Goal: Task Accomplishment & Management: Manage account settings

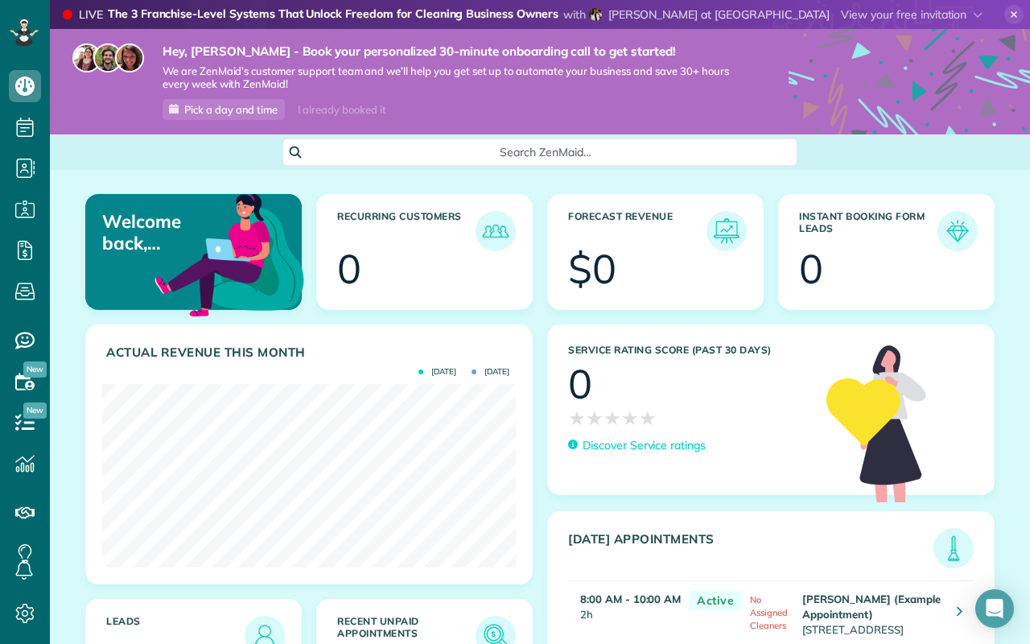
scroll to position [183, 413]
click at [540, 410] on div "Service Rating score (past 30 days) 0 ★ ★ ★ ★ ★ ★ ★ ★ ★ ★ Discover Service rati…" at bounding box center [771, 561] width 462 height 475
click at [542, 222] on div "Forecast Revenue $0" at bounding box center [655, 259] width 231 height 130
click at [540, 205] on div "Forecast Revenue $0" at bounding box center [655, 259] width 231 height 130
click at [541, 331] on div "Service Rating score (past 30 days) 0 ★ ★ ★ ★ ★ ★ ★ ★ ★ ★ Discover Service rati…" at bounding box center [771, 561] width 462 height 475
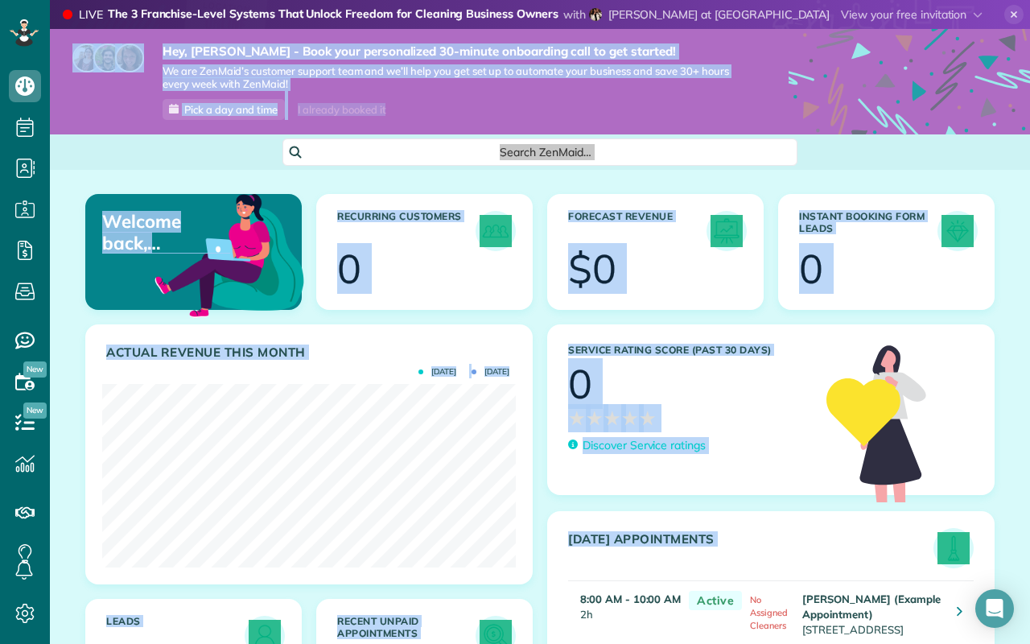
drag, startPoint x: 1015, startPoint y: 8, endPoint x: 1015, endPoint y: 545, distance: 537.3
click at [1015, 8] on icon at bounding box center [1013, 14] width 19 height 19
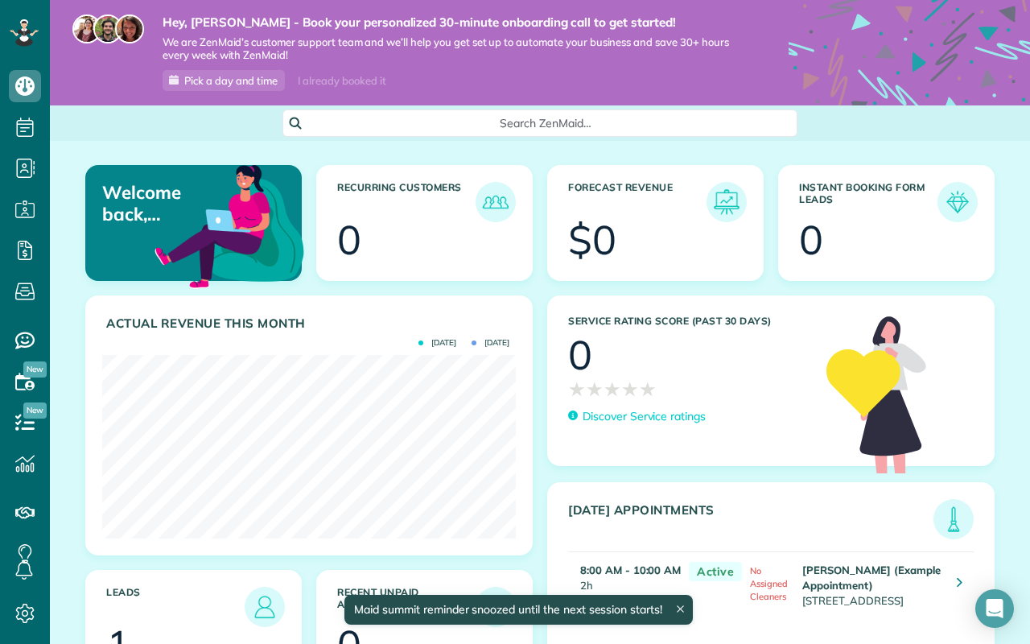
click at [546, 154] on div "Welcome back, Vincent! Recurring Customers 0 Forecast Revenue $0 Instant Bookin…" at bounding box center [540, 437] width 980 height 592
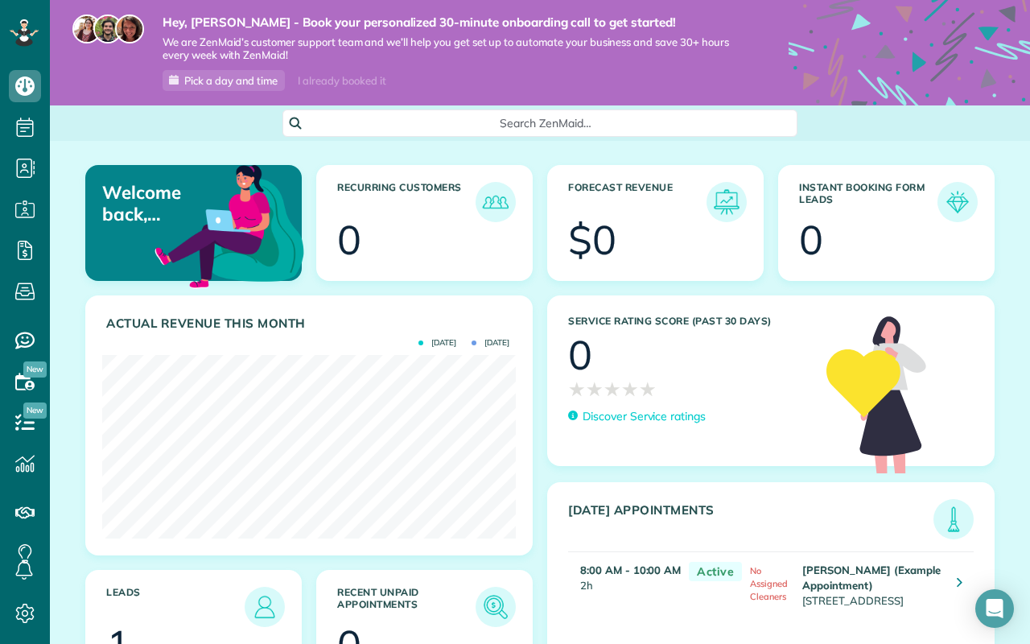
click at [542, 154] on div "Welcome back, Vincent! Recurring Customers 0 Forecast Revenue $0 Instant Bookin…" at bounding box center [540, 437] width 980 height 592
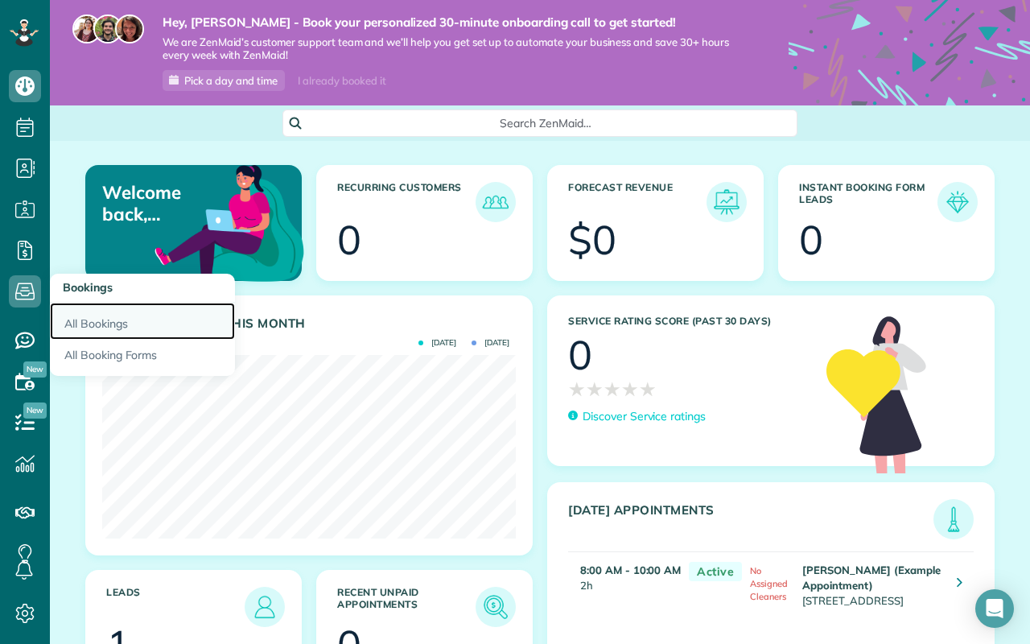
click at [121, 326] on link "All Bookings" at bounding box center [142, 320] width 185 height 37
click at [98, 317] on link "All Bookings" at bounding box center [142, 320] width 185 height 37
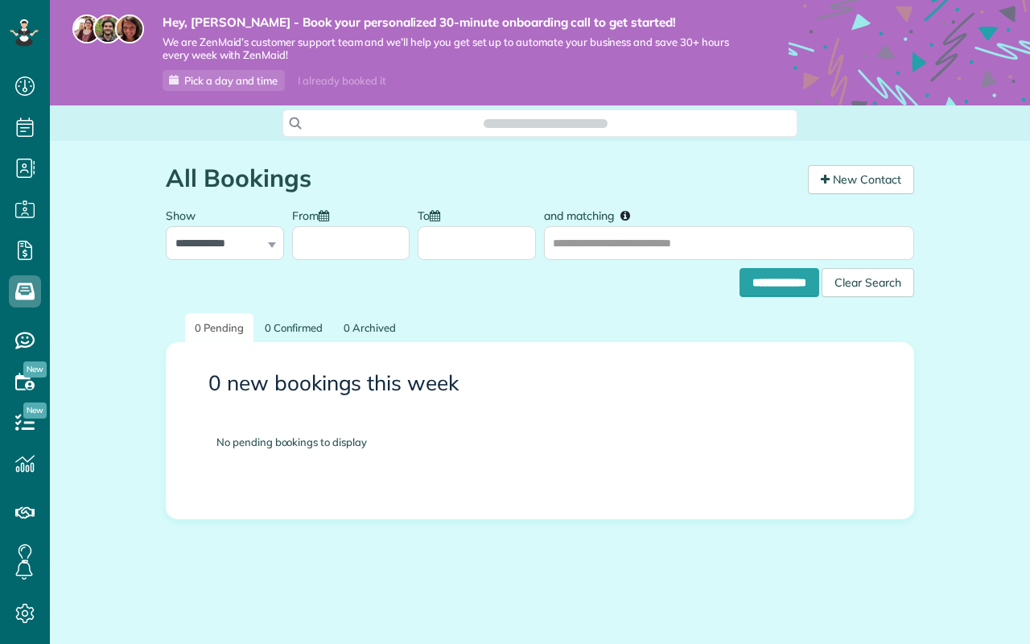
scroll to position [7, 7]
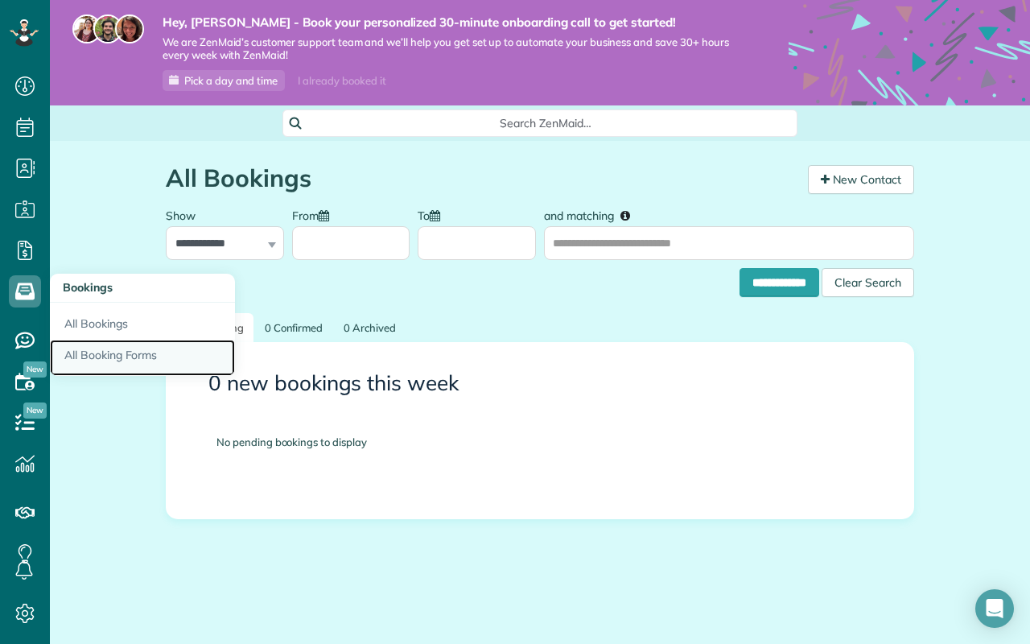
click at [91, 356] on link "All Booking Forms" at bounding box center [142, 357] width 185 height 37
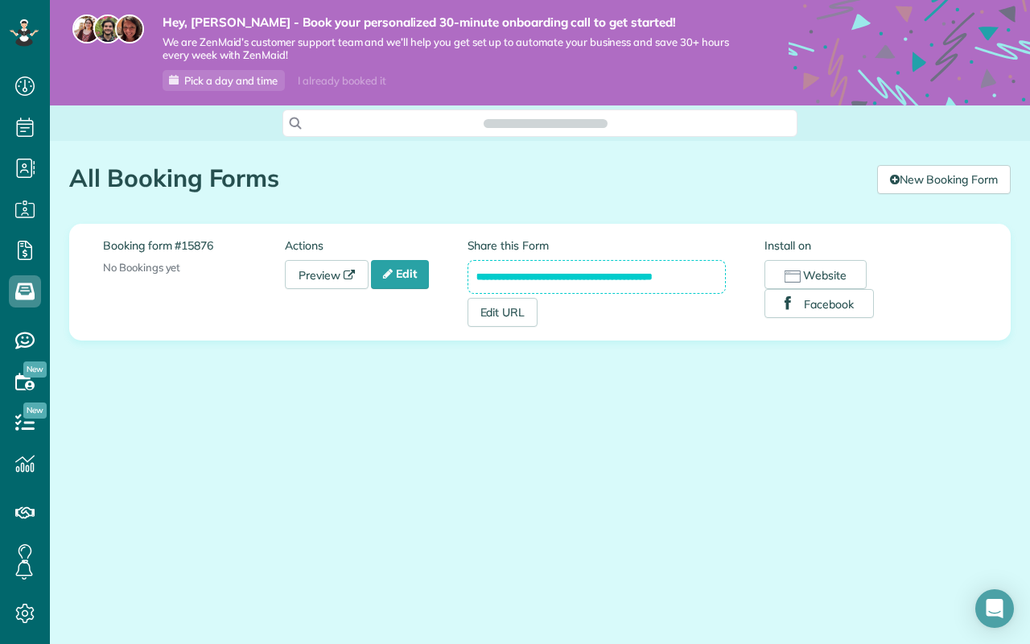
scroll to position [7, 7]
click at [580, 156] on div "All Booking Forms the ZenMaid Instant Booking Form [9 min] New Booking Form" at bounding box center [539, 170] width 965 height 59
click at [572, 276] on input "**********" at bounding box center [596, 277] width 259 height 34
click at [685, 154] on div "All Booking Forms the ZenMaid Instant Booking Form [9 min] New Booking Form" at bounding box center [539, 170] width 965 height 59
click at [422, 269] on link "Edit" at bounding box center [400, 274] width 58 height 29
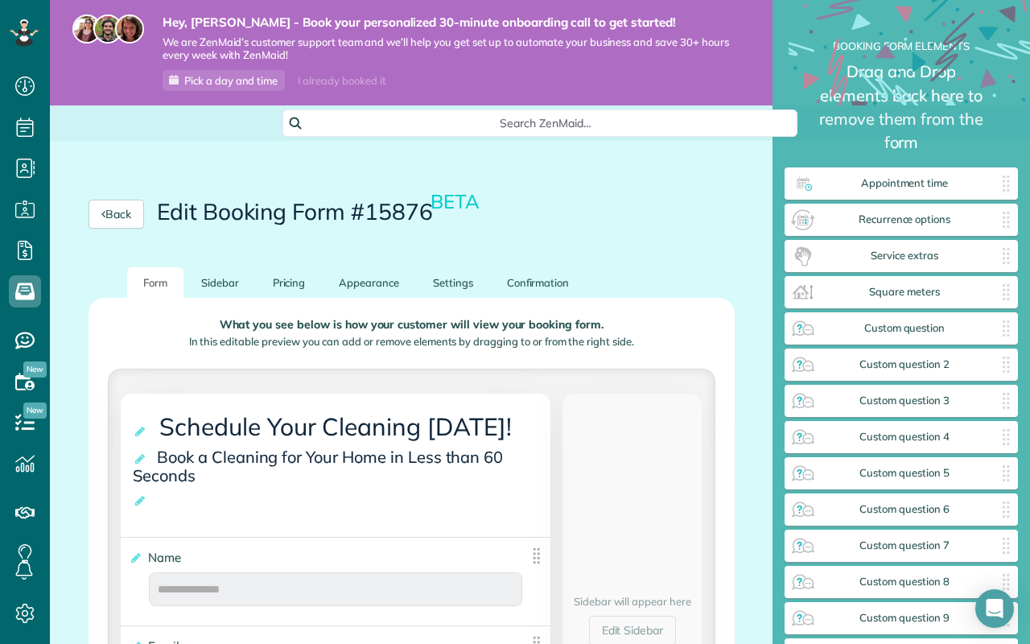
type input "*******"
click at [285, 280] on link "Pricing" at bounding box center [289, 282] width 65 height 31
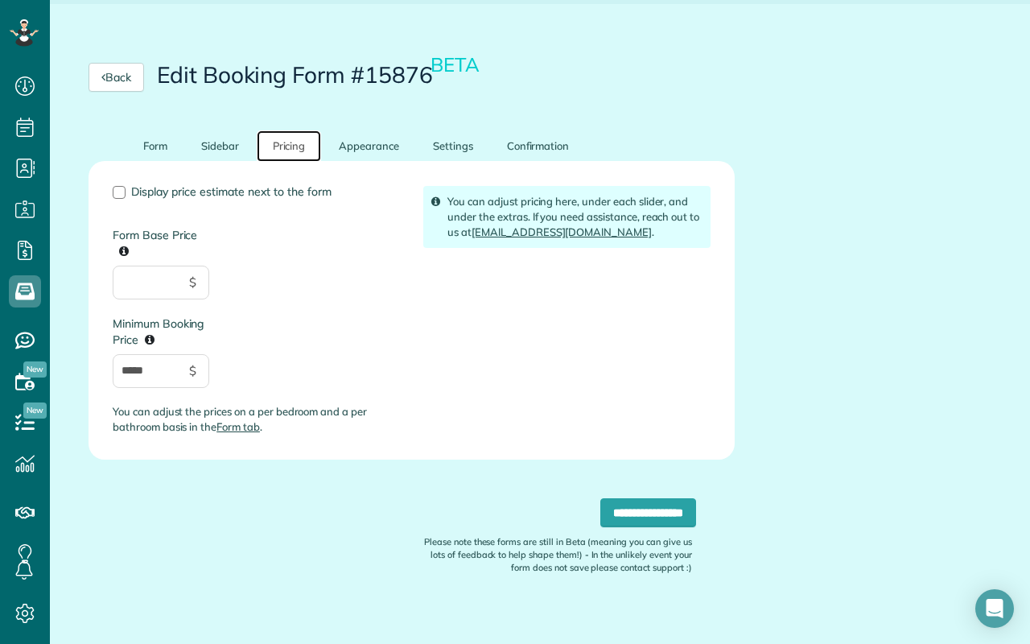
scroll to position [151, 0]
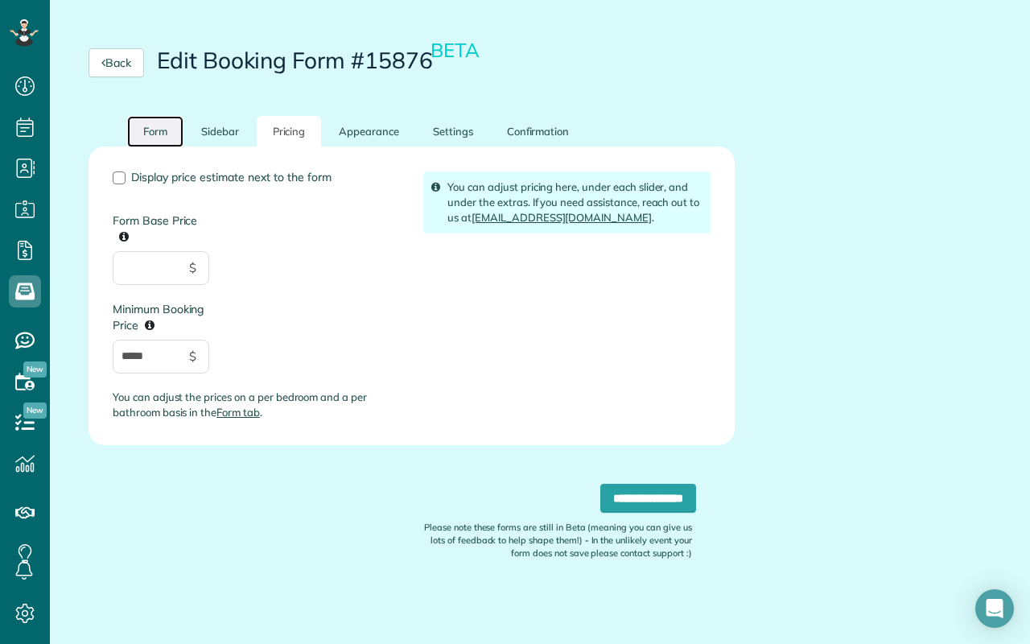
click at [163, 129] on link "Form" at bounding box center [155, 131] width 56 height 31
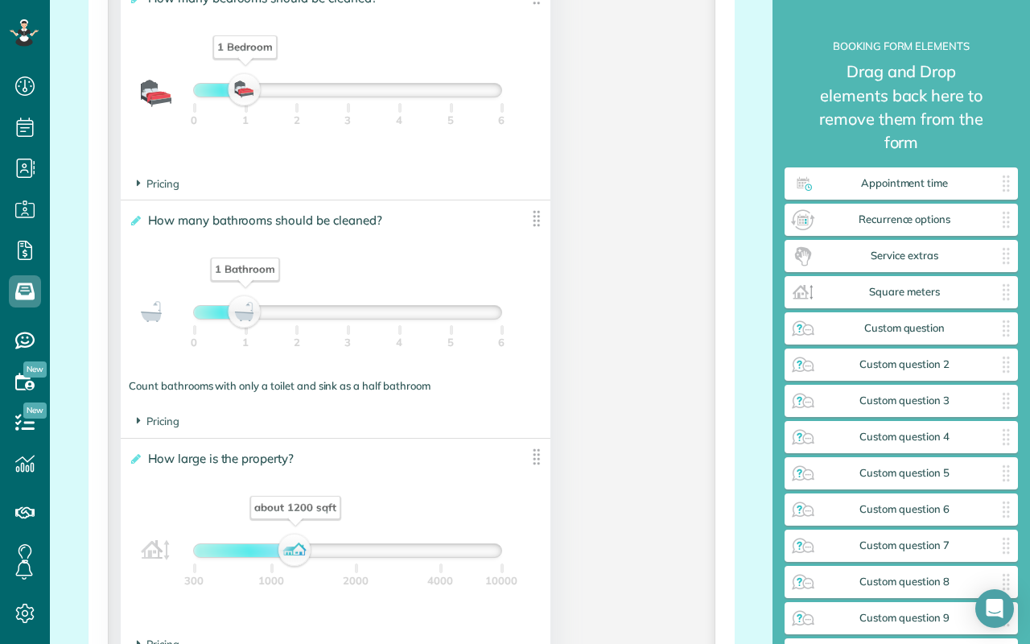
scroll to position [1217, 0]
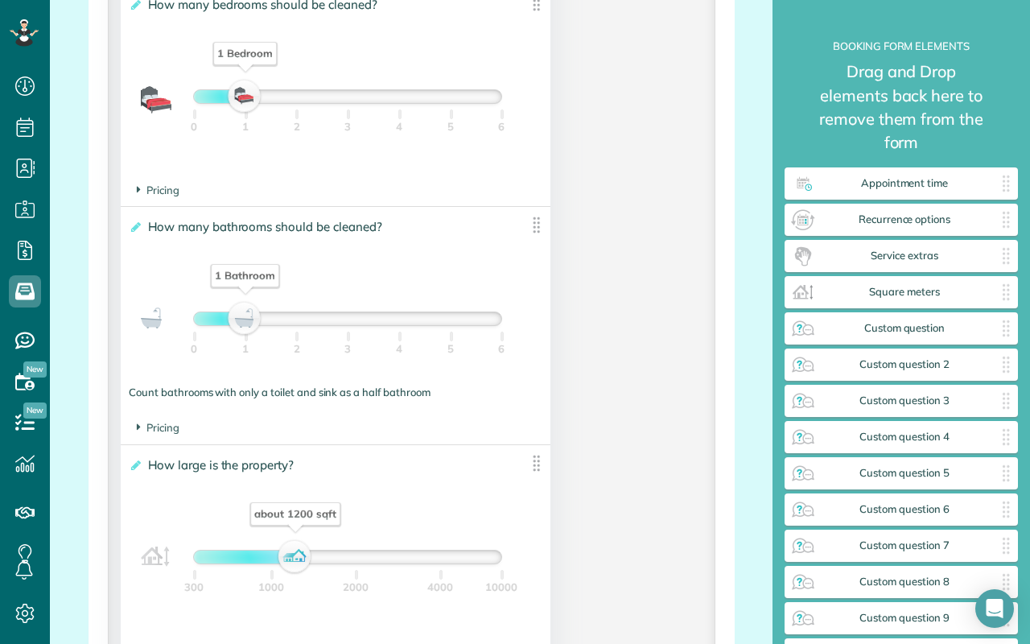
click at [131, 424] on footer "Pricing The base price per bathroom is $" at bounding box center [336, 427] width 430 height 31
click at [137, 430] on icon at bounding box center [139, 427] width 4 height 14
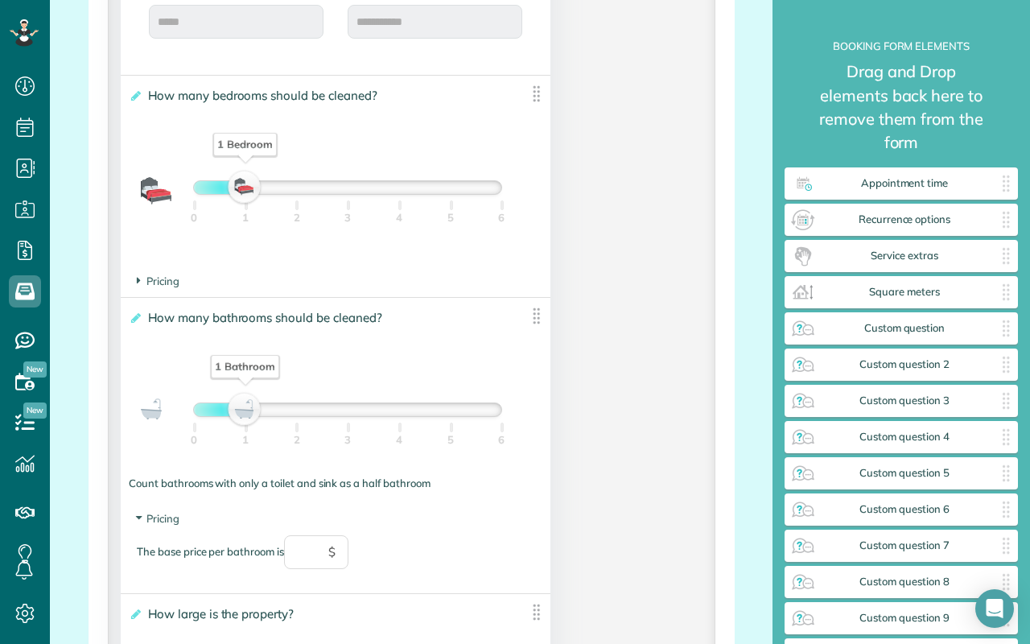
scroll to position [1123, 0]
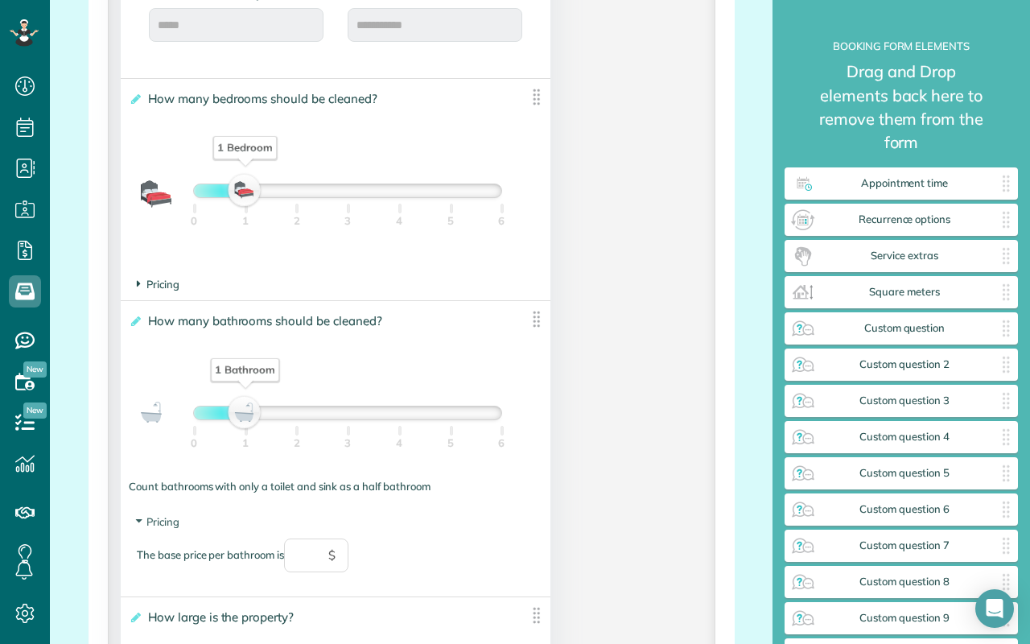
click at [164, 288] on span "Pricing" at bounding box center [158, 284] width 43 height 13
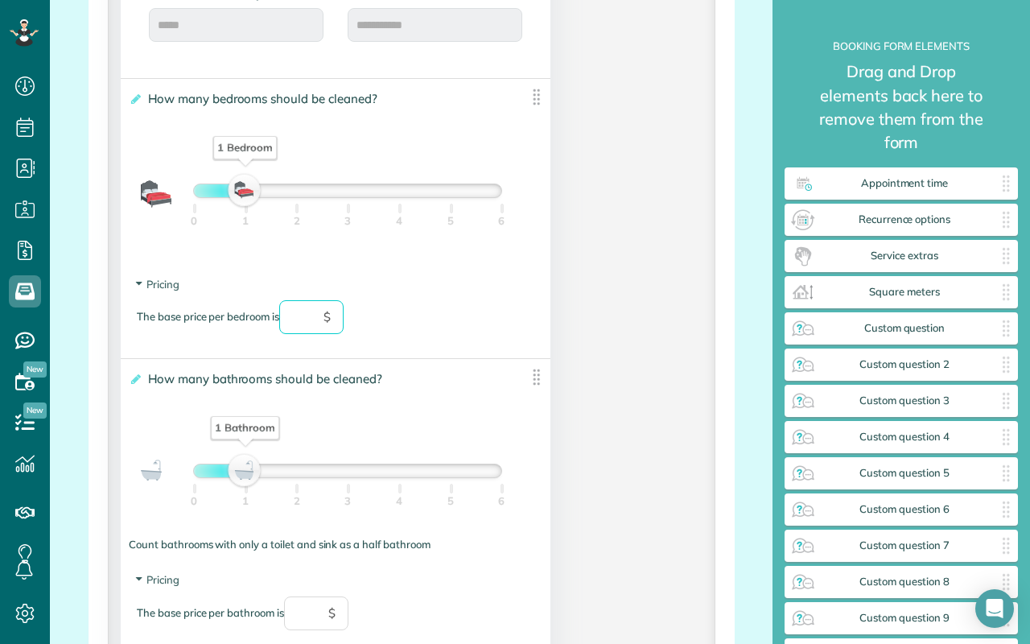
click at [322, 318] on input "text" at bounding box center [311, 317] width 64 height 34
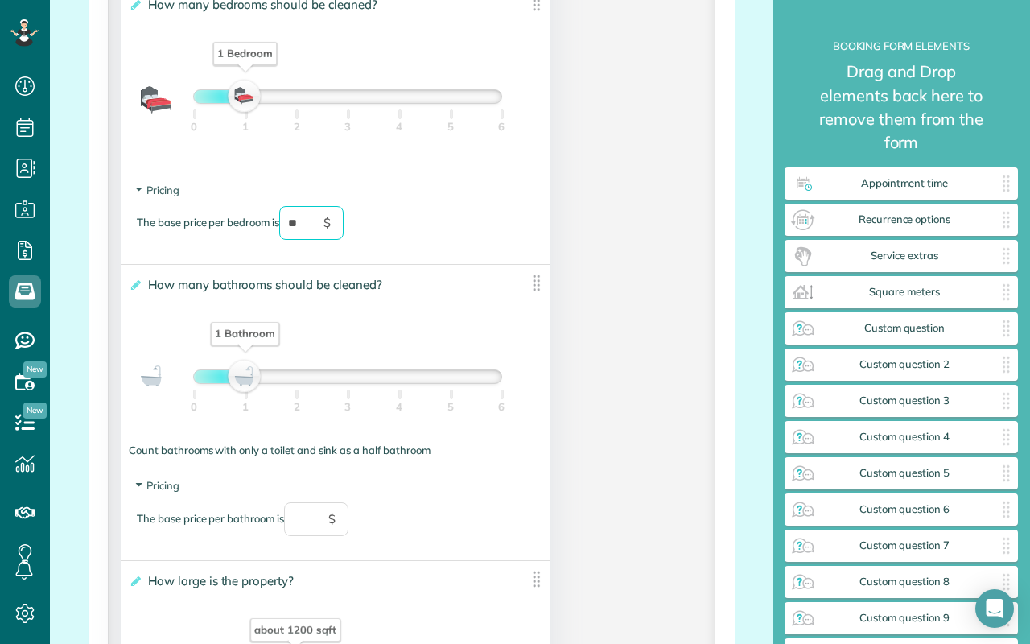
scroll to position [1240, 0]
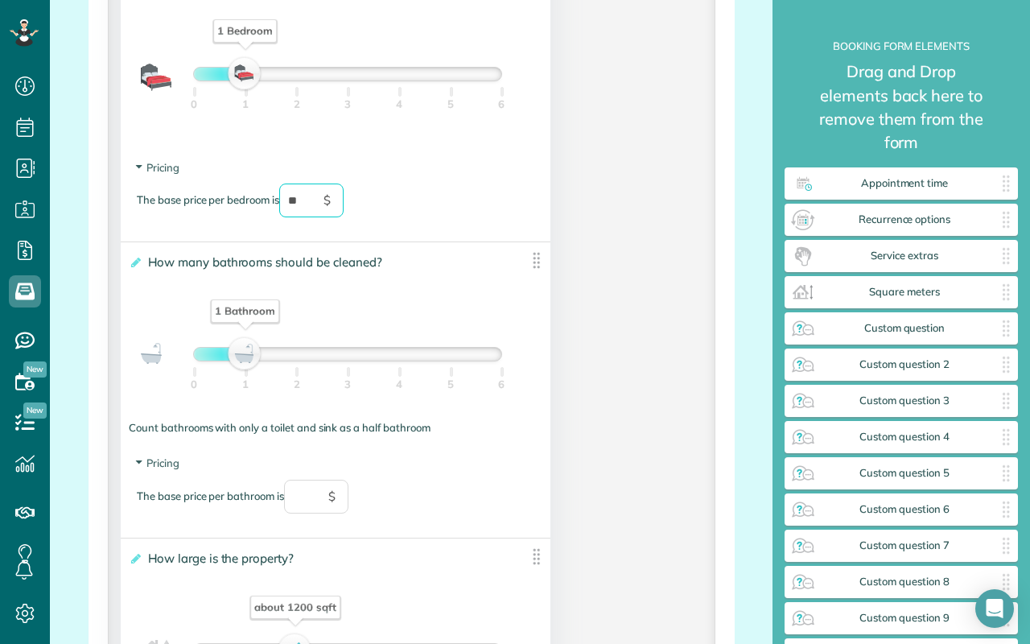
type input "**"
click at [315, 502] on input "text" at bounding box center [316, 496] width 64 height 34
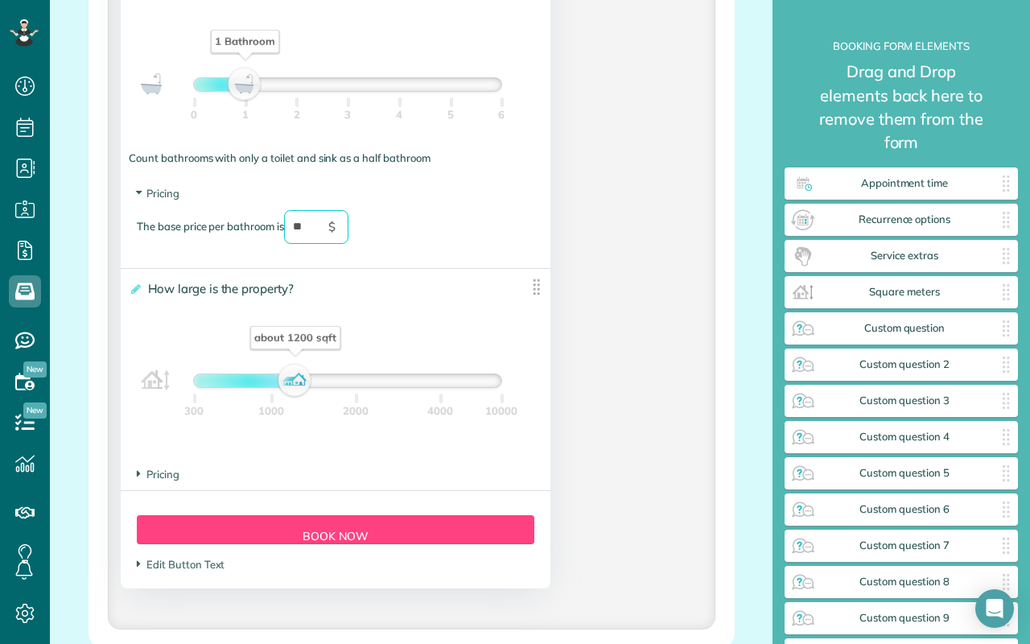
scroll to position [1510, 0]
click at [145, 475] on span "Pricing" at bounding box center [158, 473] width 43 height 13
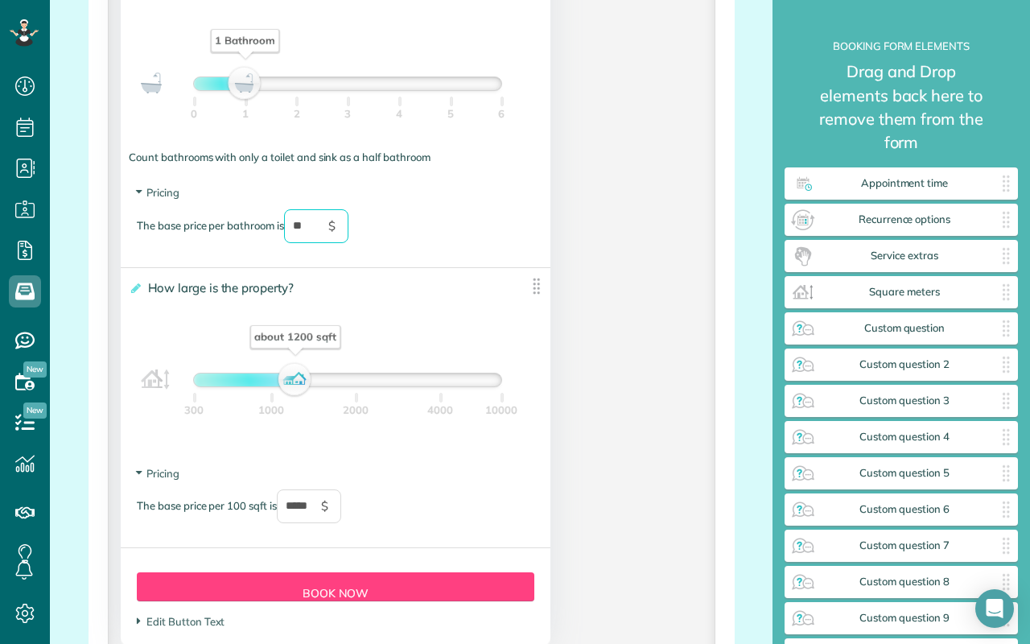
type input "**"
click at [292, 509] on input "*****" at bounding box center [309, 506] width 64 height 34
click at [298, 509] on input "*****" at bounding box center [309, 506] width 64 height 34
click at [439, 463] on footer "Pricing The base price per 100 sqft is $" at bounding box center [336, 502] width 430 height 89
click at [423, 489] on section "Pricing The base price per 100 sqft is * $" at bounding box center [335, 502] width 397 height 73
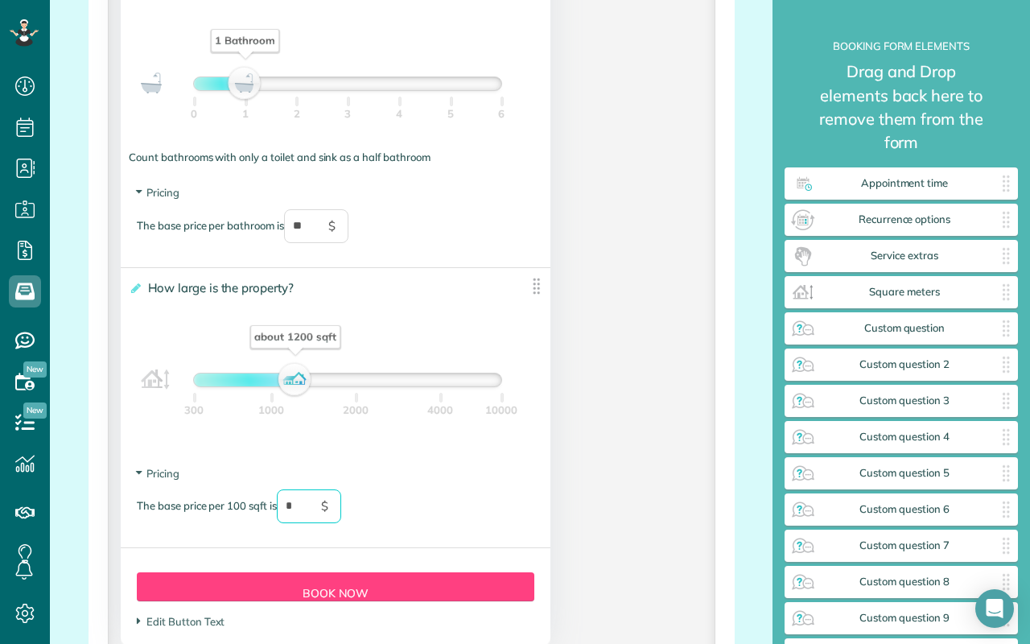
click at [144, 446] on div "**********" at bounding box center [336, 363] width 430 height 190
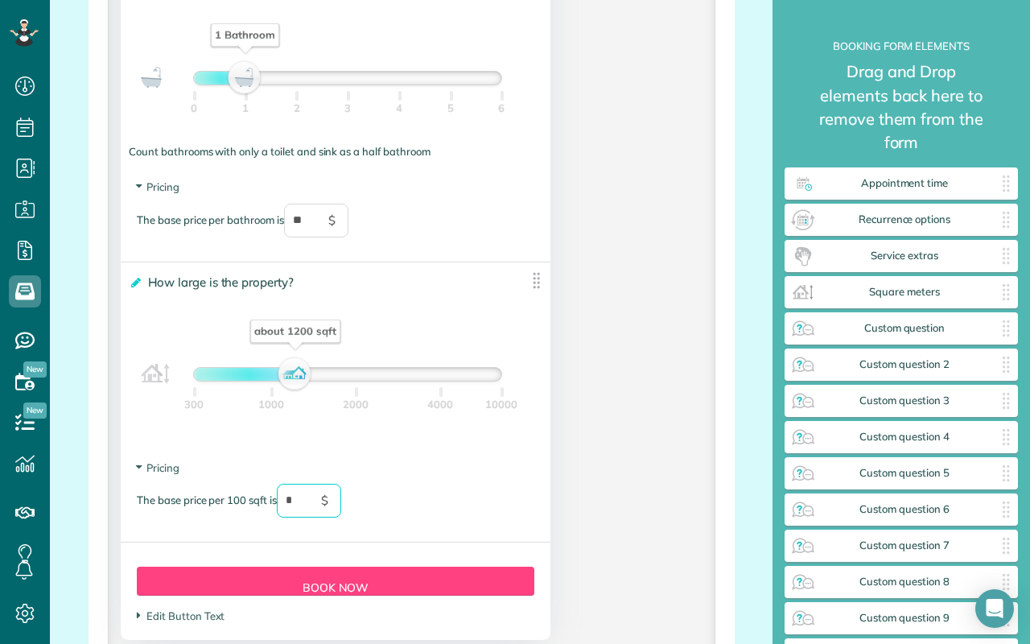
click at [136, 284] on icon at bounding box center [135, 282] width 12 height 11
type input "*"
click at [0, 0] on input "**********" at bounding box center [0, 0] width 0 height 0
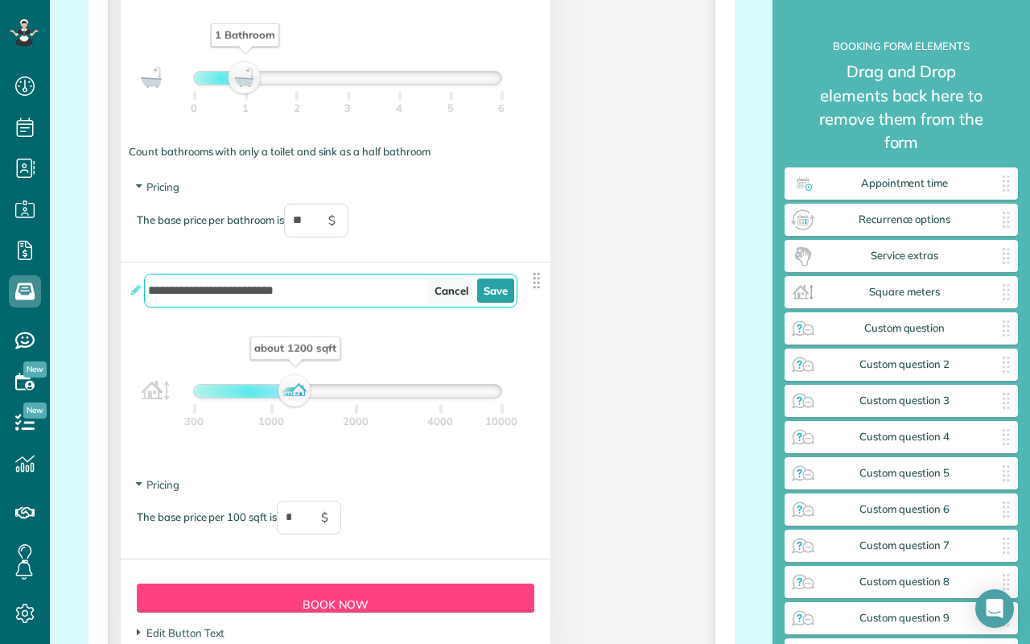
click at [448, 286] on link "Cancel" at bounding box center [451, 290] width 47 height 24
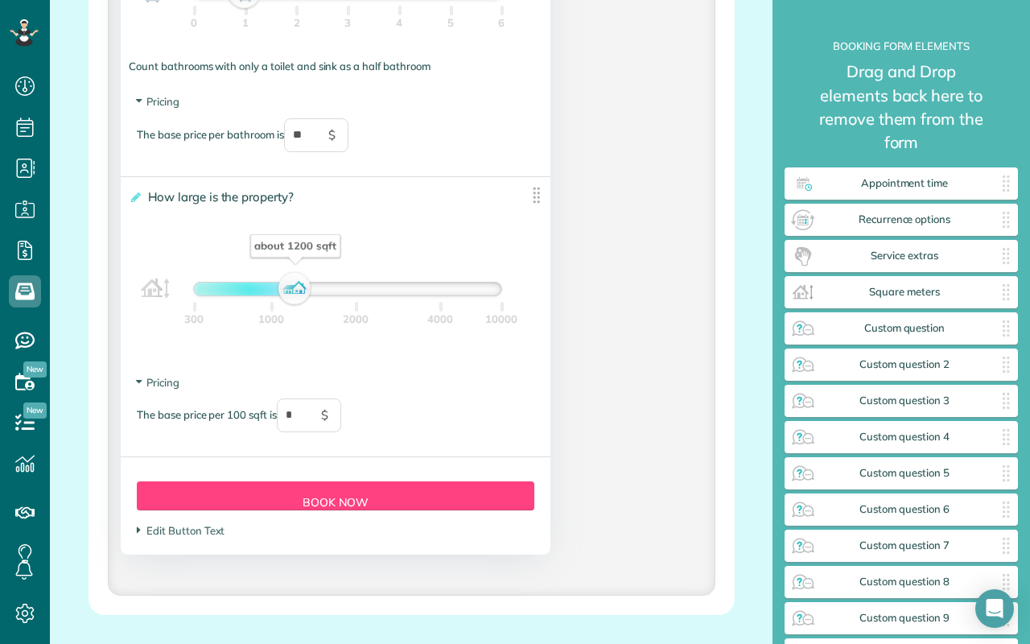
scroll to position [1600, 0]
click at [537, 205] on img at bounding box center [536, 196] width 20 height 20
click at [135, 204] on icon at bounding box center [135, 197] width 12 height 11
click at [0, 0] on input "**********" at bounding box center [0, 0] width 0 height 0
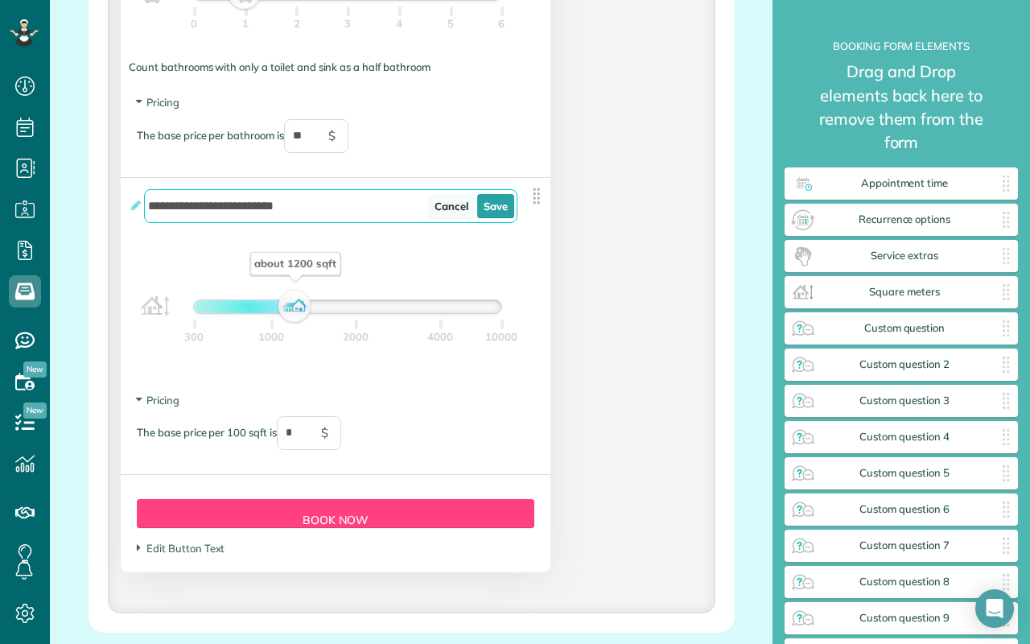
click at [457, 210] on link "Cancel" at bounding box center [451, 206] width 47 height 24
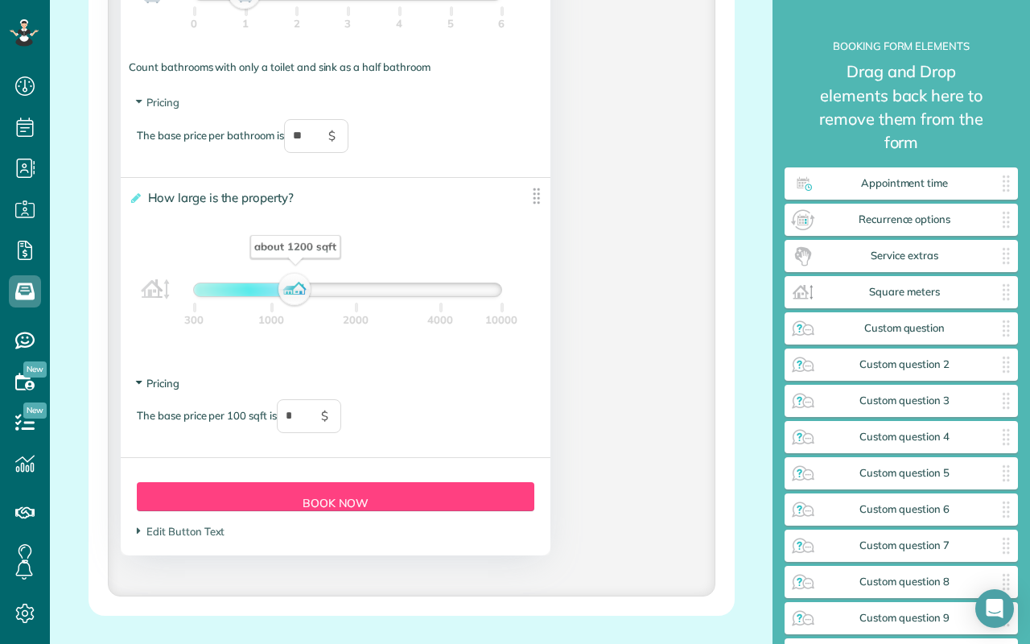
click at [140, 384] on icon at bounding box center [139, 382] width 14 height 4
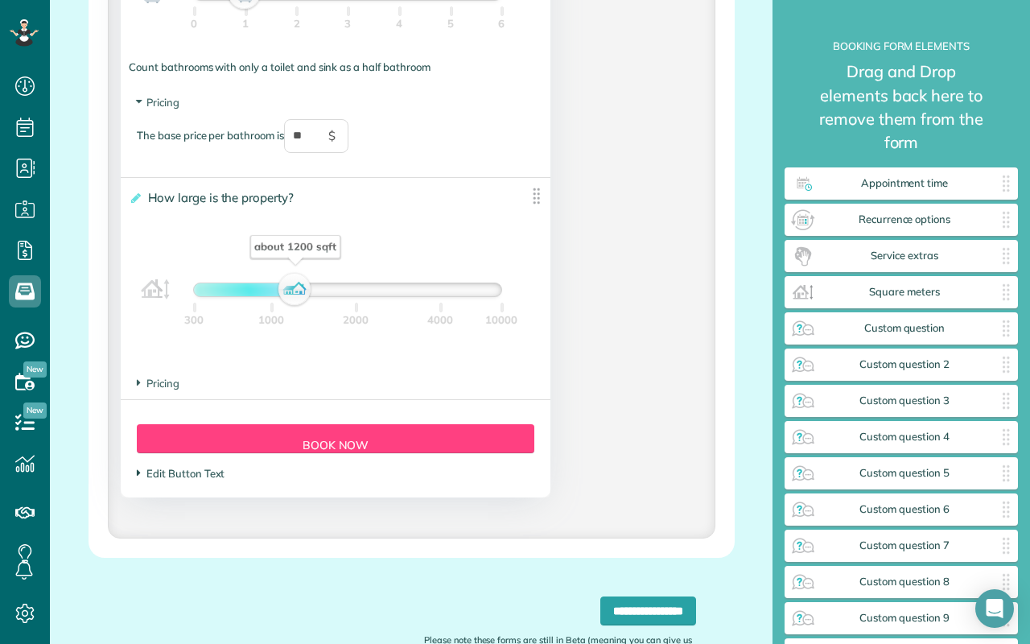
click at [139, 475] on icon at bounding box center [139, 473] width 4 height 14
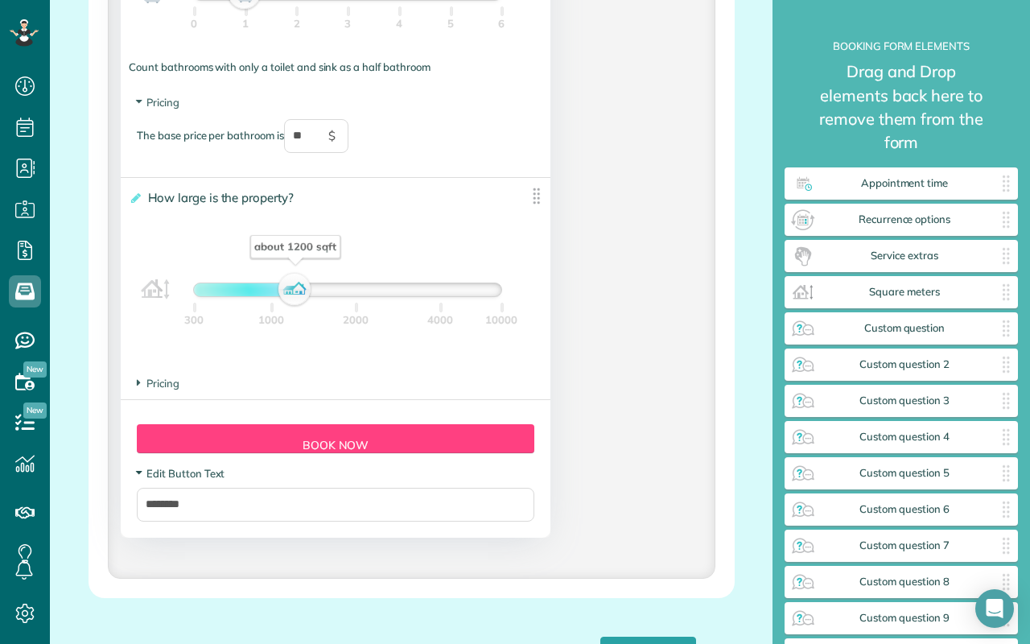
click at [139, 475] on icon at bounding box center [139, 473] width 14 height 4
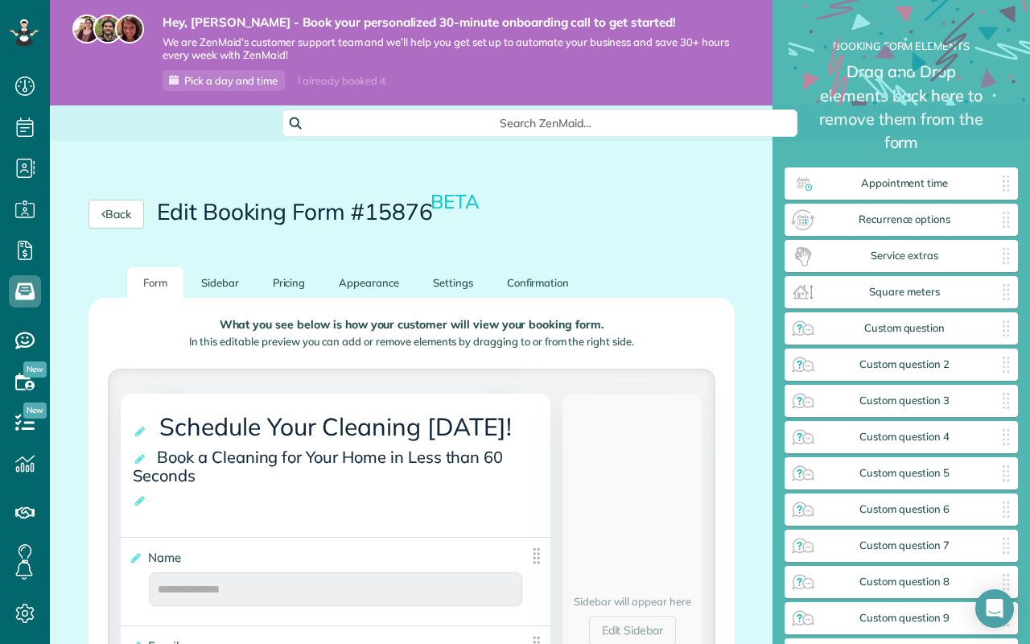
scroll to position [379, 0]
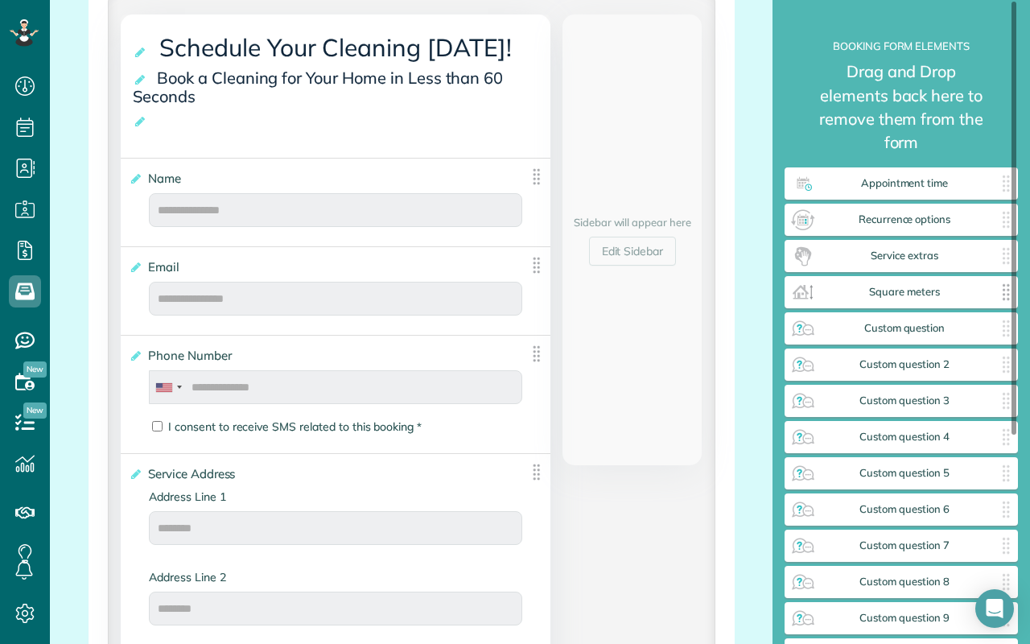
click at [896, 276] on div "Square meters ✕" at bounding box center [900, 292] width 233 height 32
click at [1002, 279] on img at bounding box center [1006, 292] width 26 height 26
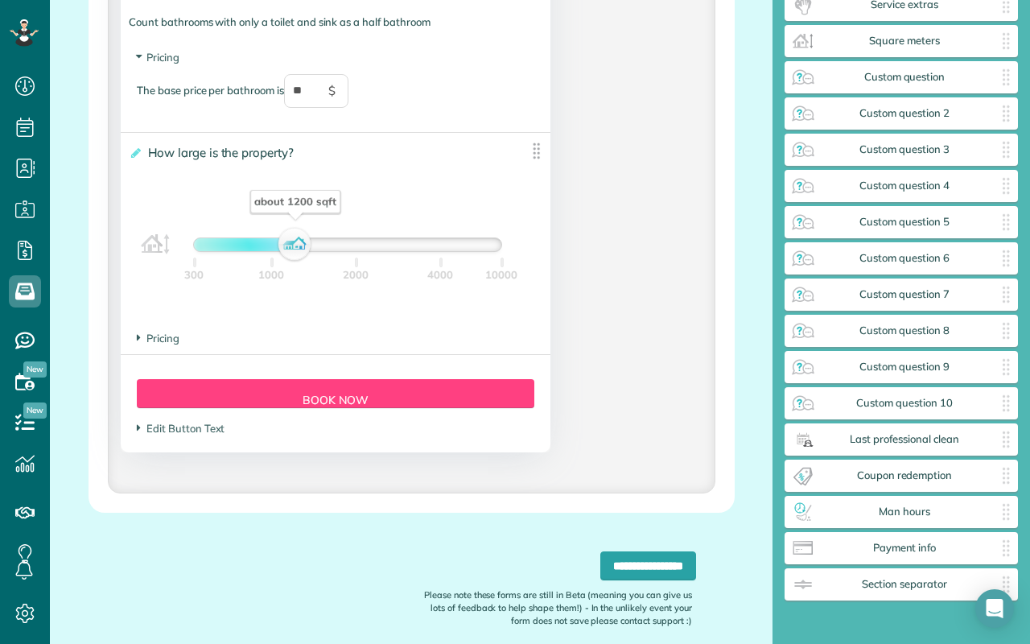
scroll to position [1647, 0]
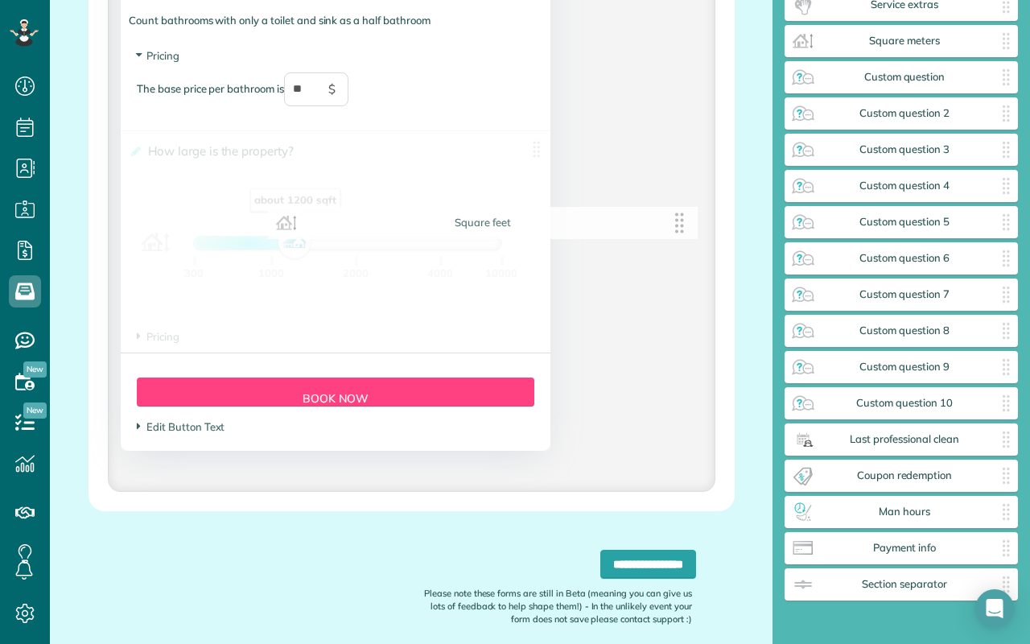
drag, startPoint x: 537, startPoint y: 153, endPoint x: 787, endPoint y: 296, distance: 288.9
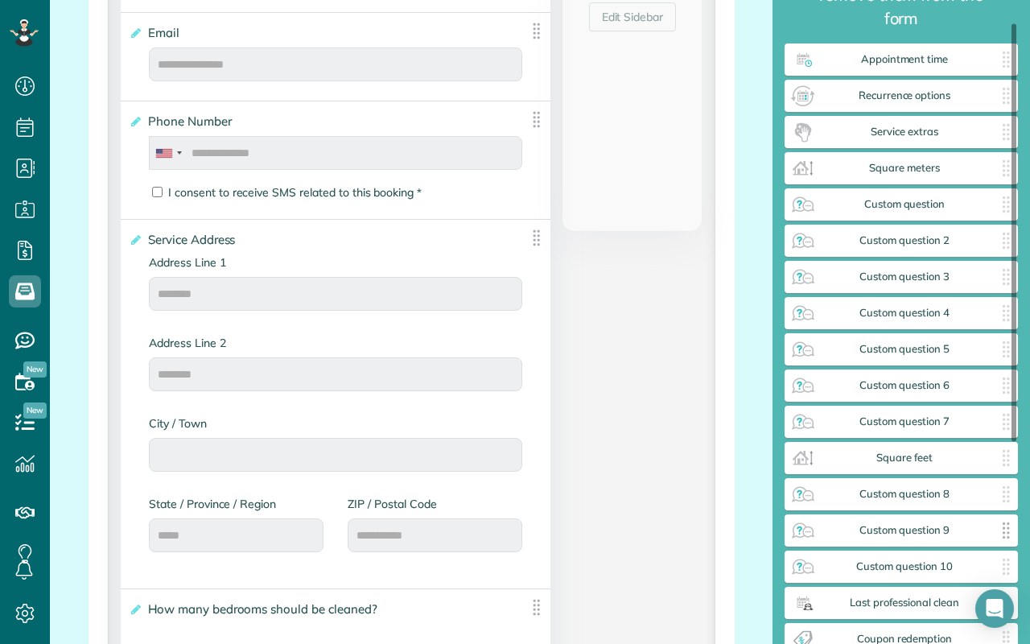
scroll to position [0, 0]
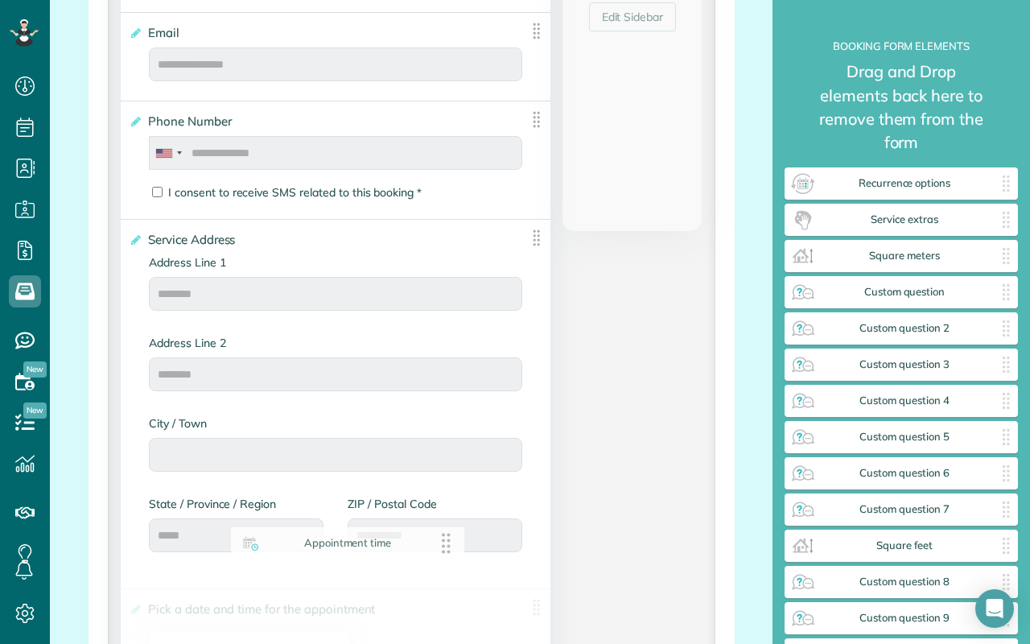
drag, startPoint x: 1005, startPoint y: 163, endPoint x: 451, endPoint y: 547, distance: 673.4
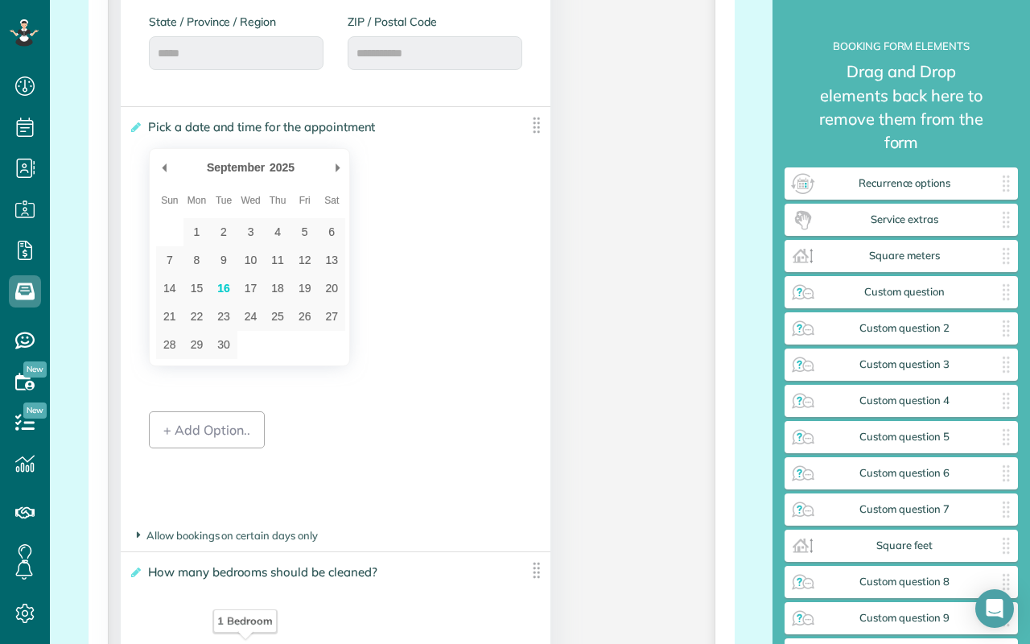
scroll to position [1096, 0]
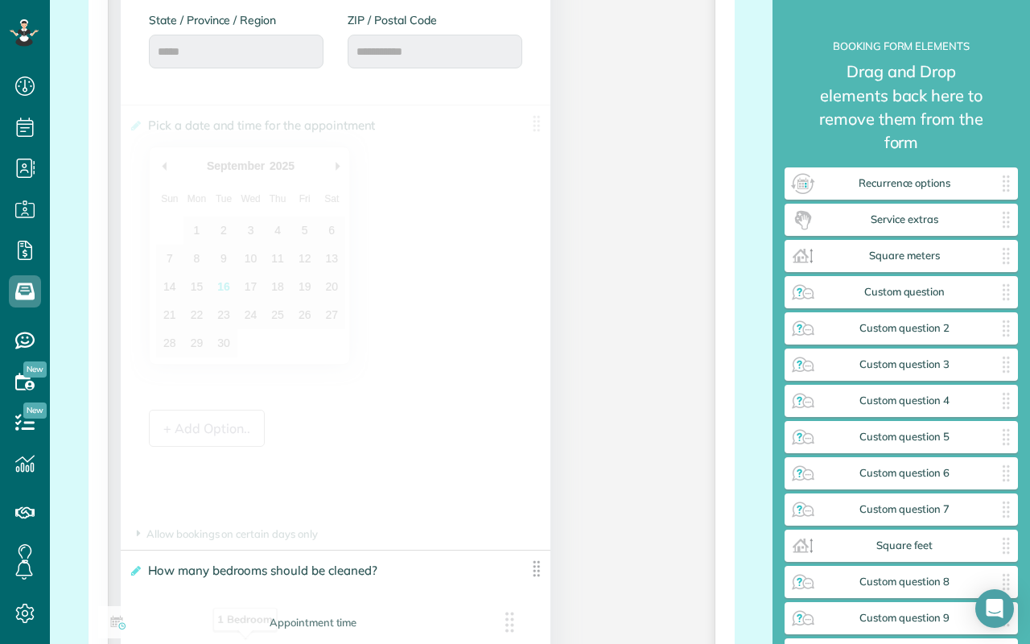
drag, startPoint x: 535, startPoint y: 121, endPoint x: 513, endPoint y: 619, distance: 499.2
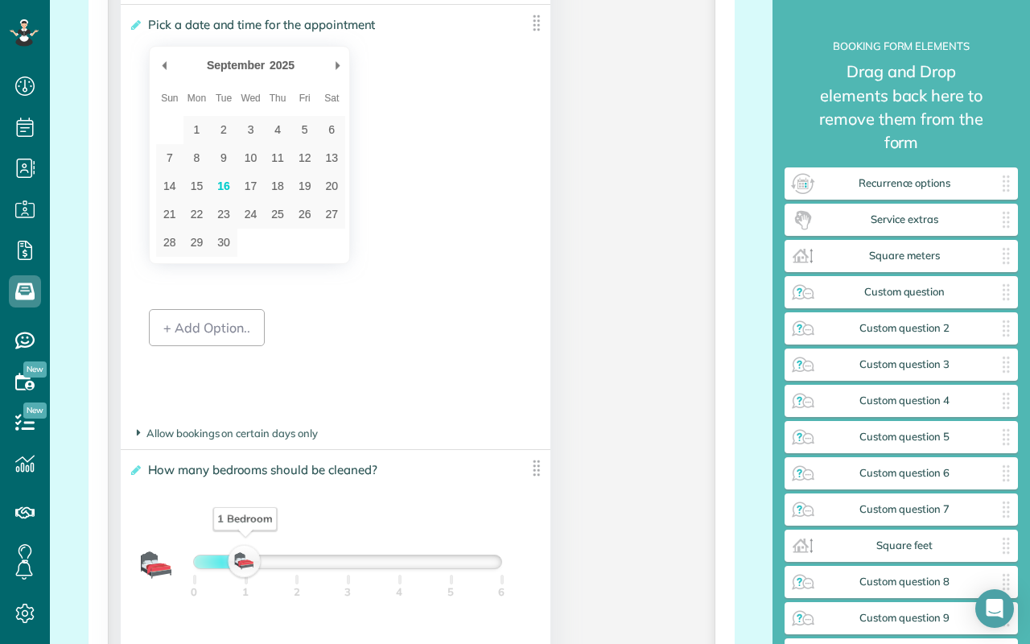
scroll to position [1195, 0]
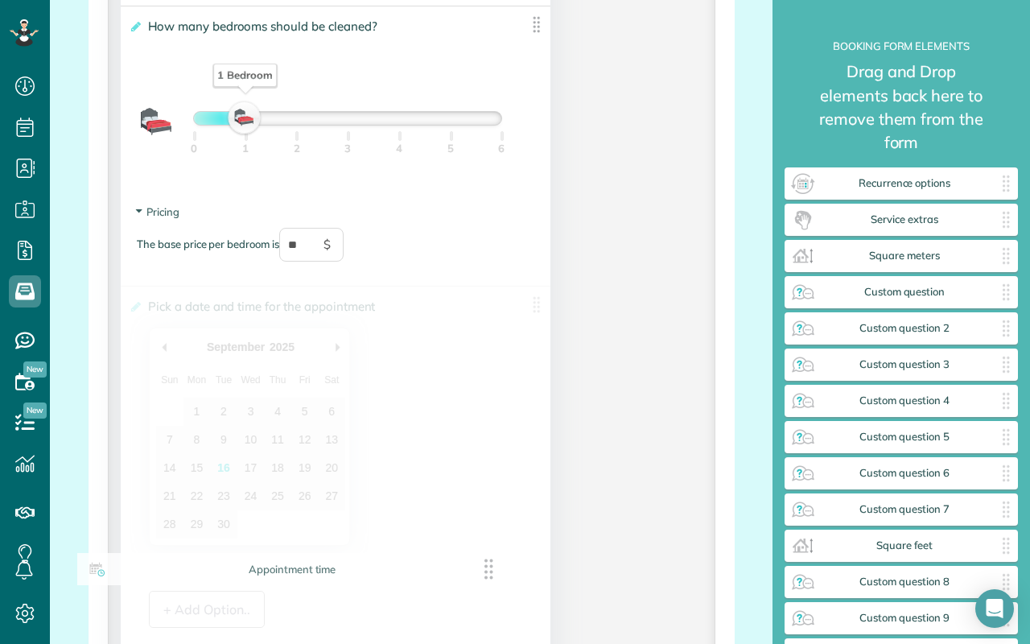
drag, startPoint x: 535, startPoint y: 24, endPoint x: 491, endPoint y: 572, distance: 549.5
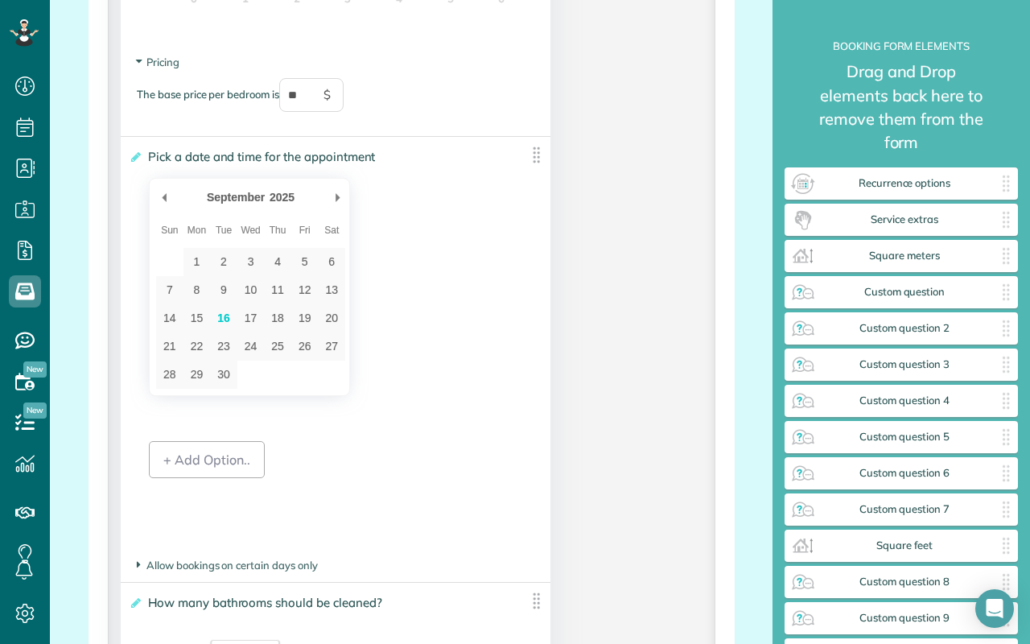
scroll to position [1344, 0]
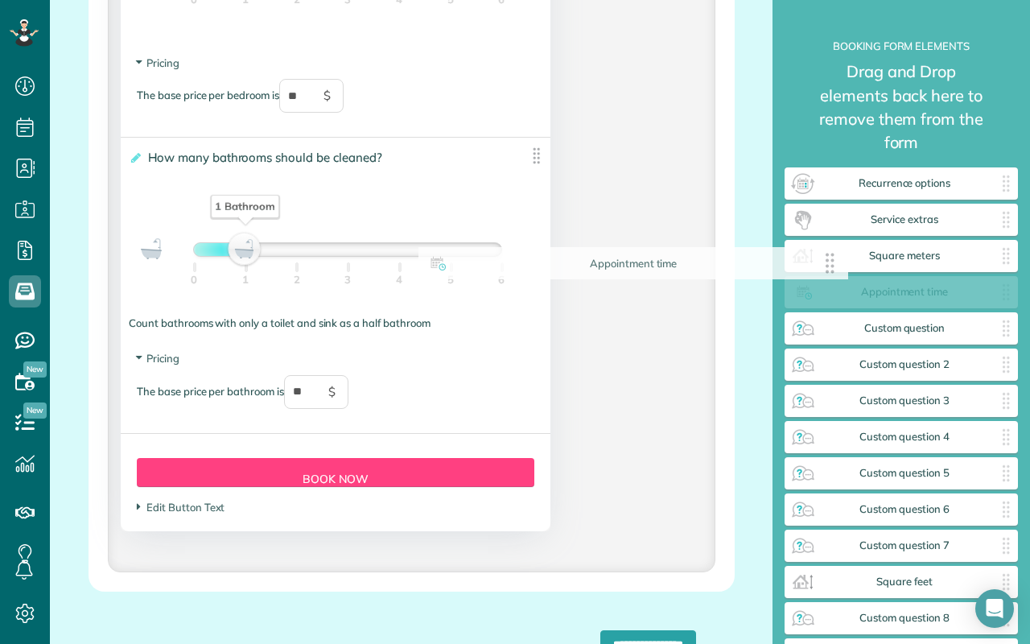
drag, startPoint x: 537, startPoint y: 157, endPoint x: 838, endPoint y: 264, distance: 320.1
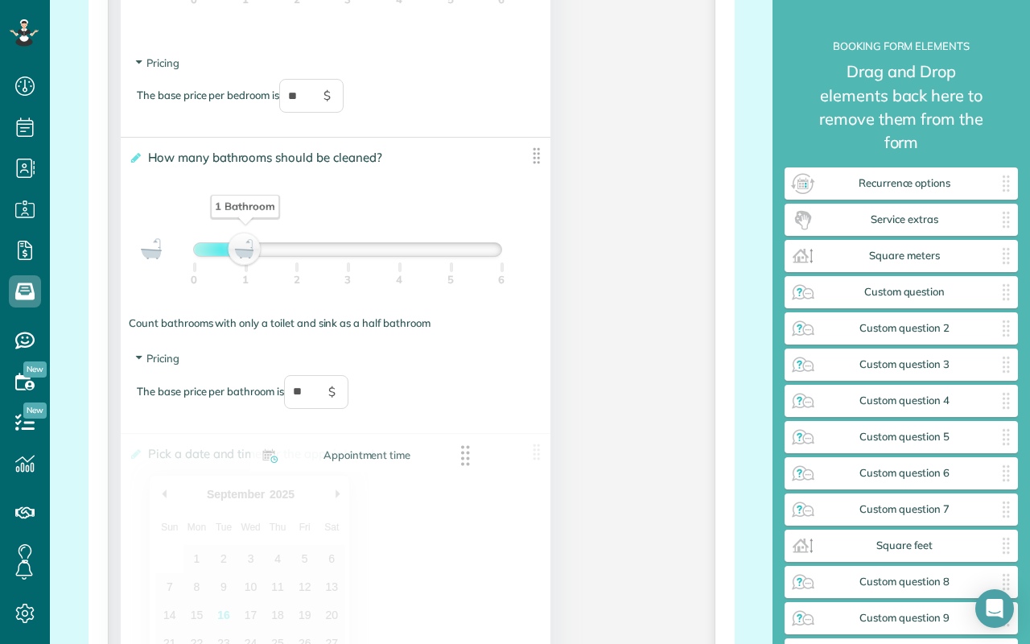
drag, startPoint x: 1001, startPoint y: 265, endPoint x: 462, endPoint y: 452, distance: 571.4
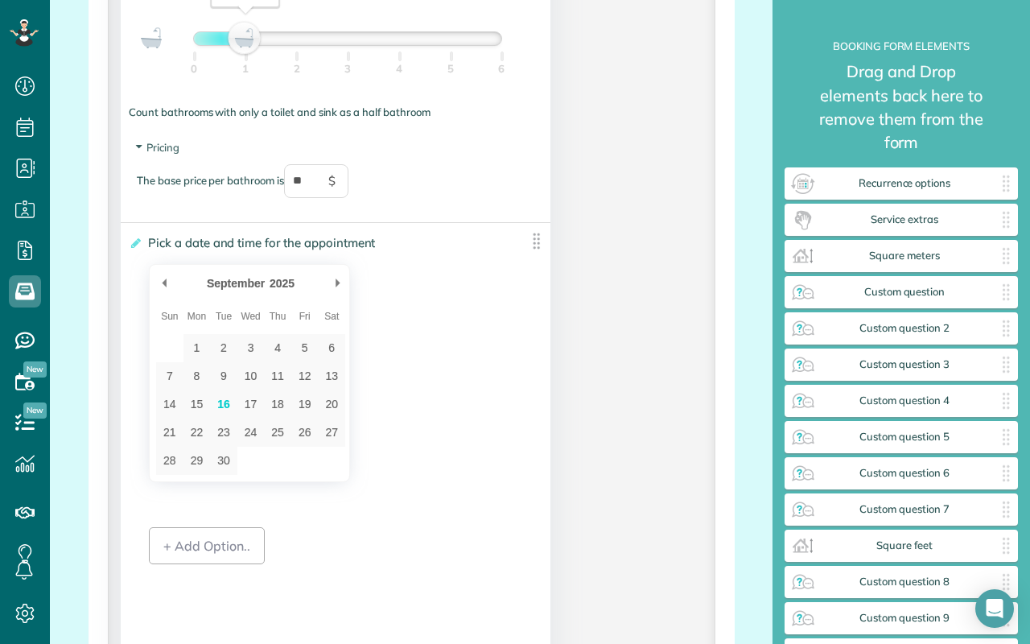
scroll to position [1556, 0]
click at [139, 244] on icon at bounding box center [135, 241] width 12 height 11
click at [0, 0] on input "**********" at bounding box center [0, 0] width 0 height 0
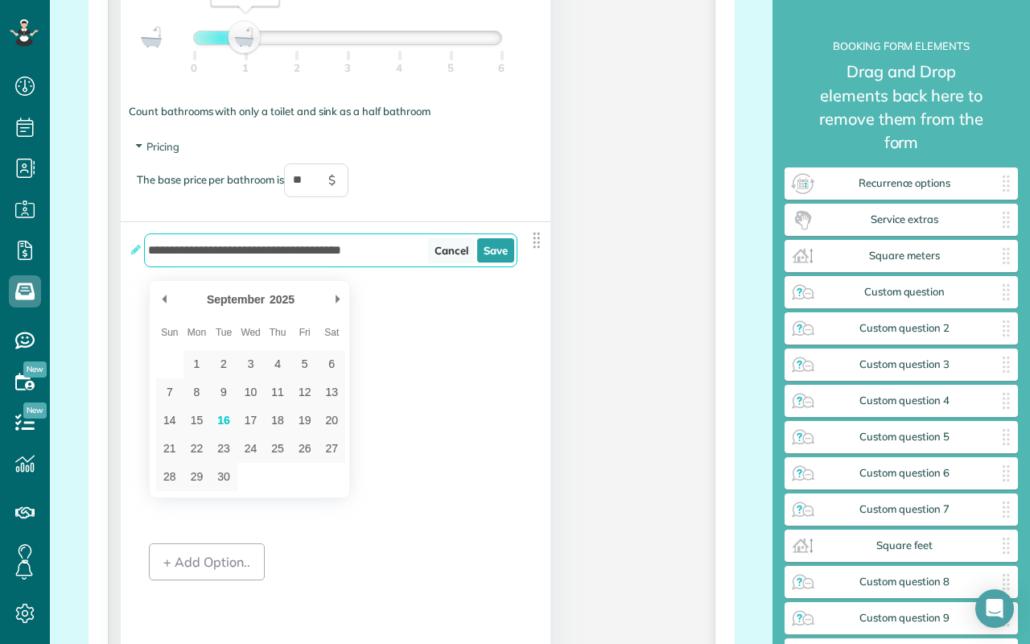
click at [439, 255] on link "Cancel" at bounding box center [451, 250] width 47 height 24
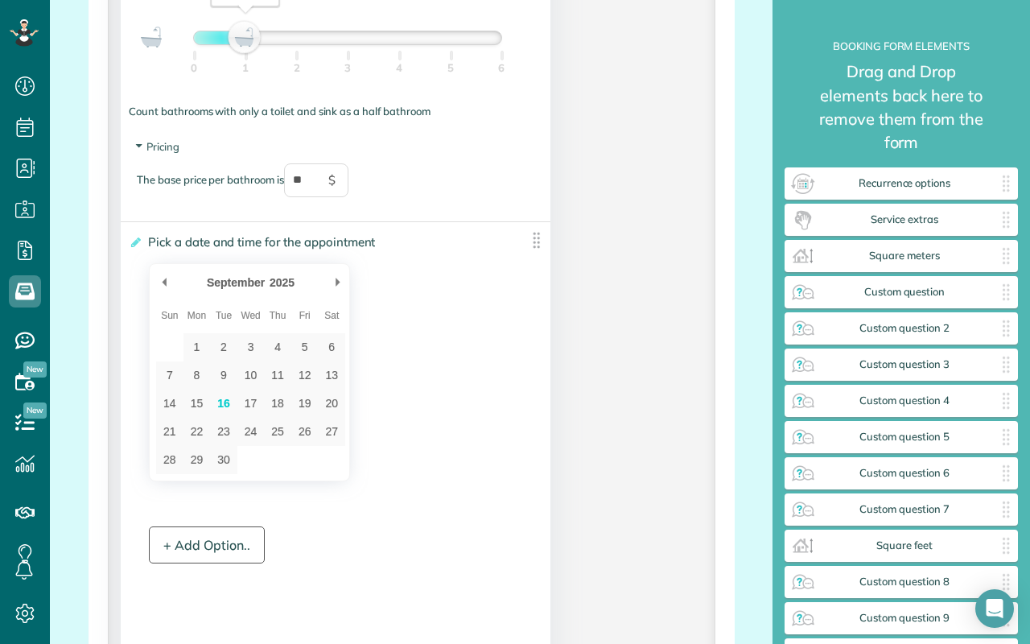
click at [229, 537] on div "+ Add Option.." at bounding box center [207, 544] width 116 height 37
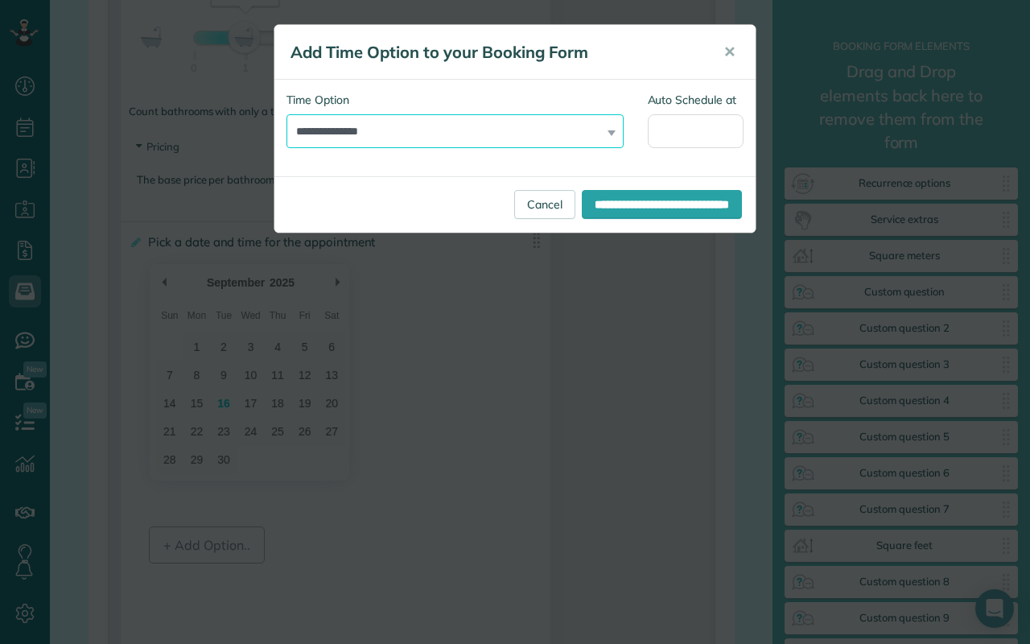
click at [458, 130] on select "**********" at bounding box center [454, 131] width 337 height 34
click at [730, 47] on span "✕" at bounding box center [729, 52] width 12 height 19
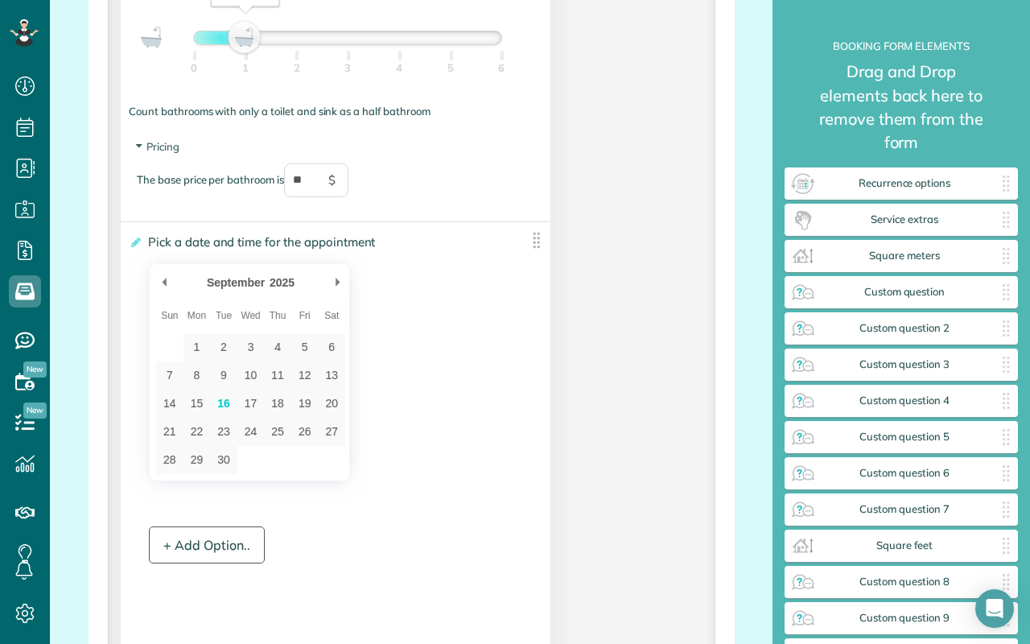
click at [197, 558] on div "+ Add Option.." at bounding box center [207, 544] width 116 height 37
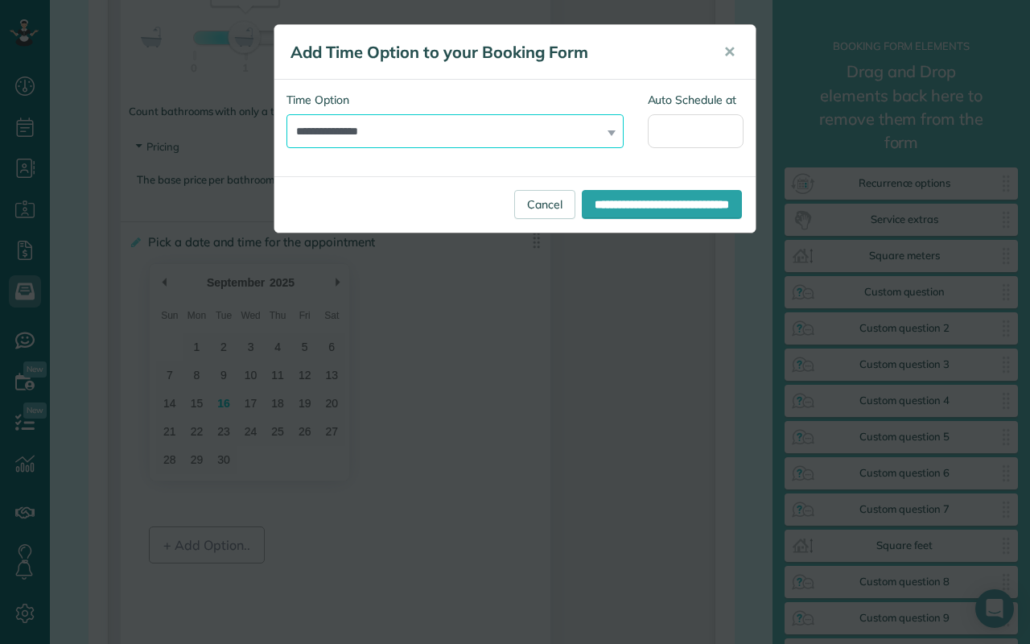
click at [470, 128] on select "**********" at bounding box center [454, 131] width 337 height 34
click at [533, 132] on select "**********" at bounding box center [454, 131] width 337 height 34
click at [731, 56] on span "✕" at bounding box center [729, 52] width 12 height 19
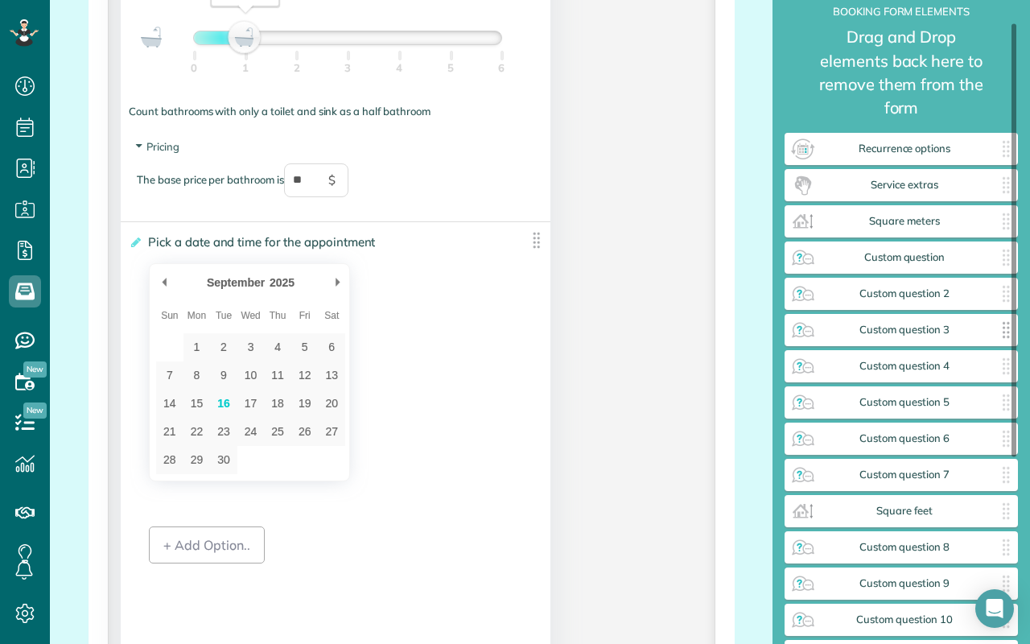
scroll to position [0, 0]
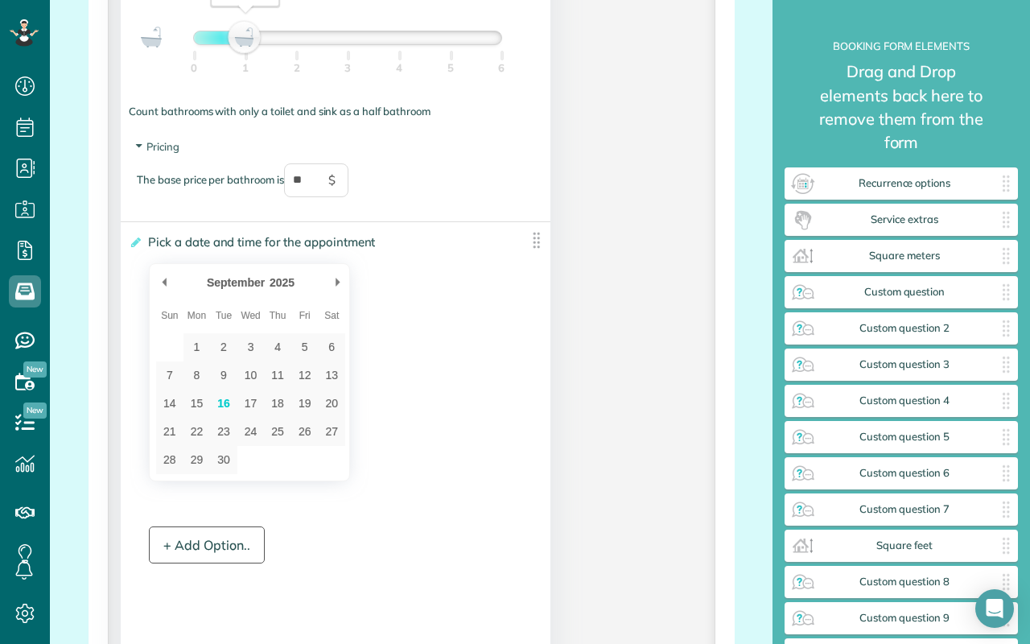
click at [211, 562] on div "+ Add Option.." at bounding box center [207, 544] width 116 height 37
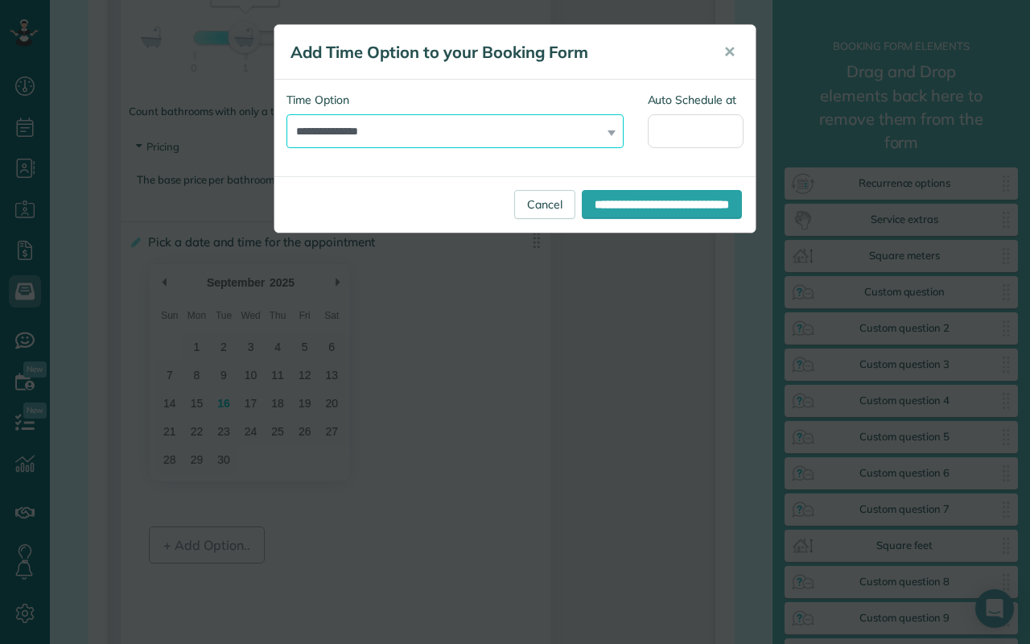
click at [519, 130] on select "**********" at bounding box center [454, 131] width 337 height 34
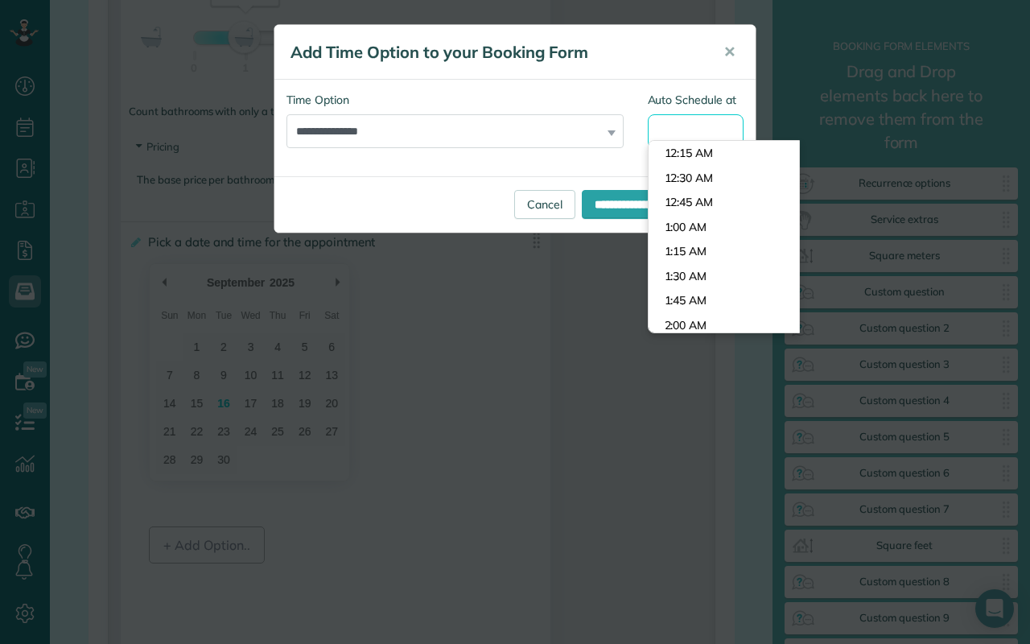
click at [690, 129] on input "Auto Schedule at" at bounding box center [696, 131] width 97 height 34
click at [564, 122] on select "**********" at bounding box center [454, 131] width 337 height 34
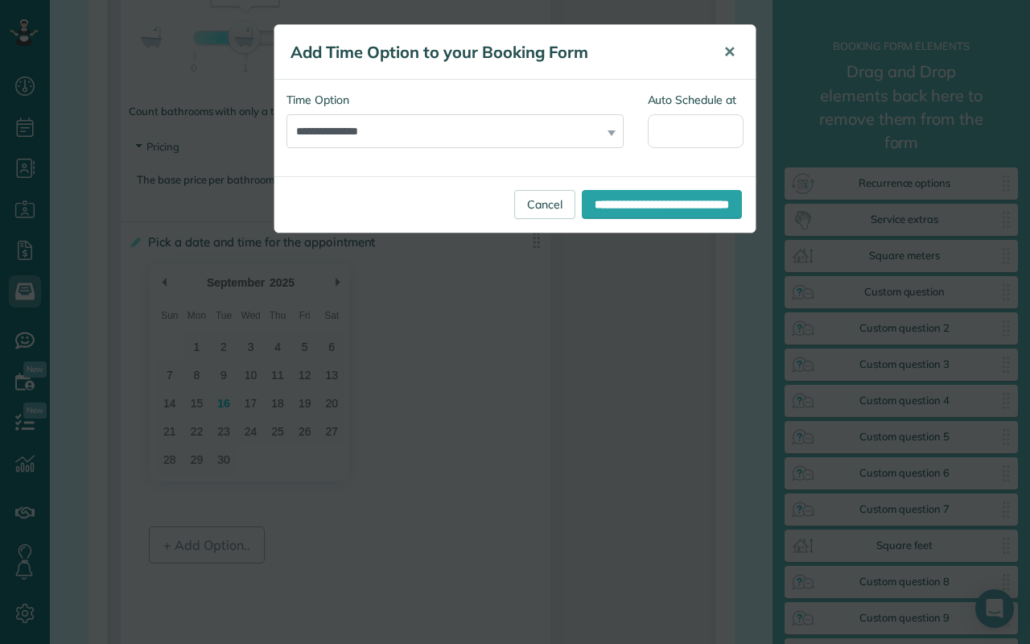
click at [731, 51] on span "✕" at bounding box center [729, 52] width 12 height 19
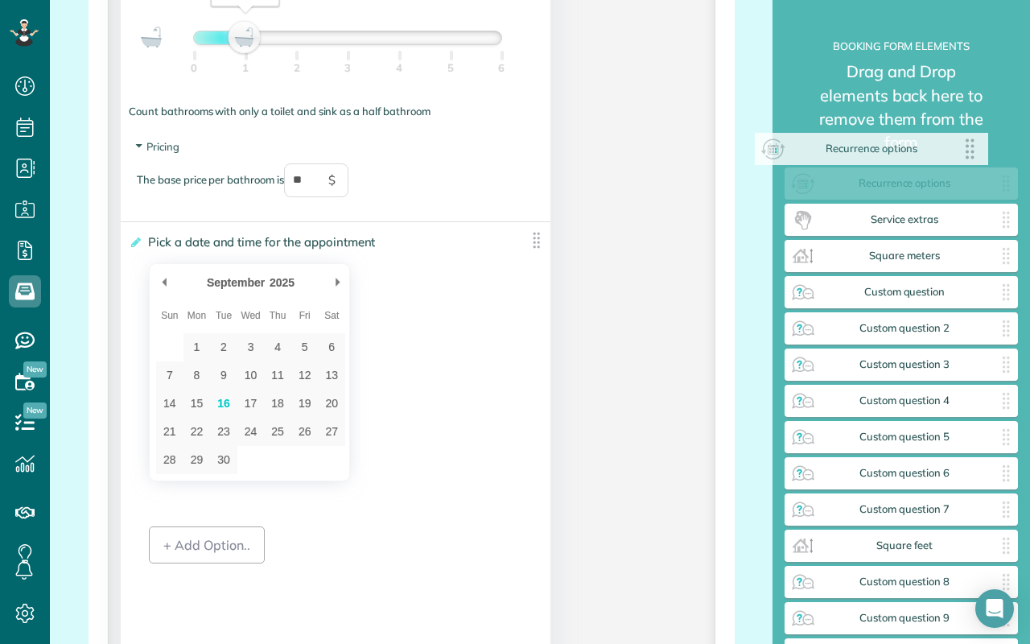
drag, startPoint x: 1001, startPoint y: 155, endPoint x: 972, endPoint y: 147, distance: 30.8
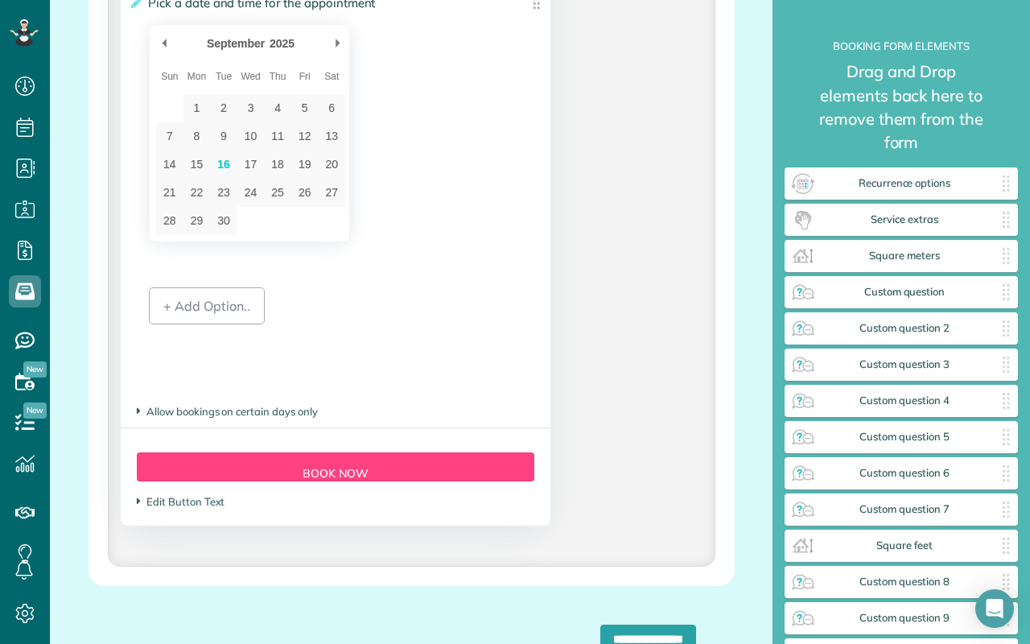
scroll to position [1795, 0]
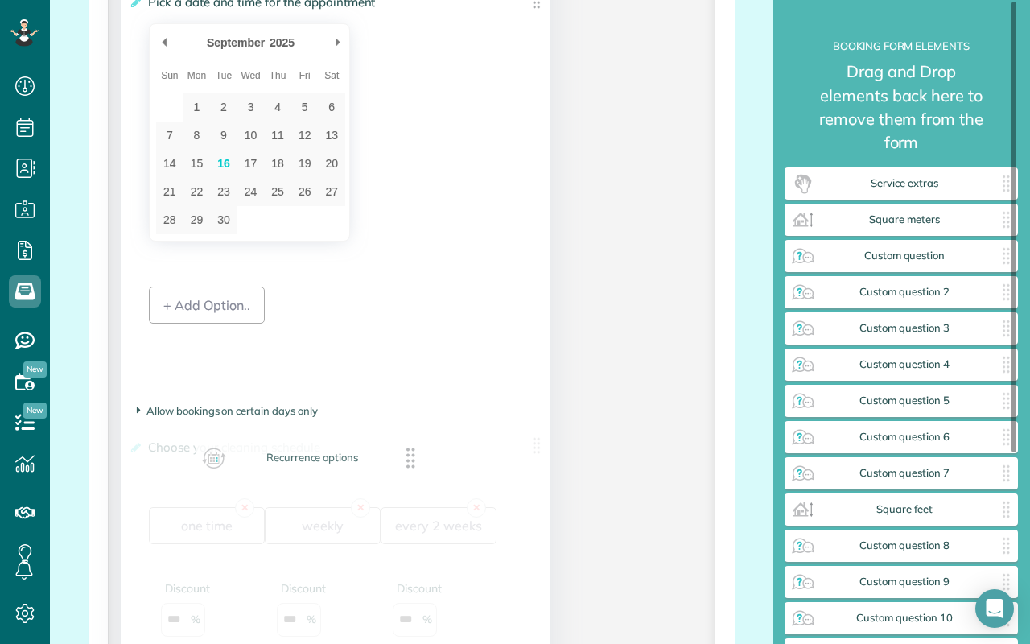
drag, startPoint x: 1005, startPoint y: 155, endPoint x: 408, endPoint y: 454, distance: 667.7
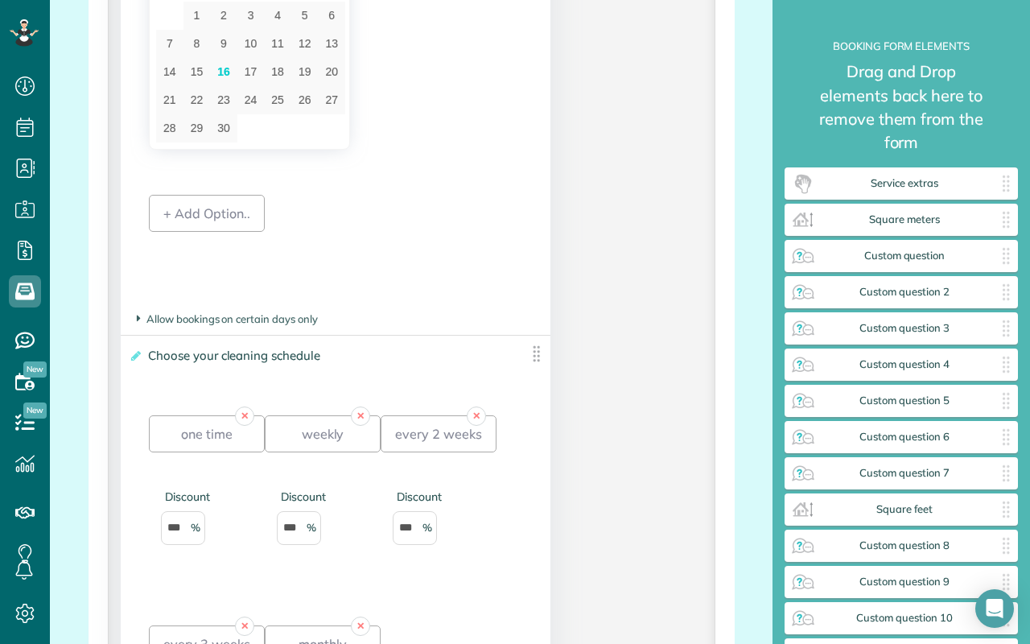
scroll to position [1888, 0]
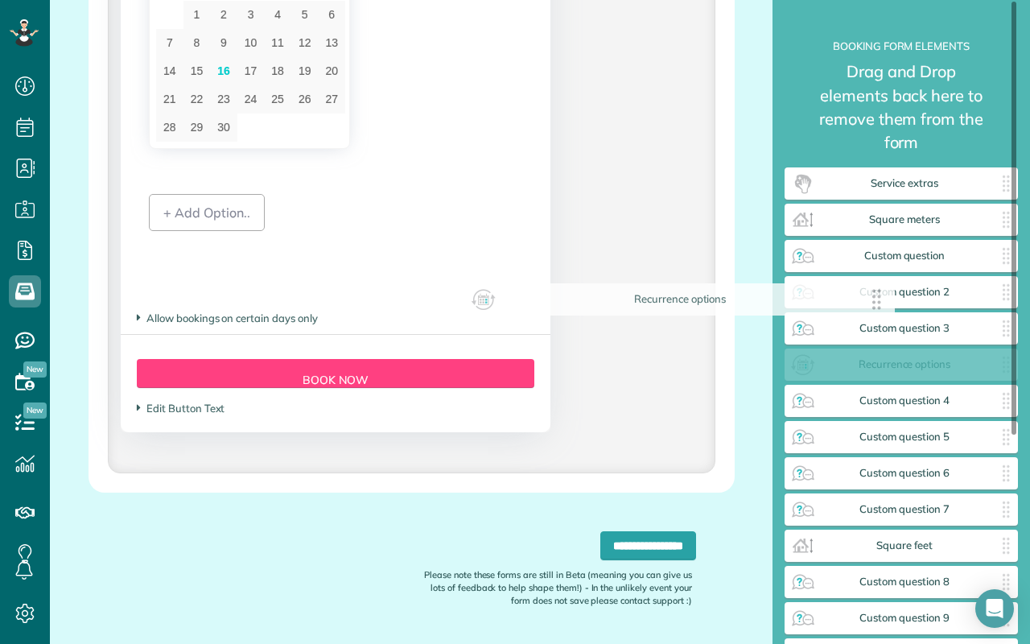
drag, startPoint x: 533, startPoint y: 364, endPoint x: 882, endPoint y: 306, distance: 354.0
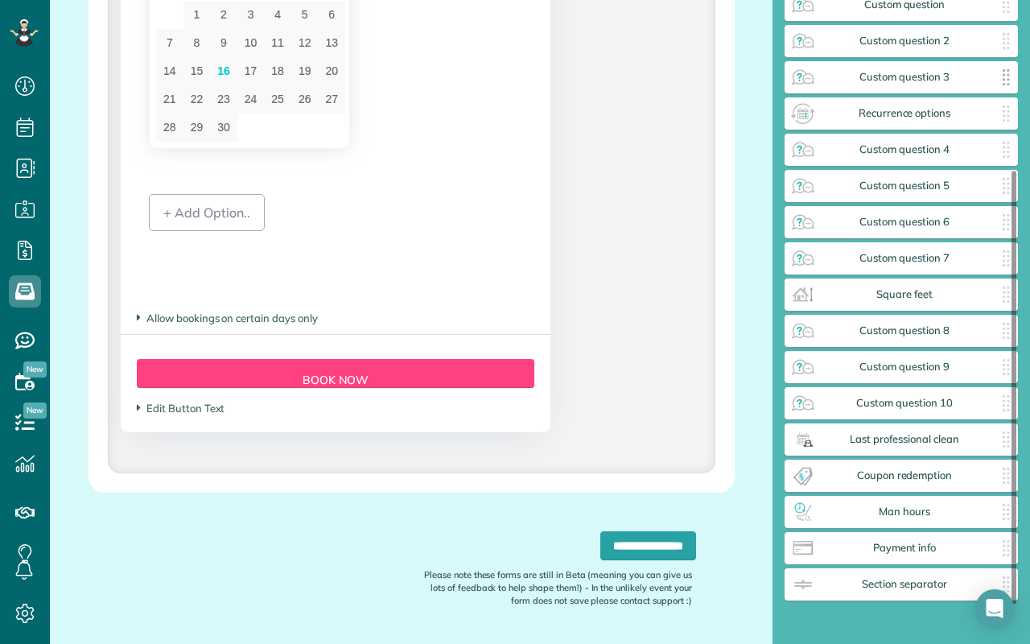
scroll to position [253, 0]
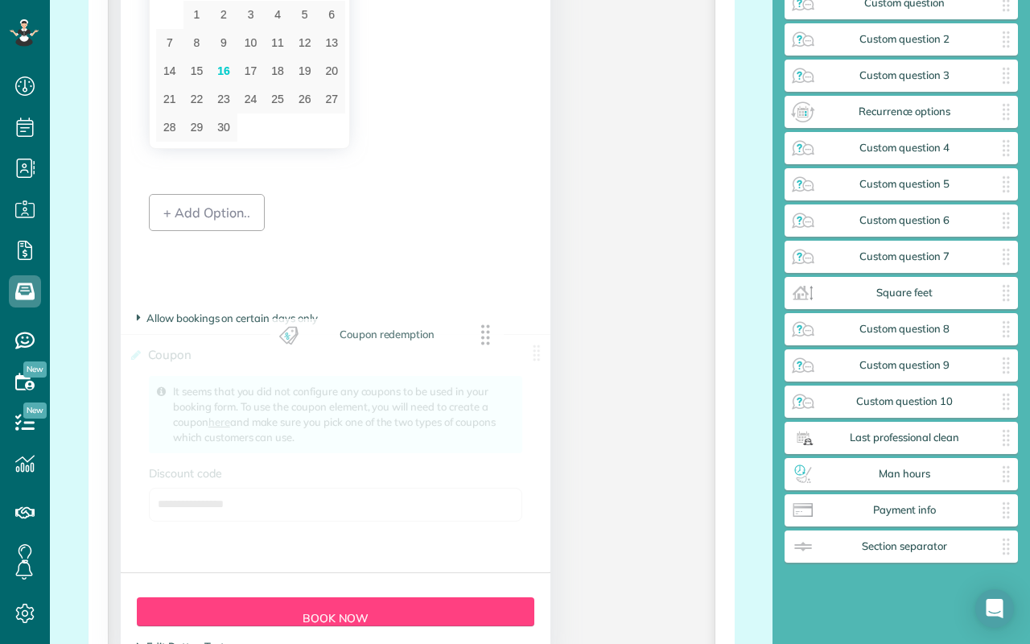
drag, startPoint x: 1005, startPoint y: 448, endPoint x: 486, endPoint y: 333, distance: 531.4
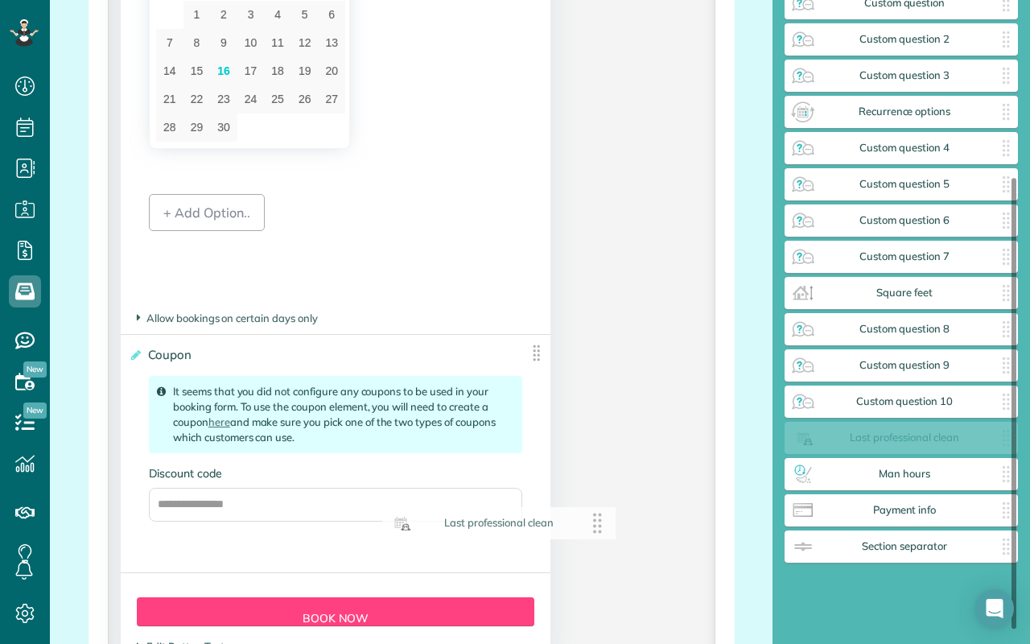
scroll to position [236, 0]
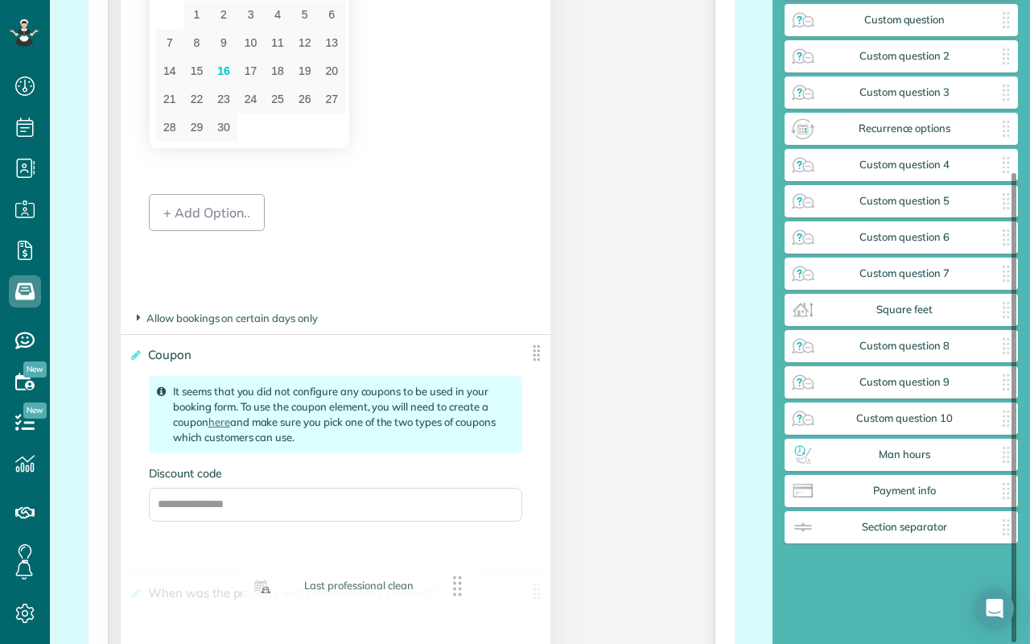
drag, startPoint x: 1003, startPoint y: 413, endPoint x: 456, endPoint y: 582, distance: 572.7
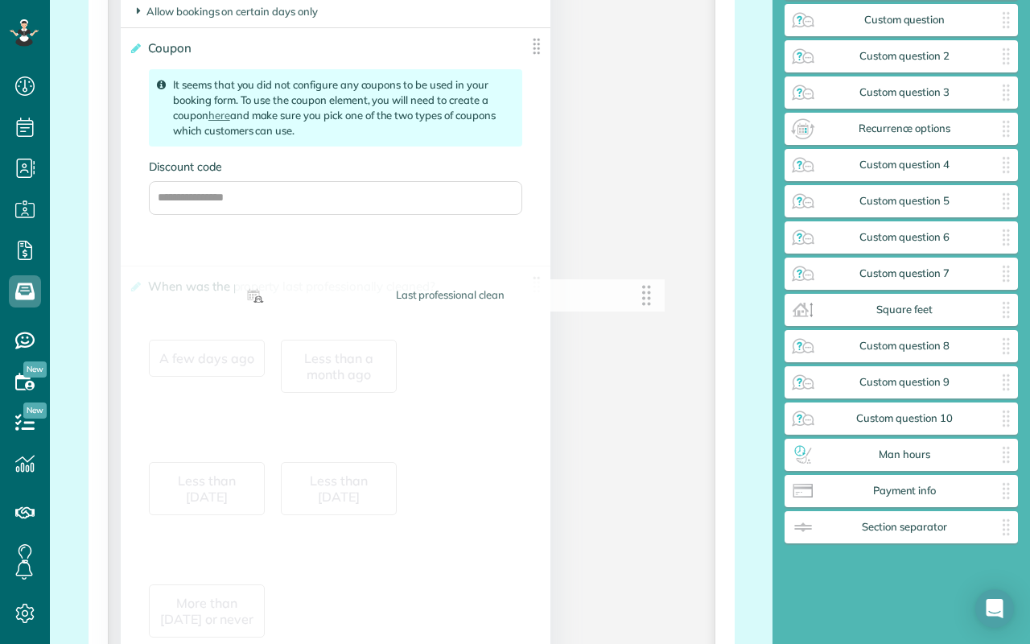
scroll to position [253, 0]
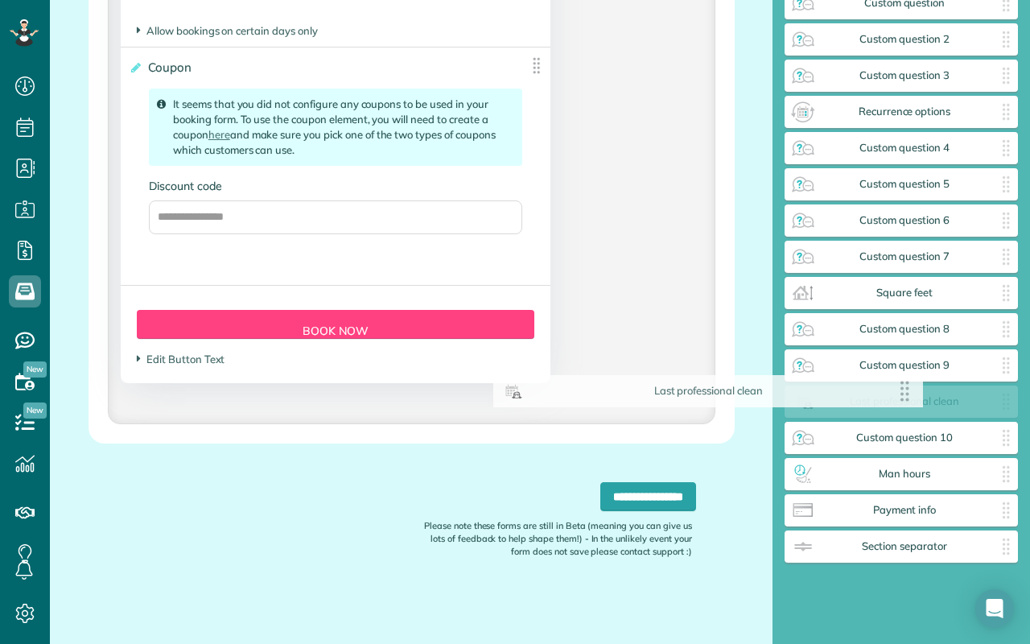
drag, startPoint x: 537, startPoint y: 286, endPoint x: 911, endPoint y: 389, distance: 388.9
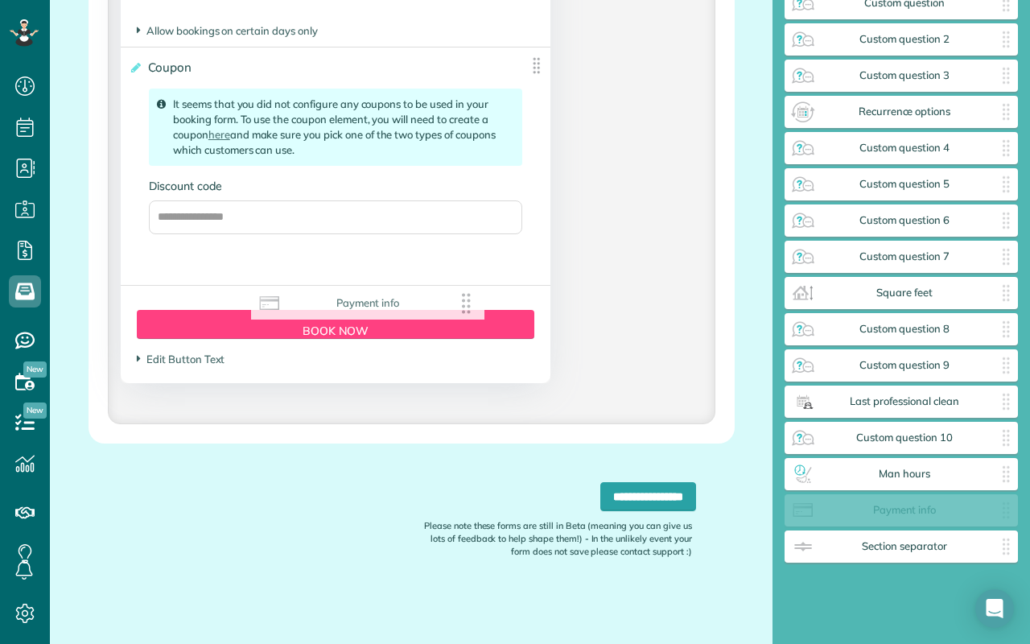
scroll to position [2194, 0]
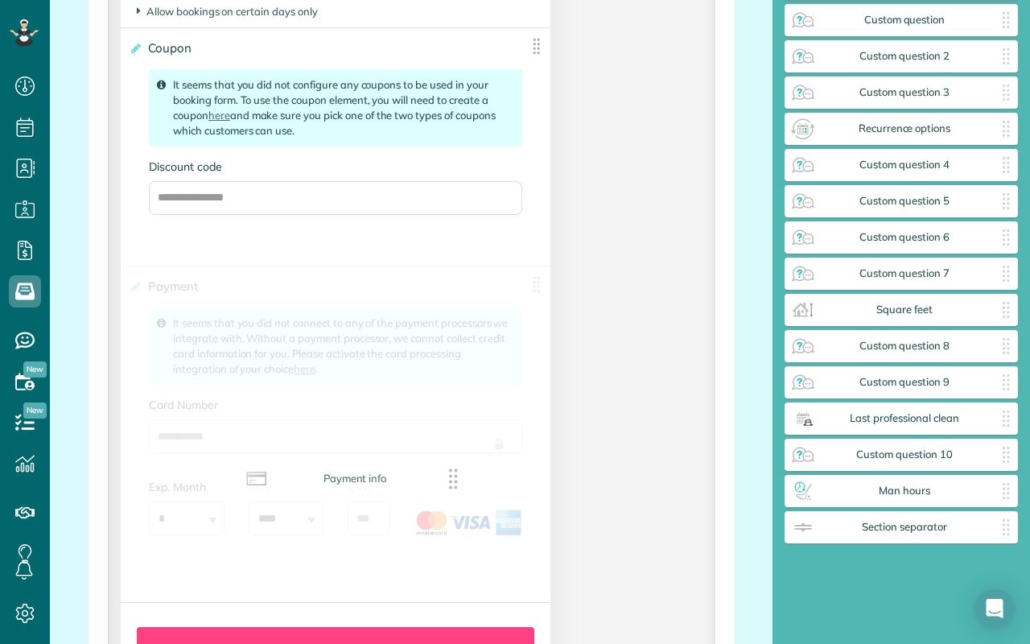
drag, startPoint x: 900, startPoint y: 483, endPoint x: 345, endPoint y: 452, distance: 555.9
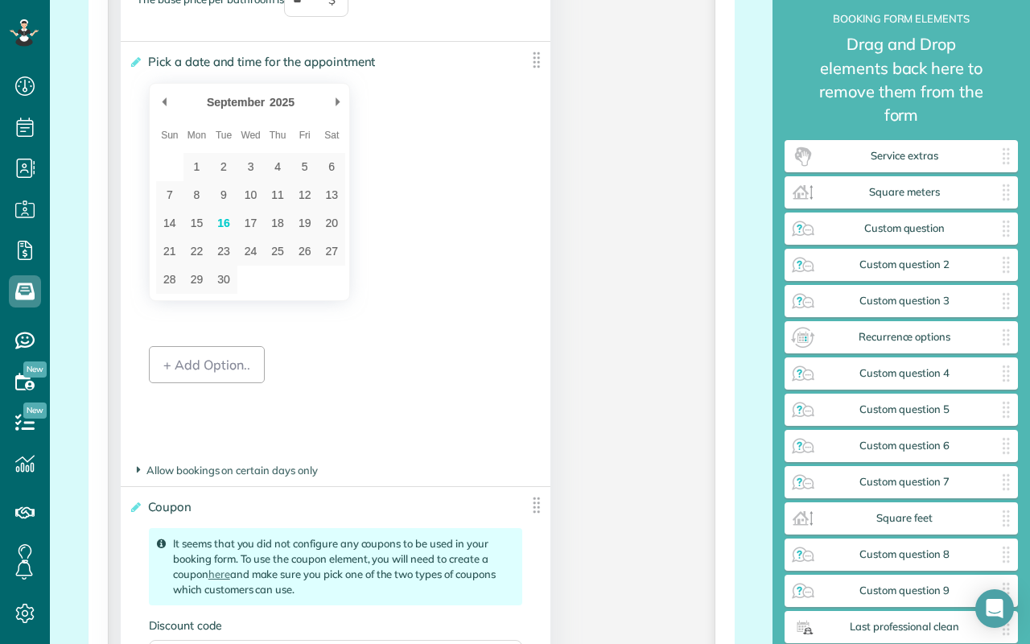
scroll to position [1737, 0]
click at [216, 364] on div "+ Add Option.." at bounding box center [207, 362] width 116 height 37
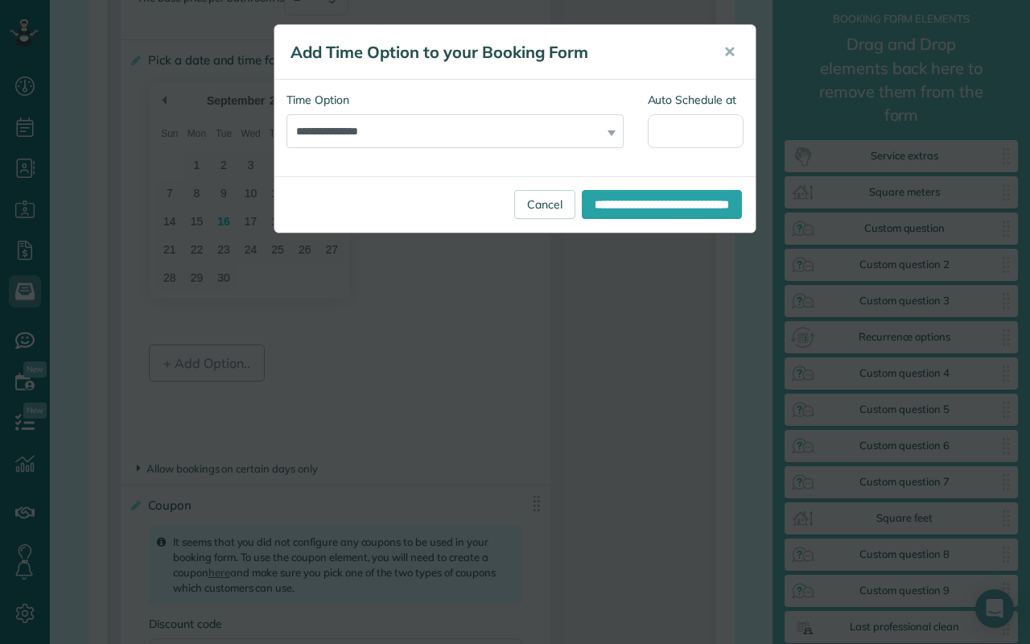
click at [316, 376] on div "**********" at bounding box center [515, 322] width 1030 height 644
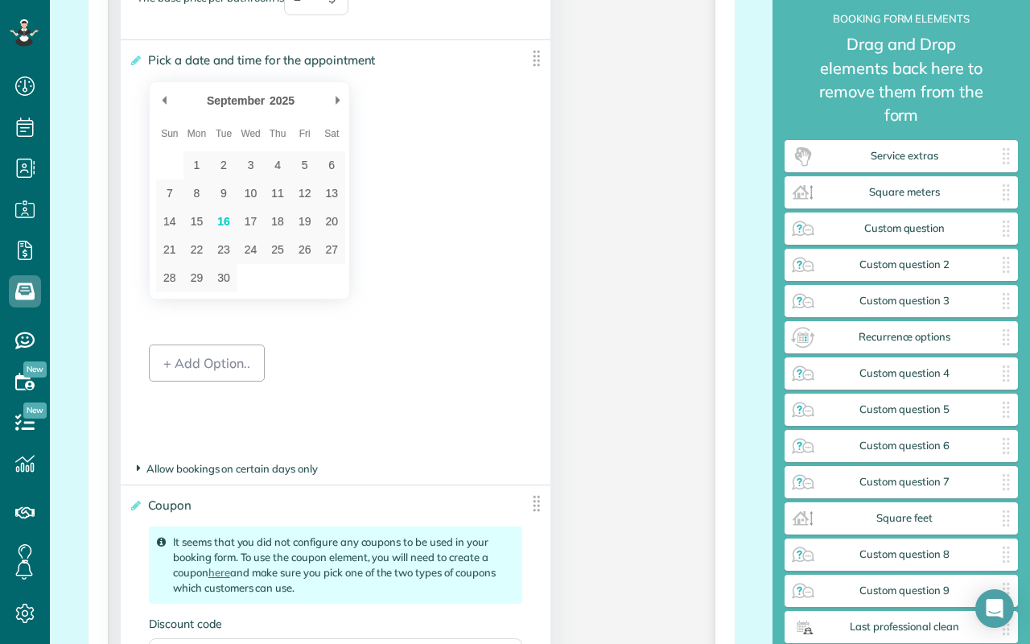
click at [138, 470] on icon at bounding box center [139, 468] width 4 height 14
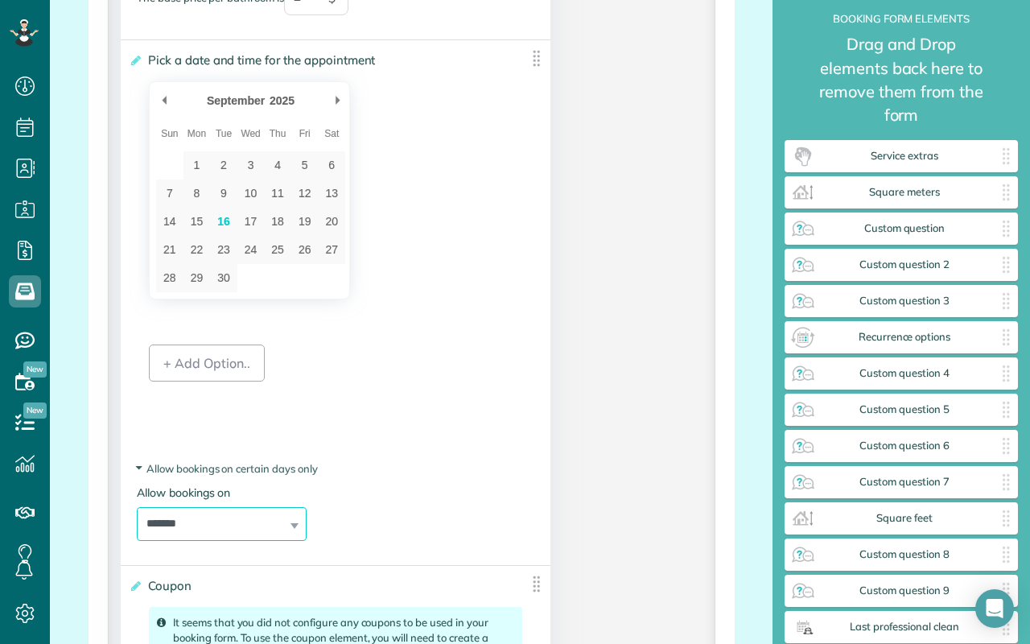
click at [260, 527] on select "**********" at bounding box center [222, 524] width 170 height 34
click at [212, 371] on div "+ Add Option.." at bounding box center [207, 362] width 116 height 37
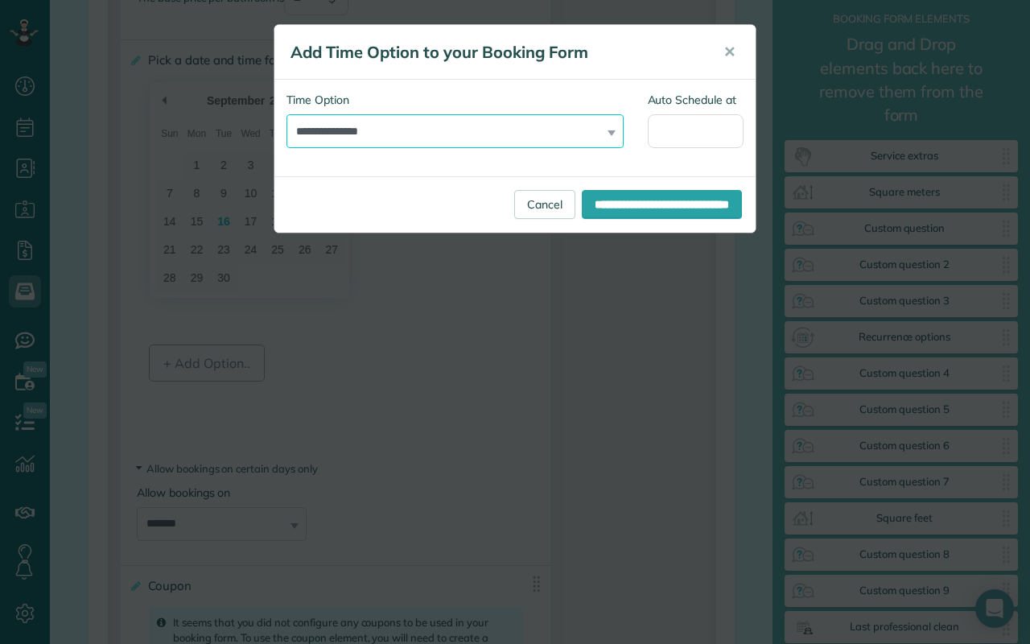
click at [422, 130] on select "**********" at bounding box center [454, 131] width 337 height 34
click at [286, 114] on select "**********" at bounding box center [454, 131] width 337 height 34
click at [396, 131] on select "**********" at bounding box center [454, 131] width 337 height 34
select select "**********"
click at [286, 114] on select "**********" at bounding box center [454, 131] width 337 height 34
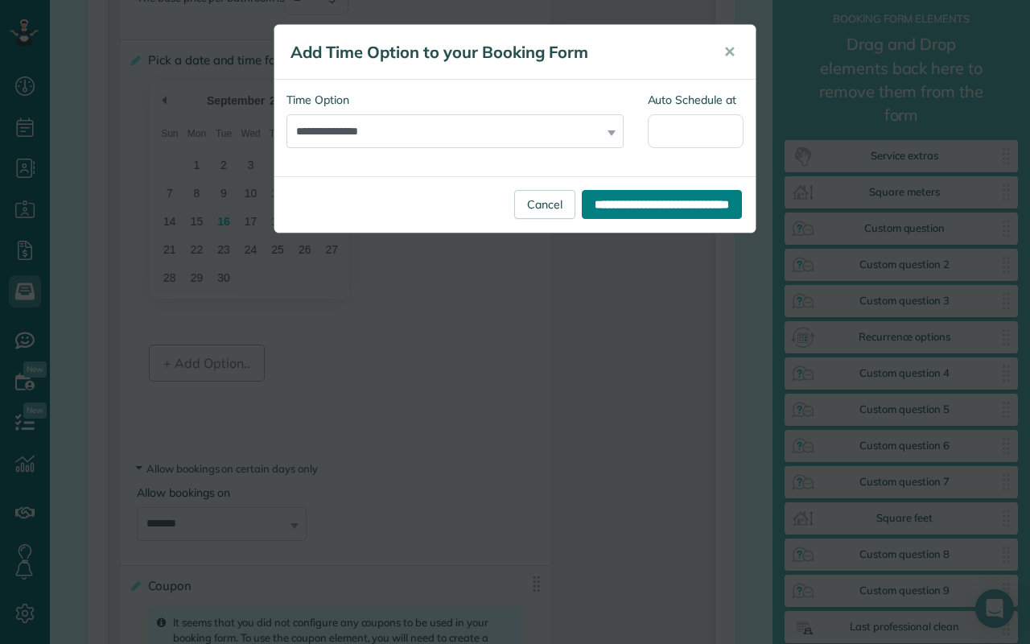
click at [644, 204] on input "**********" at bounding box center [662, 204] width 160 height 29
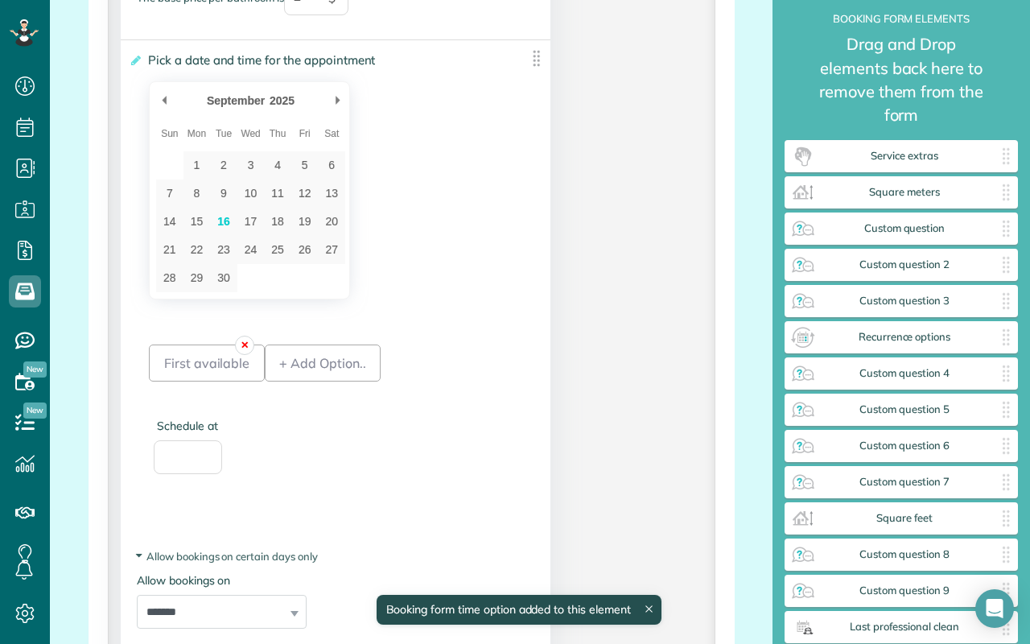
click at [243, 347] on link "✕" at bounding box center [244, 344] width 19 height 19
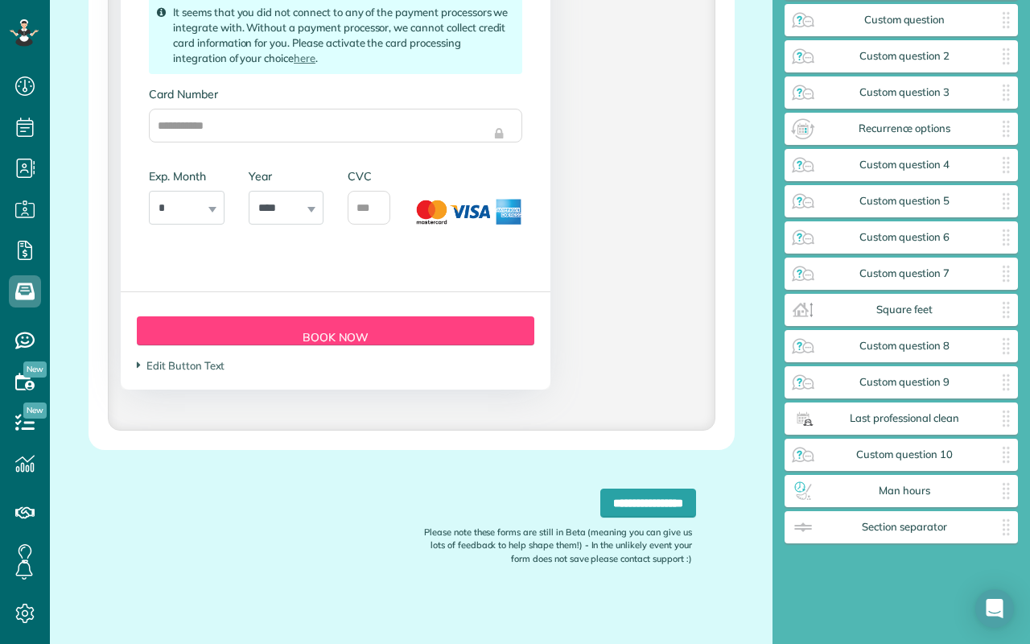
scroll to position [2598, 0]
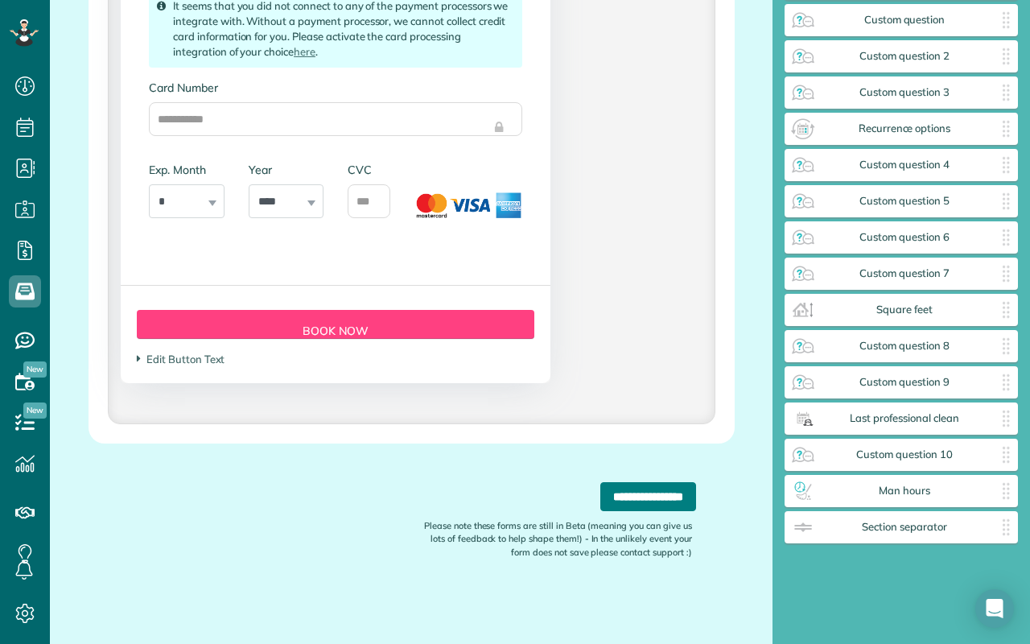
click at [630, 495] on input "**********" at bounding box center [648, 496] width 96 height 29
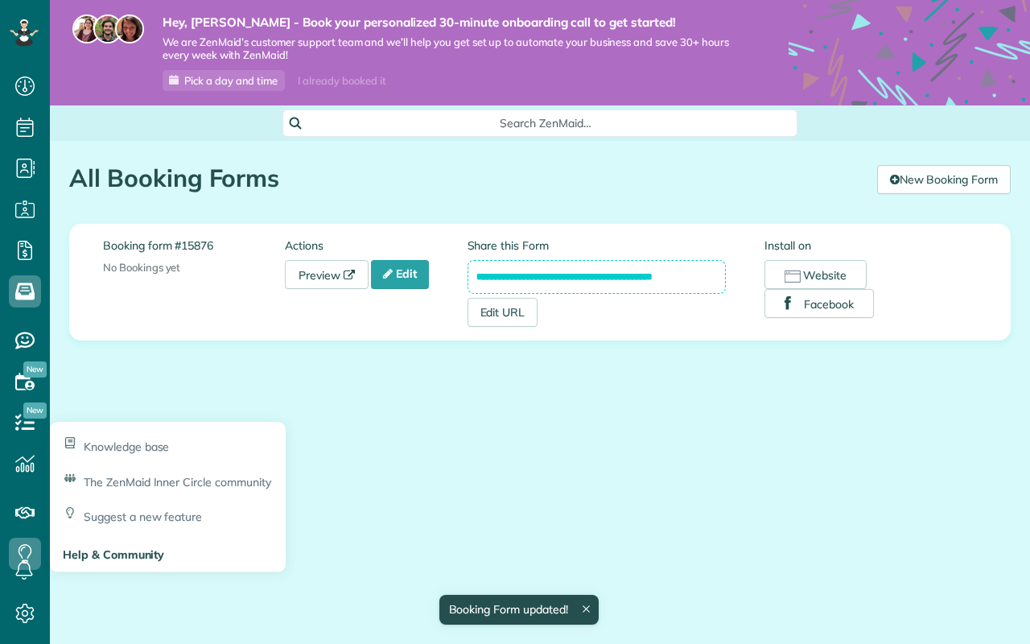
scroll to position [7, 7]
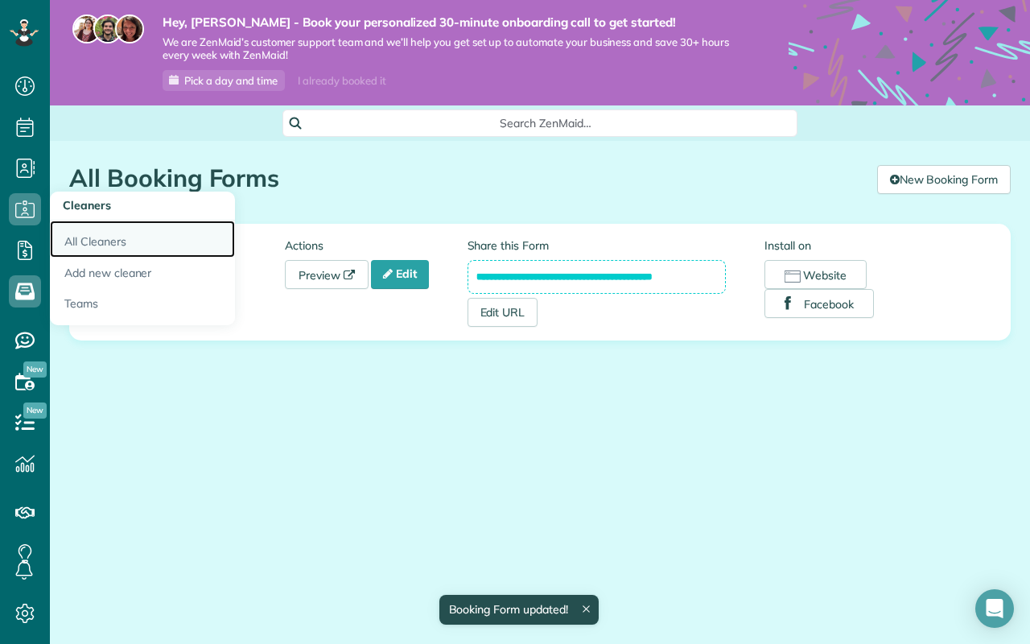
click at [113, 240] on link "All Cleaners" at bounding box center [142, 238] width 185 height 37
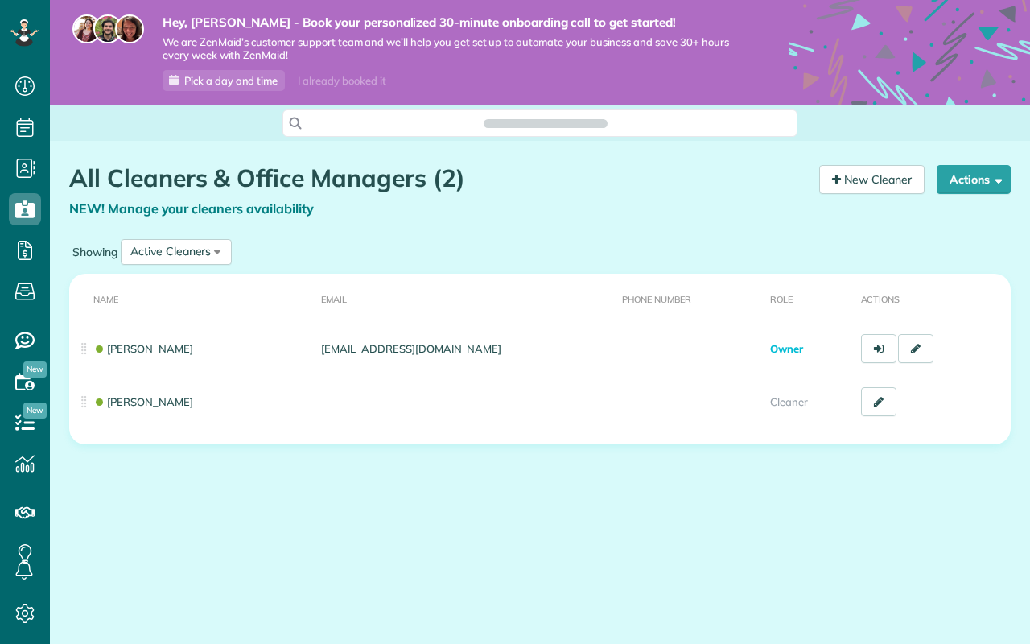
scroll to position [7, 7]
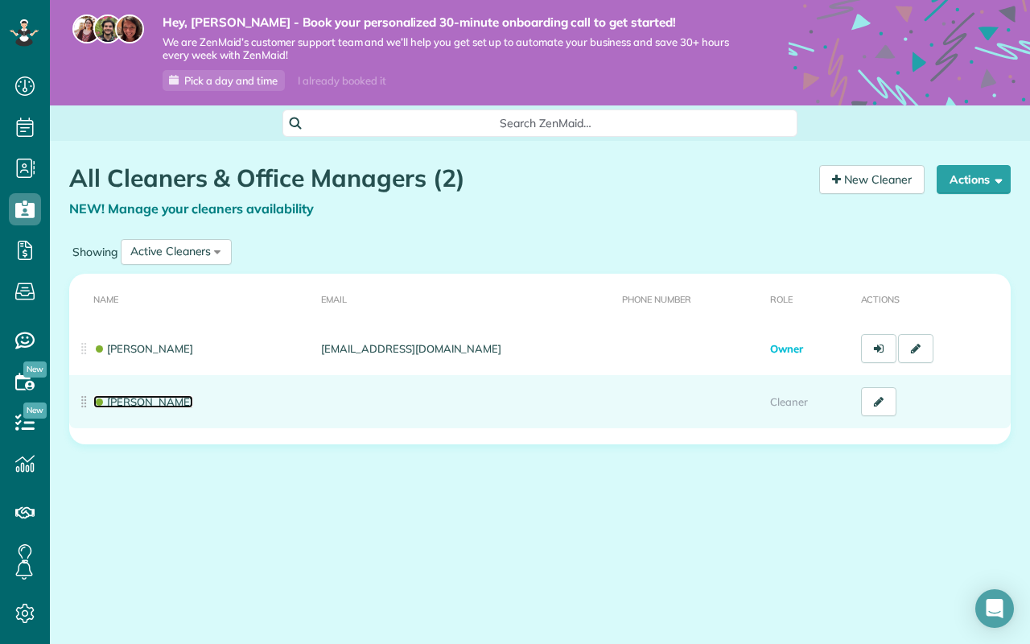
click at [179, 399] on link "[PERSON_NAME]" at bounding box center [143, 401] width 100 height 13
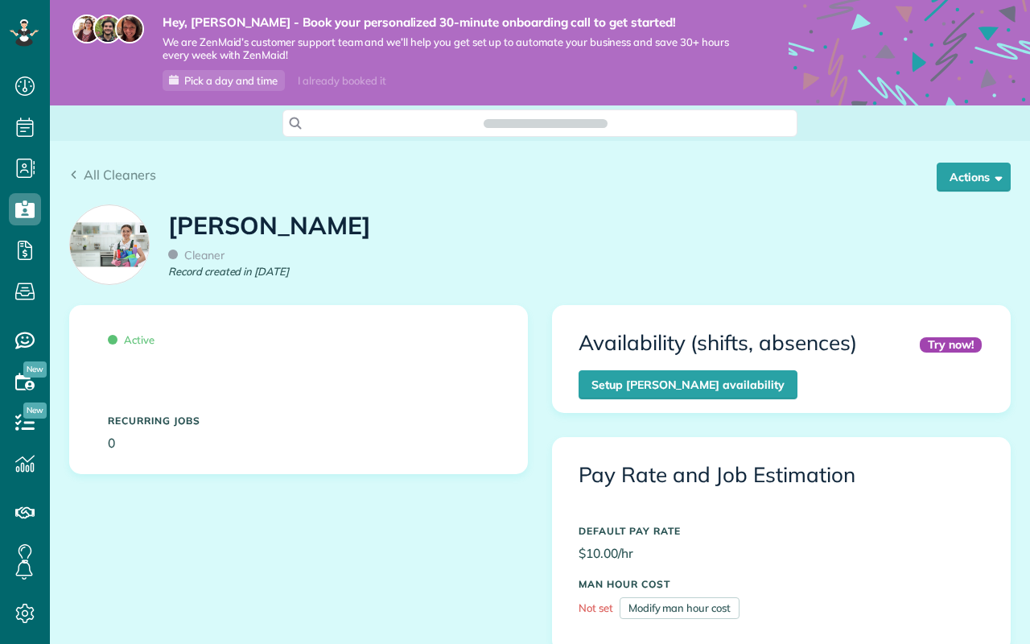
scroll to position [294, 0]
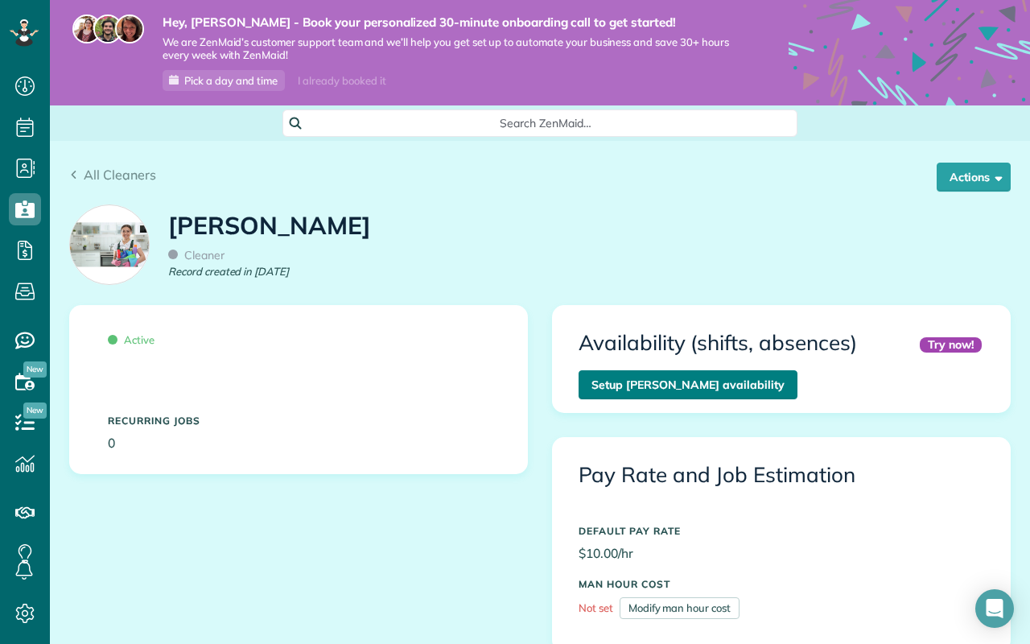
click at [654, 380] on link "Setup Gracie Blackston’s availability" at bounding box center [687, 384] width 219 height 29
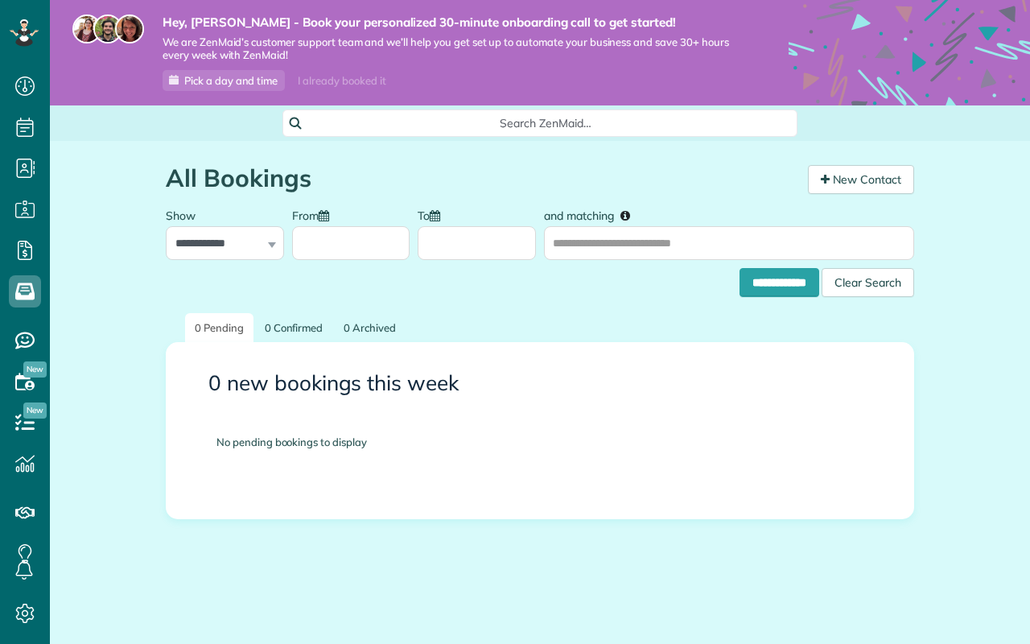
scroll to position [7, 7]
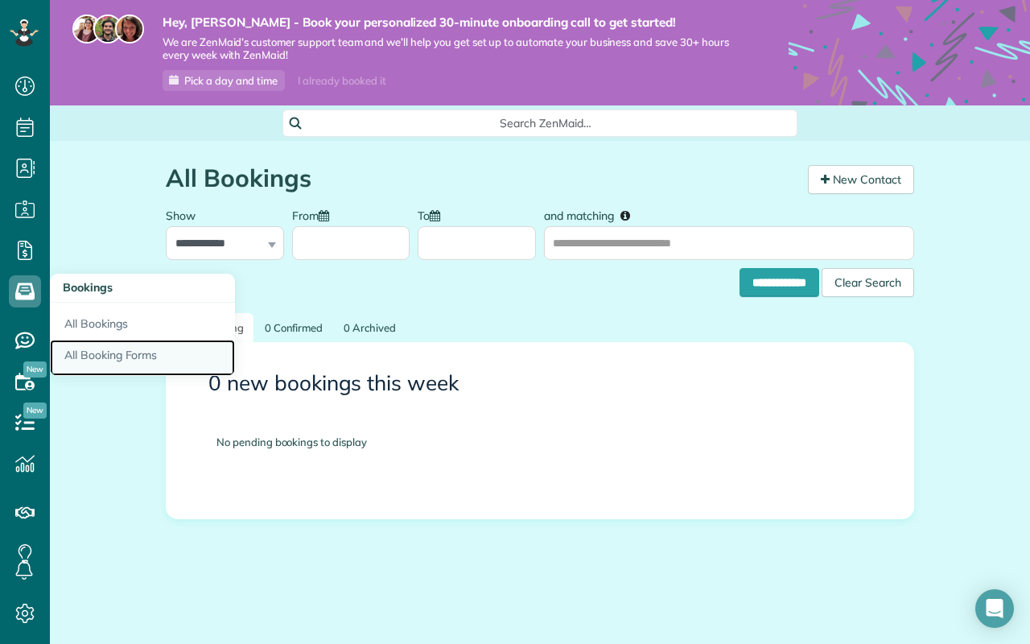
click at [88, 352] on link "All Booking Forms" at bounding box center [142, 357] width 185 height 37
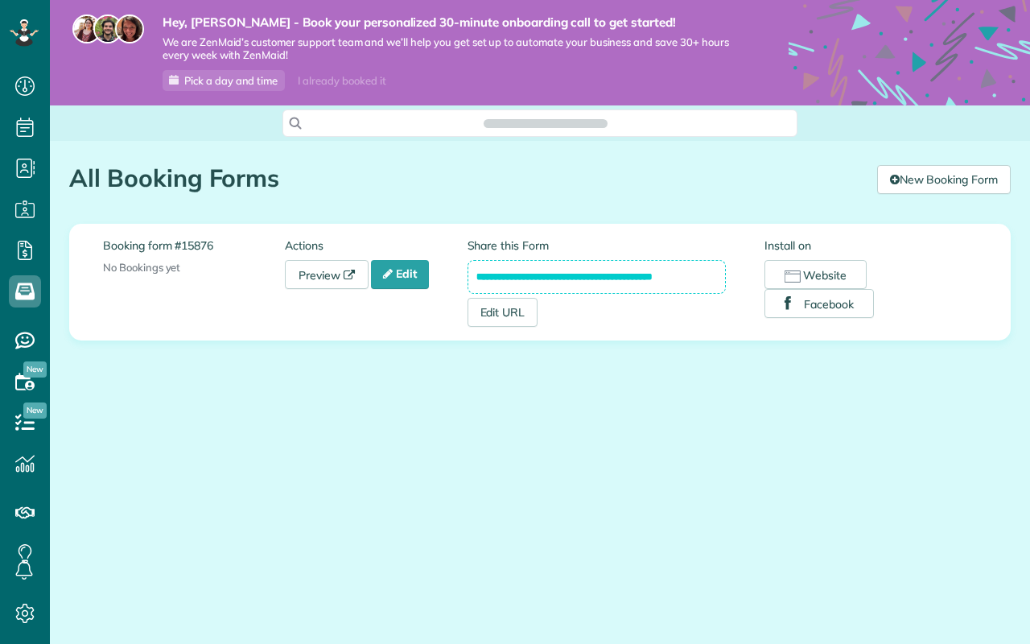
scroll to position [7, 7]
click at [409, 273] on link "Edit" at bounding box center [400, 274] width 58 height 29
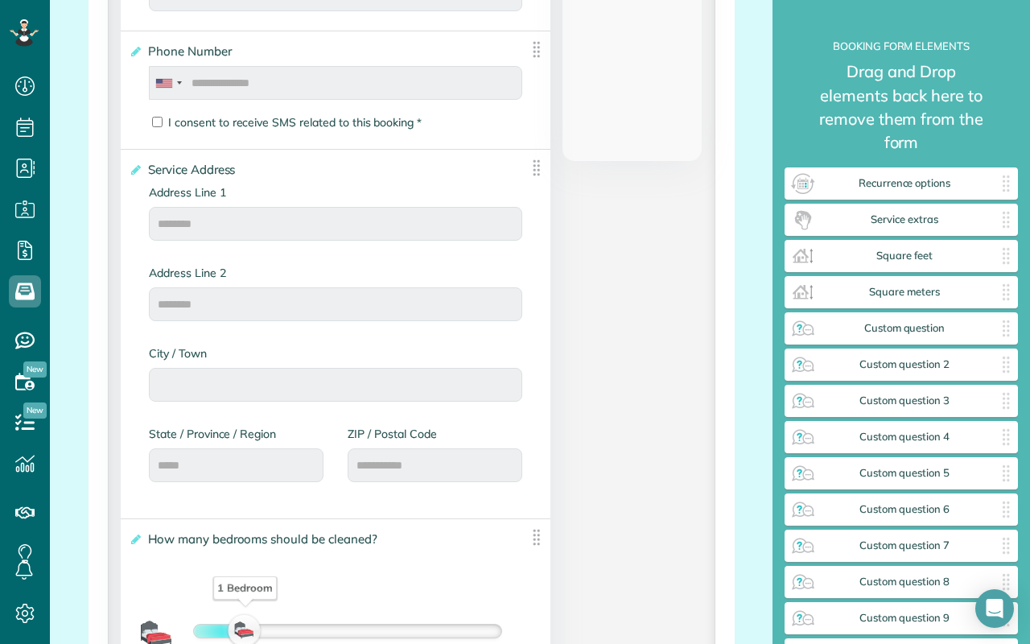
scroll to position [1450, 0]
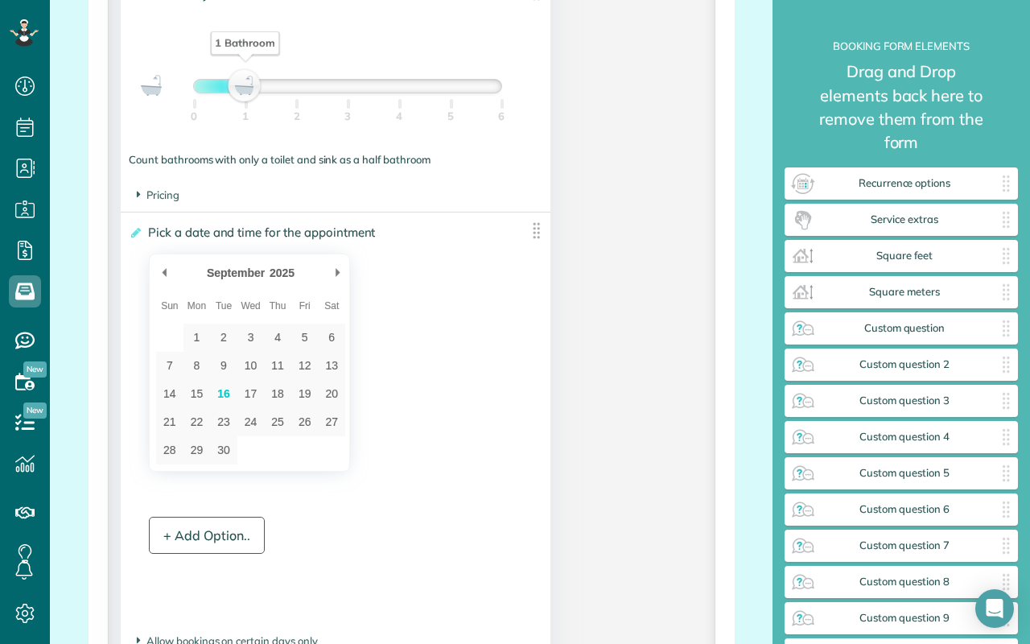
click at [232, 529] on div "+ Add Option.." at bounding box center [207, 534] width 116 height 37
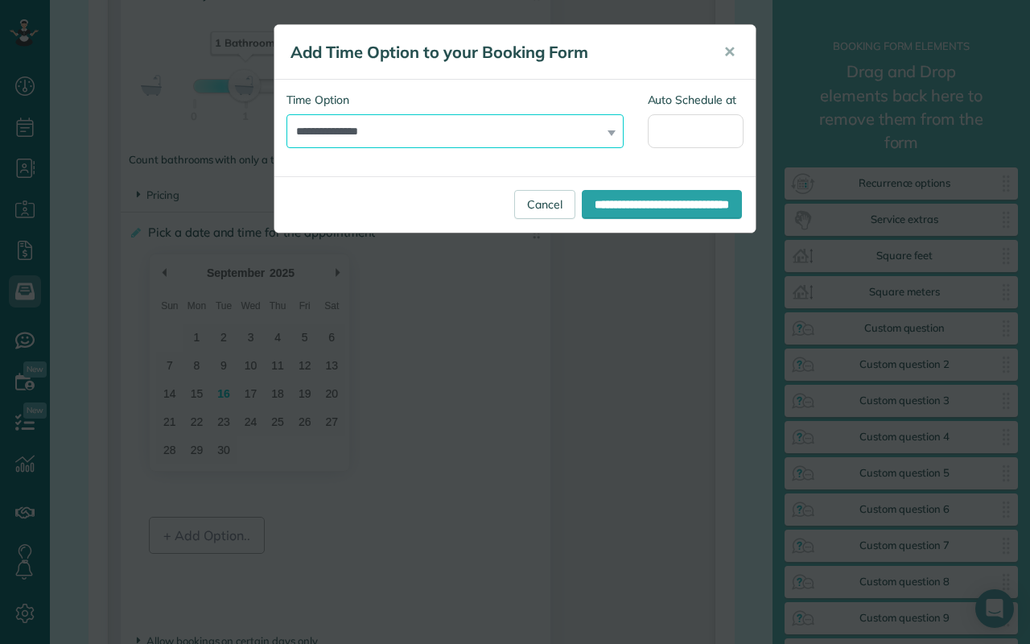
click at [434, 134] on select "**********" at bounding box center [454, 131] width 337 height 34
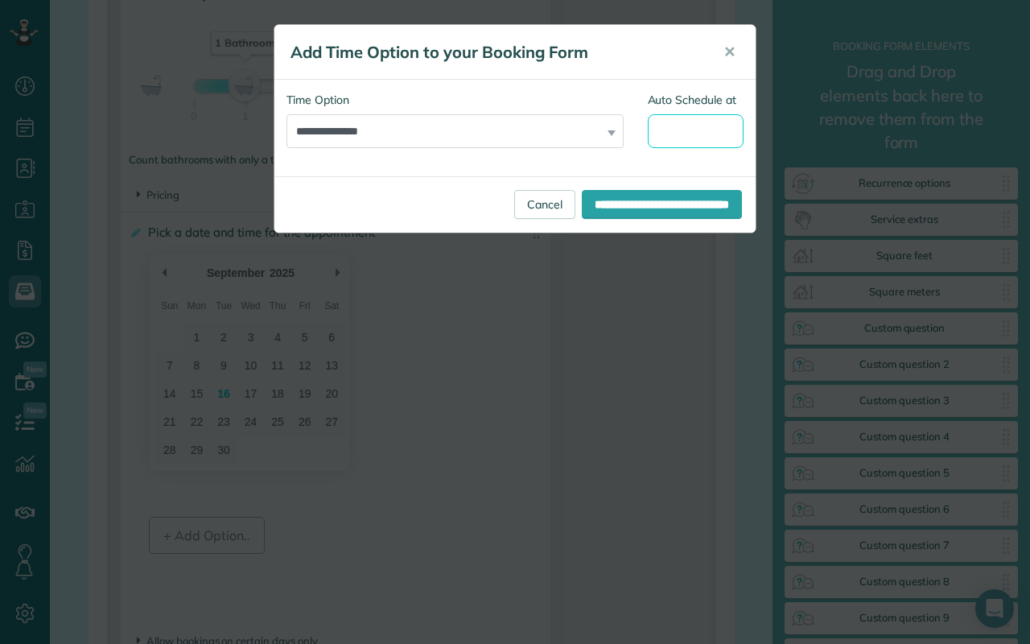
click at [701, 130] on input "Auto Schedule at" at bounding box center [696, 131] width 97 height 34
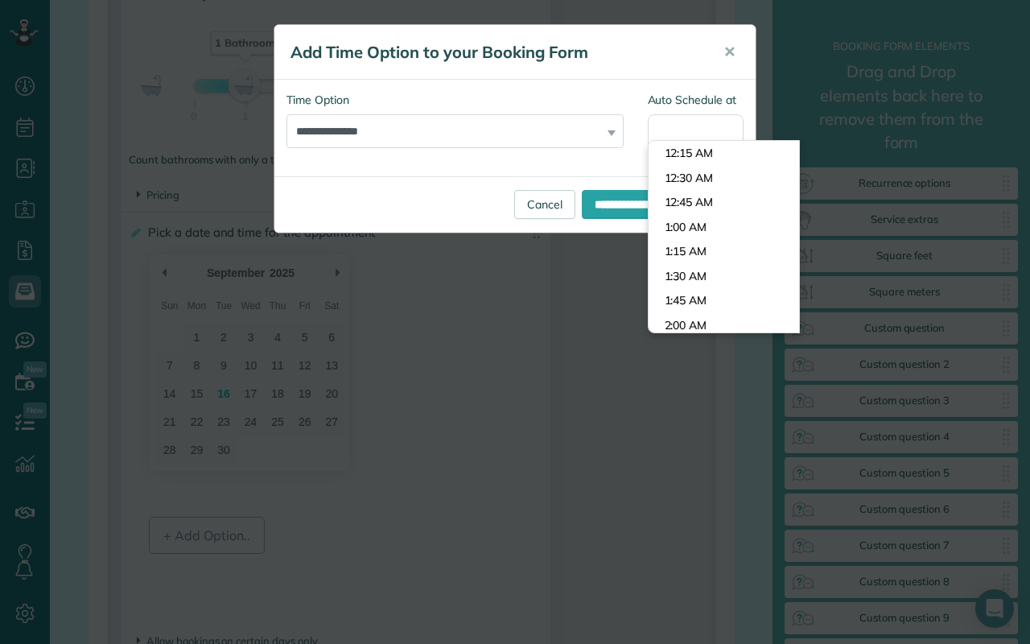
click at [619, 43] on h5 "Add Time Option to your Booking Form" at bounding box center [495, 52] width 410 height 23
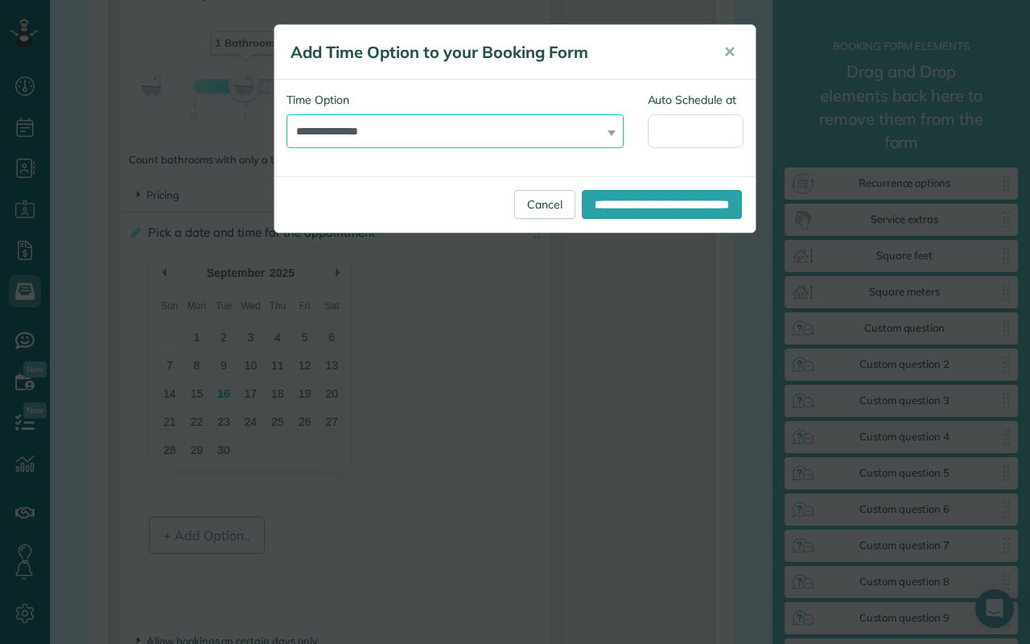
click at [529, 137] on select "**********" at bounding box center [454, 131] width 337 height 34
click at [561, 135] on select "**********" at bounding box center [454, 131] width 337 height 34
click at [511, 133] on select "**********" at bounding box center [454, 131] width 337 height 34
click at [732, 59] on span "✕" at bounding box center [729, 52] width 12 height 19
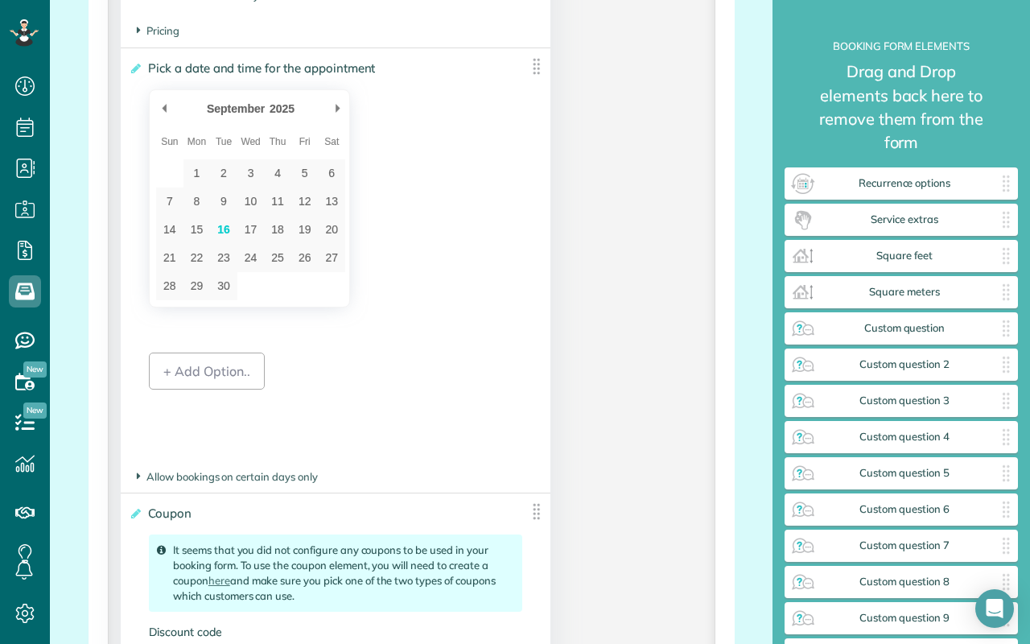
scroll to position [1615, 0]
click at [229, 481] on span "Allow bookings on certain days only" at bounding box center [227, 474] width 181 height 13
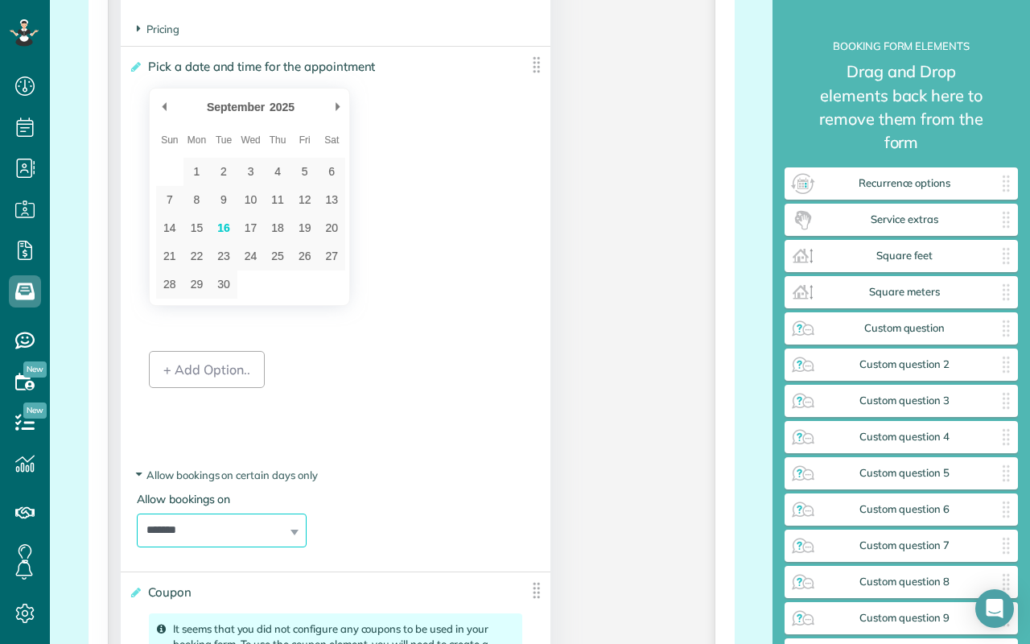
click at [230, 536] on select "**********" at bounding box center [222, 530] width 170 height 34
select select "********"
click at [137, 517] on select "**********" at bounding box center [222, 530] width 170 height 34
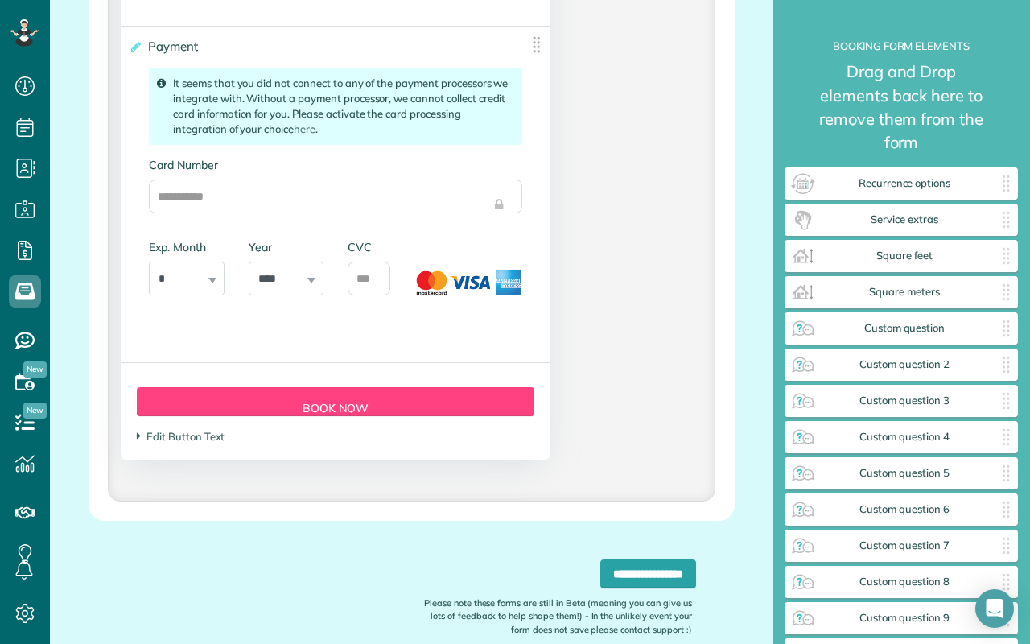
scroll to position [2399, 0]
click at [677, 578] on input "**********" at bounding box center [648, 572] width 96 height 29
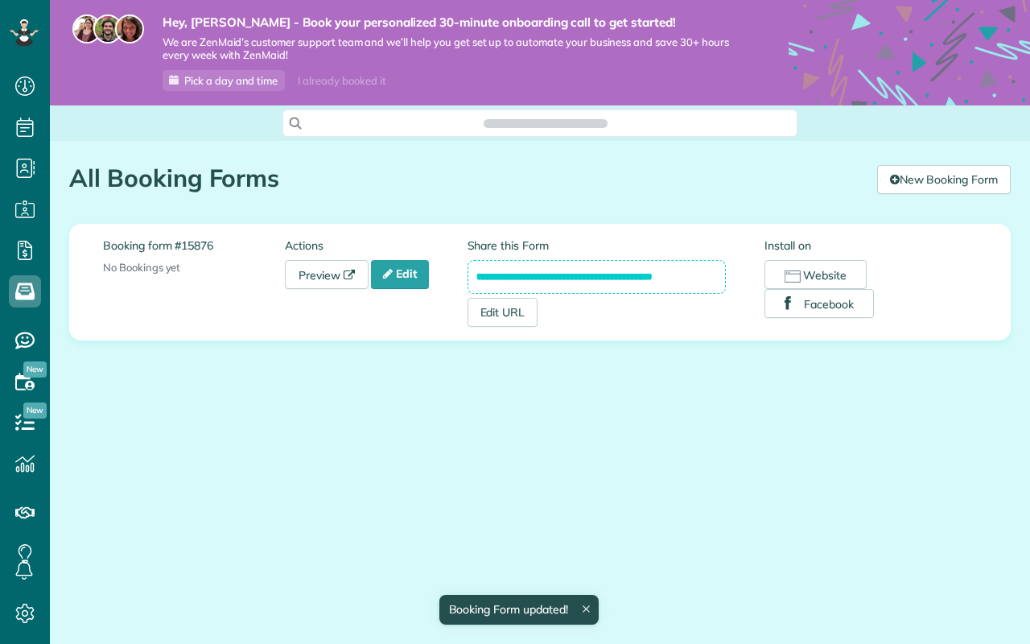
scroll to position [7, 7]
click at [516, 278] on input "**********" at bounding box center [596, 277] width 259 height 34
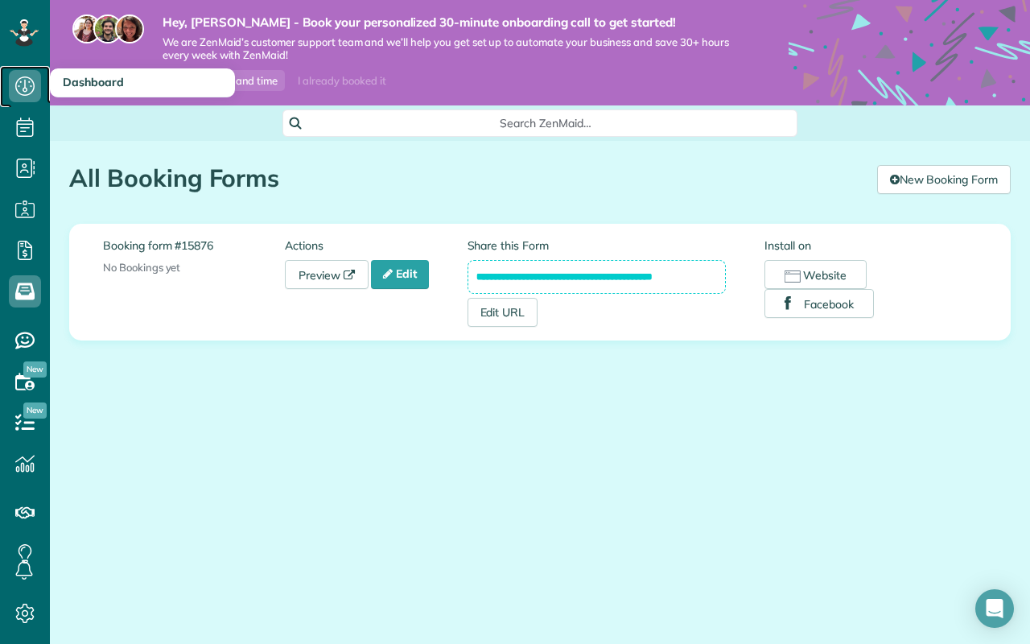
click at [29, 88] on icon at bounding box center [25, 86] width 32 height 32
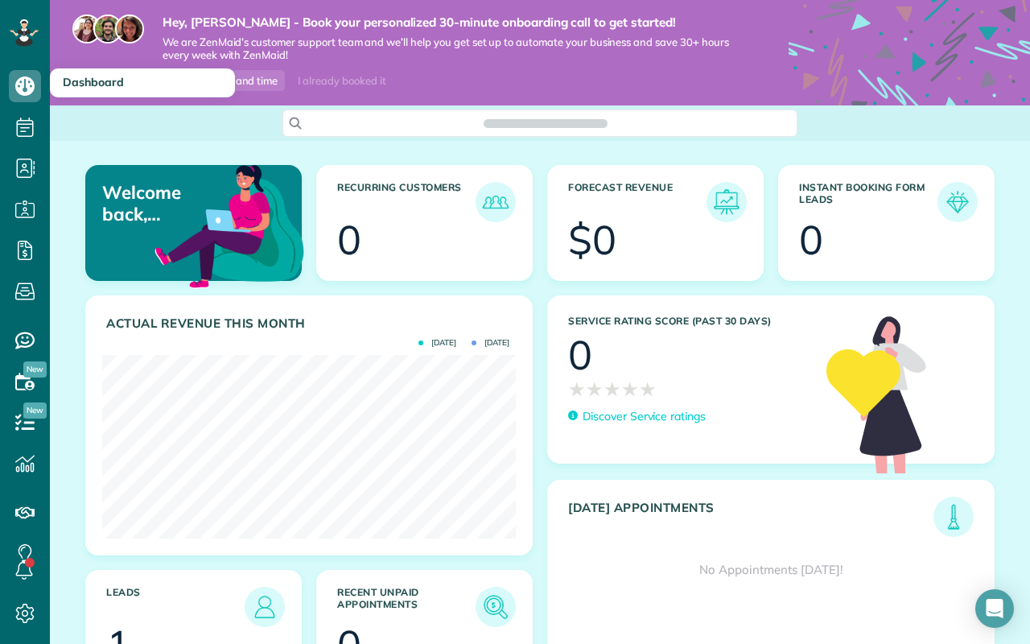
scroll to position [115, 0]
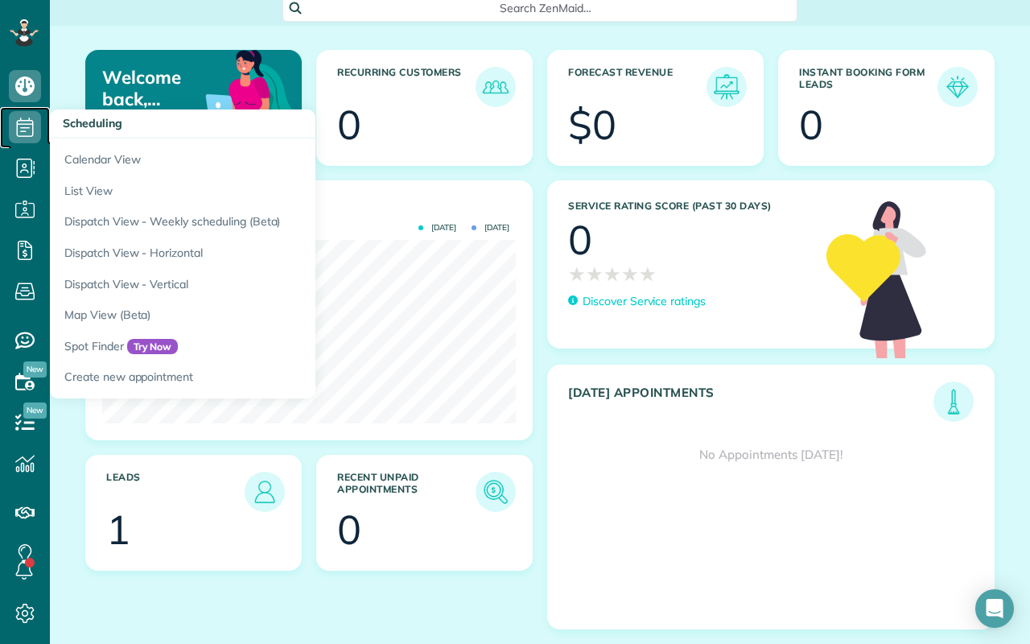
click at [22, 129] on icon at bounding box center [25, 127] width 32 height 32
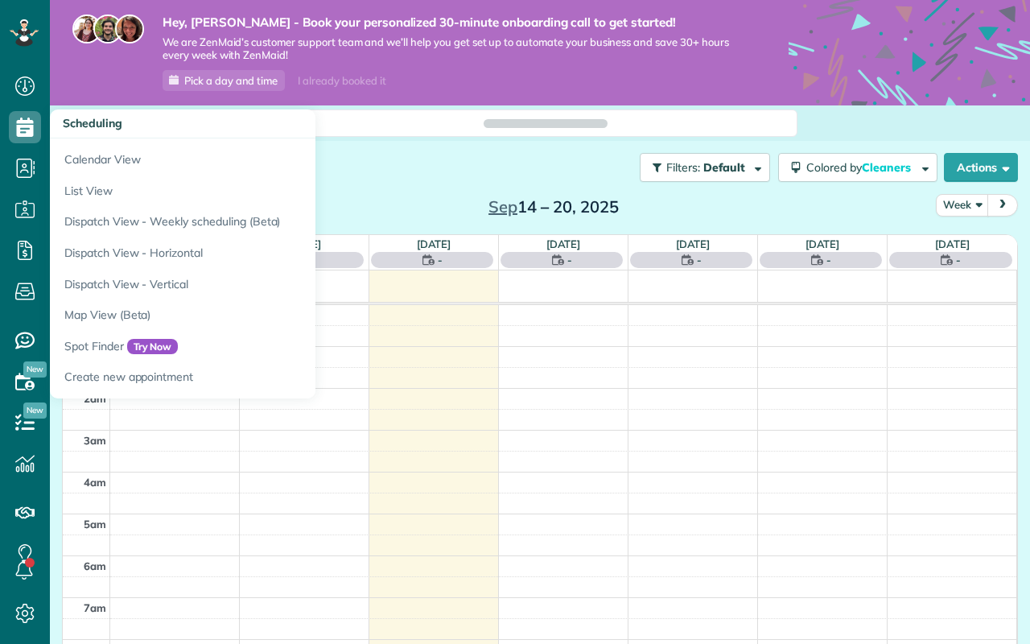
scroll to position [294, 0]
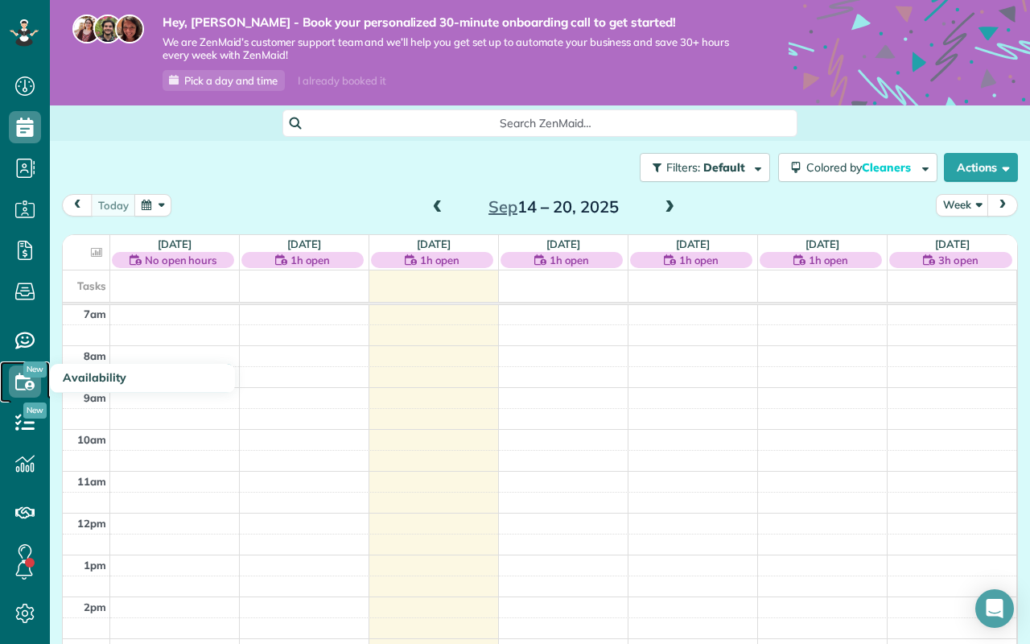
click at [30, 388] on icon at bounding box center [25, 381] width 32 height 32
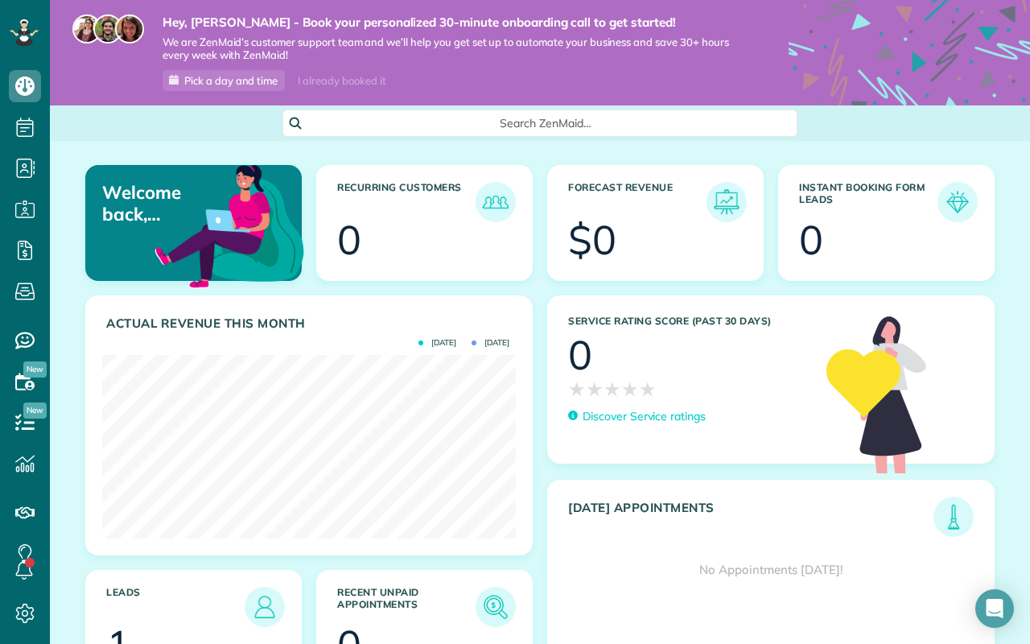
scroll to position [115, 0]
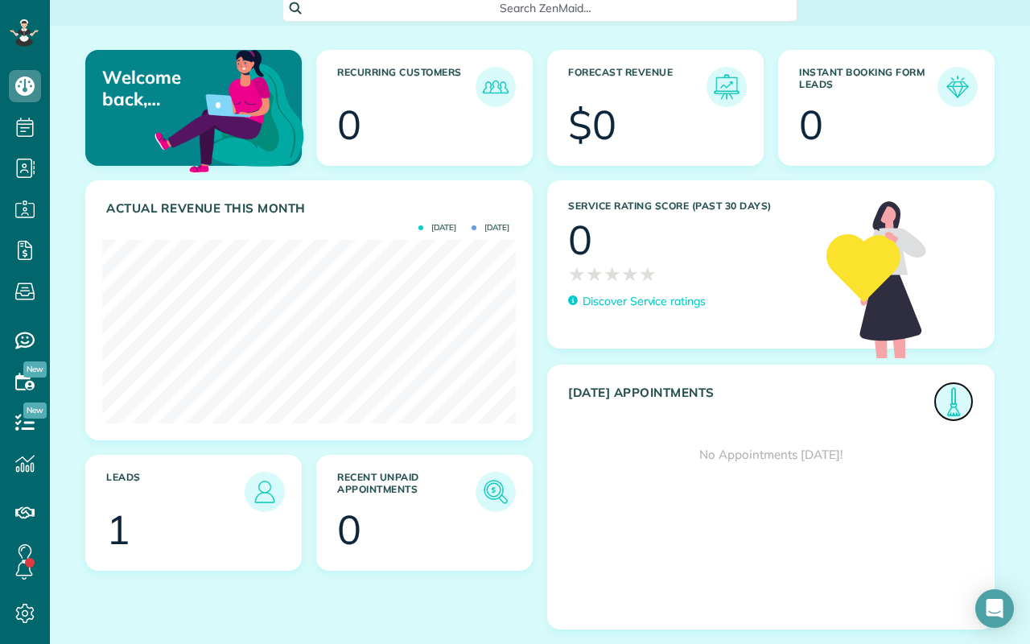
click at [960, 397] on img at bounding box center [953, 401] width 37 height 37
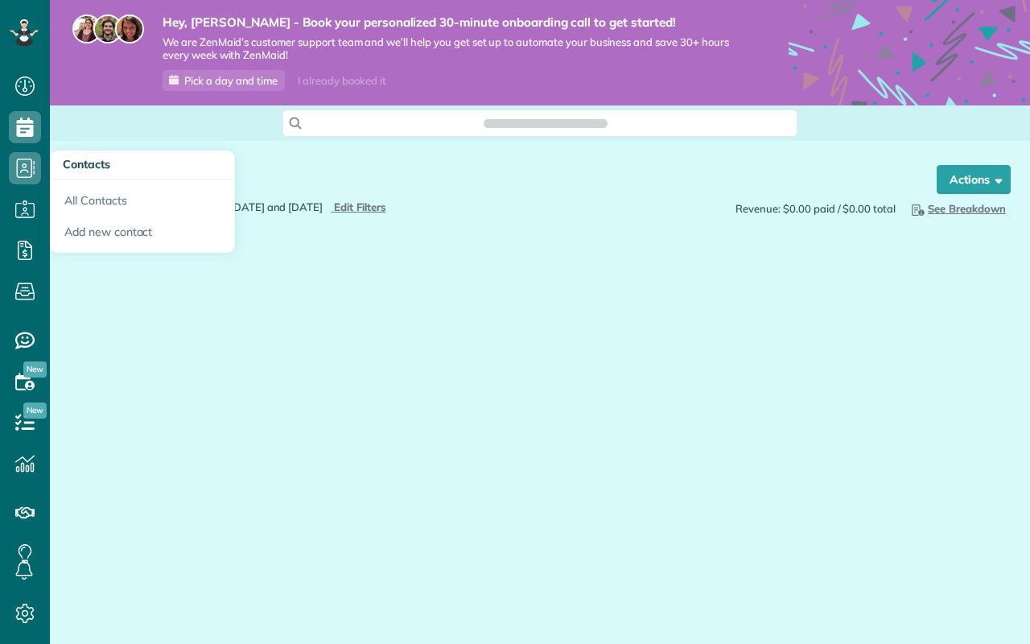
scroll to position [7, 7]
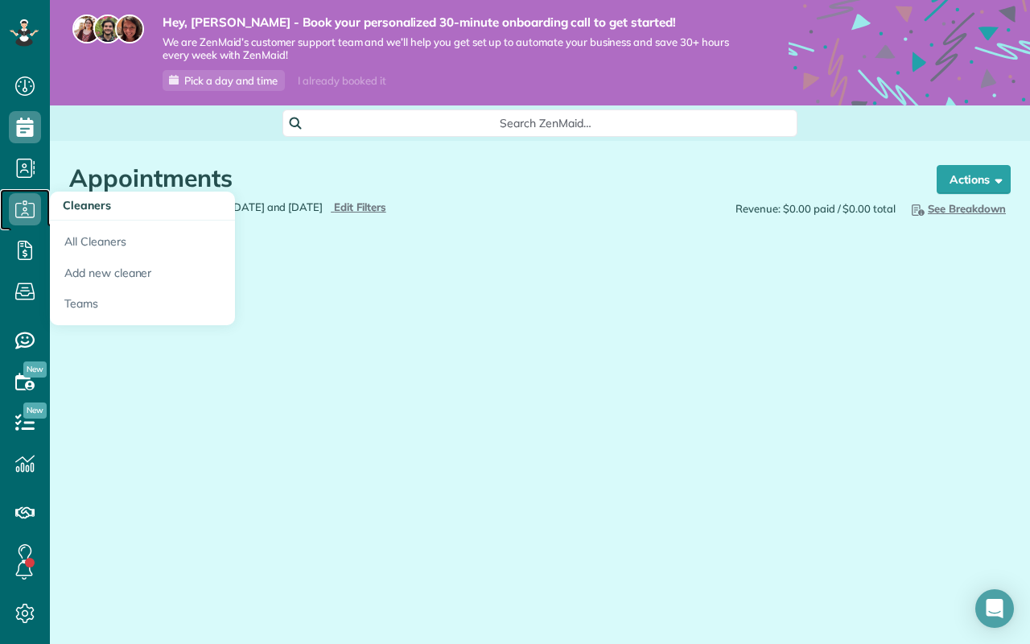
click at [24, 207] on icon at bounding box center [25, 209] width 32 height 32
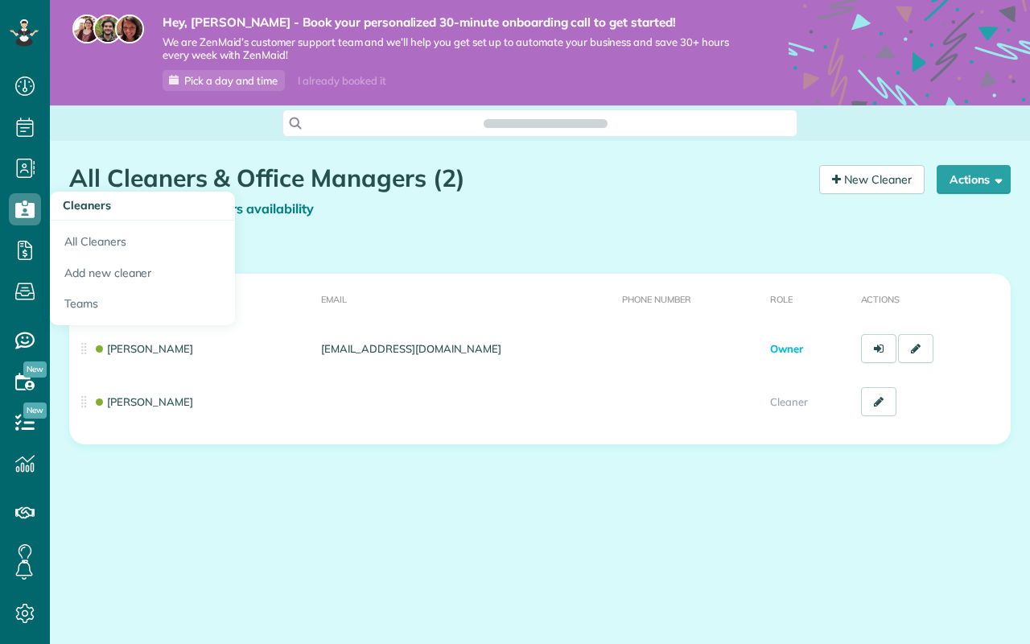
scroll to position [7, 7]
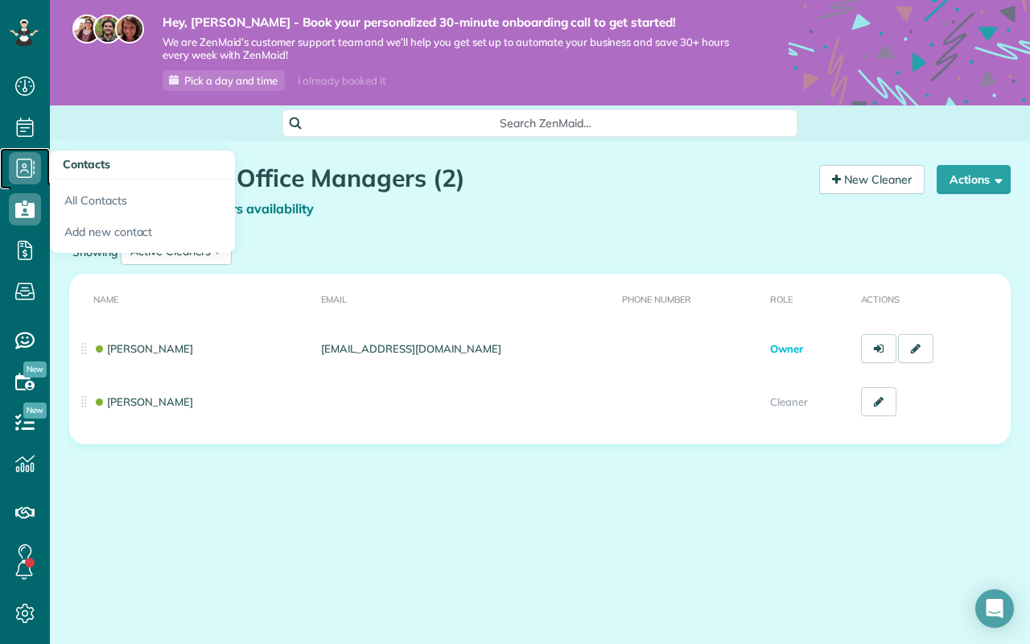
click at [23, 163] on icon at bounding box center [25, 168] width 32 height 32
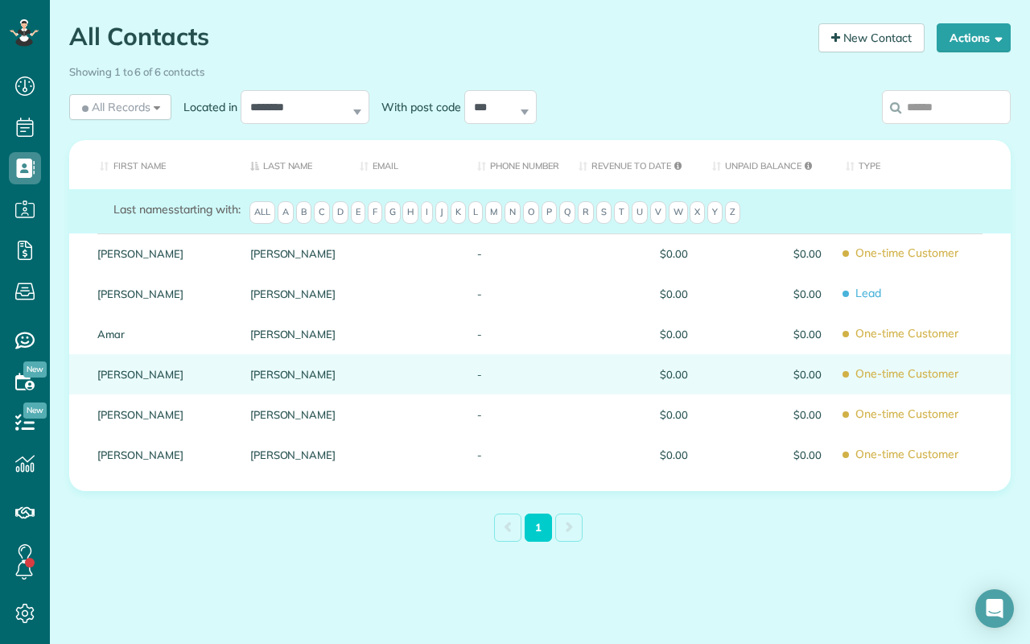
scroll to position [55, 0]
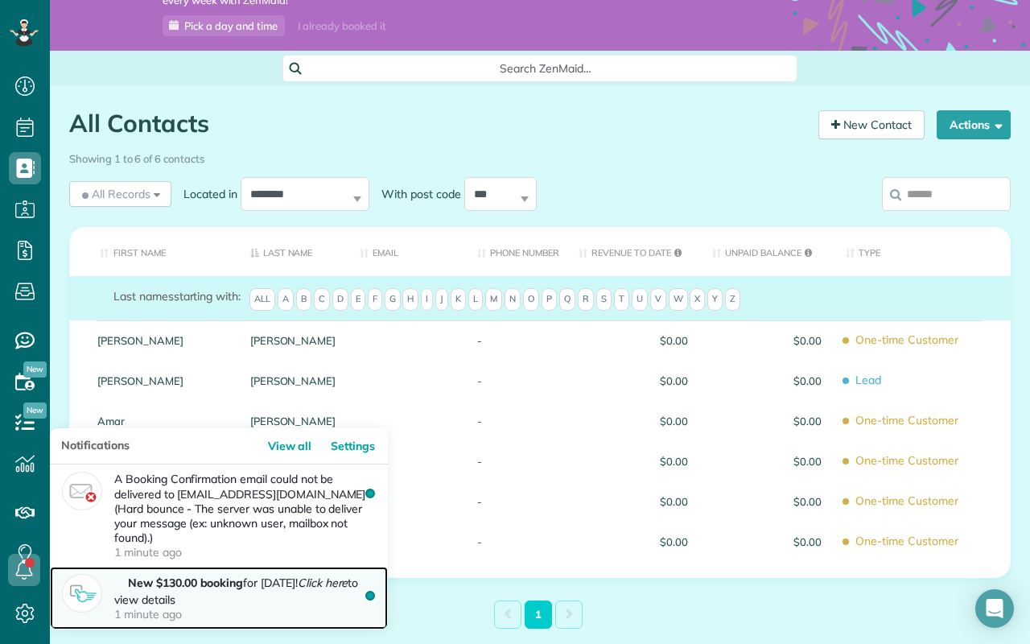
click at [288, 598] on p "New $130.00 booking for [DATE]! Click here to view details 1 minute ago" at bounding box center [244, 597] width 261 height 47
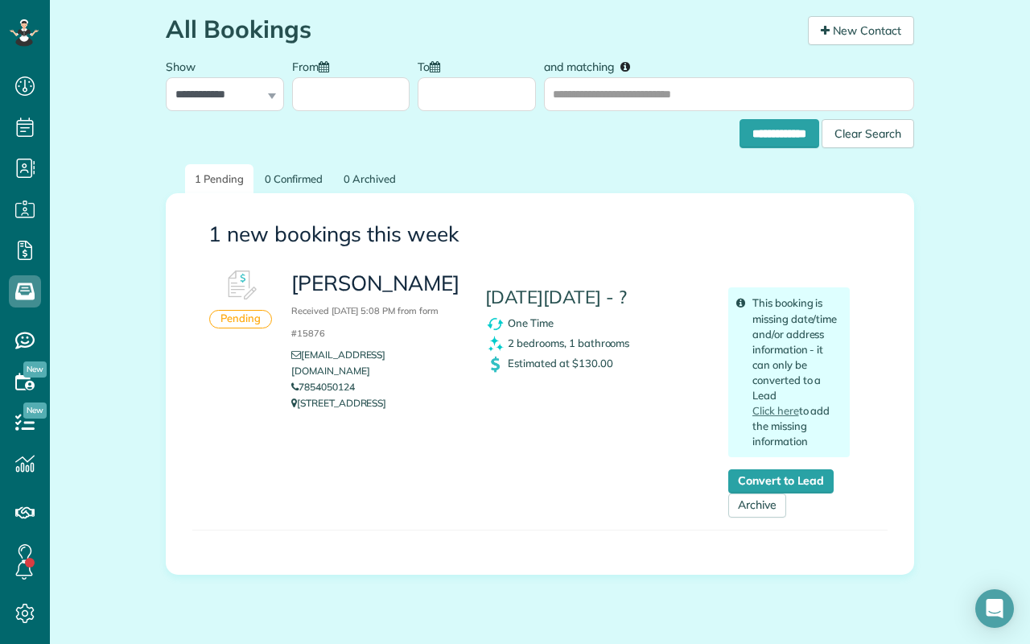
scroll to position [147, 0]
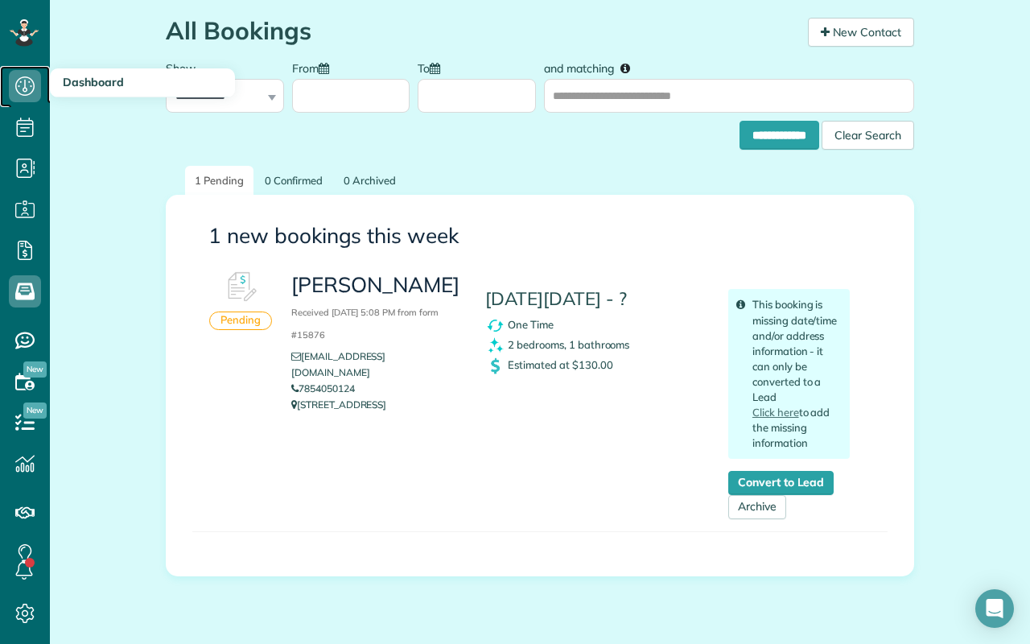
click at [25, 81] on icon at bounding box center [25, 86] width 32 height 32
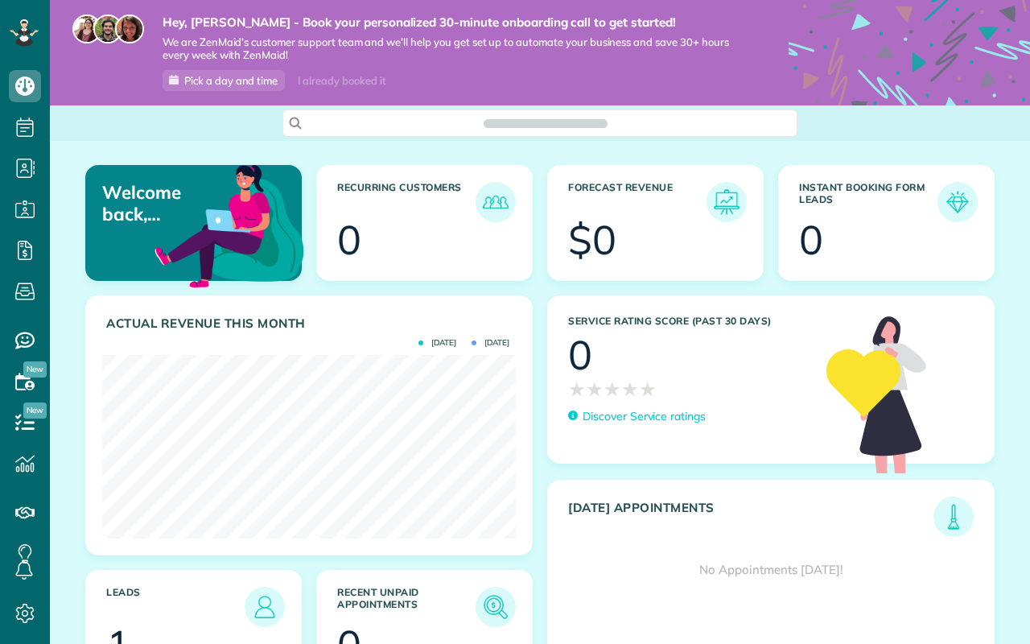
scroll to position [183, 413]
click at [64, 215] on div "Welcome back, Vincent! Recurring Customers 0 Forecast Revenue $0 Instant Bookin…" at bounding box center [540, 437] width 980 height 592
click at [75, 203] on div "Welcome back, Vincent! Recurring Customers 0 Forecast Revenue $0 Instant Bookin…" at bounding box center [540, 437] width 980 height 592
click at [22, 378] on use at bounding box center [24, 380] width 19 height 17
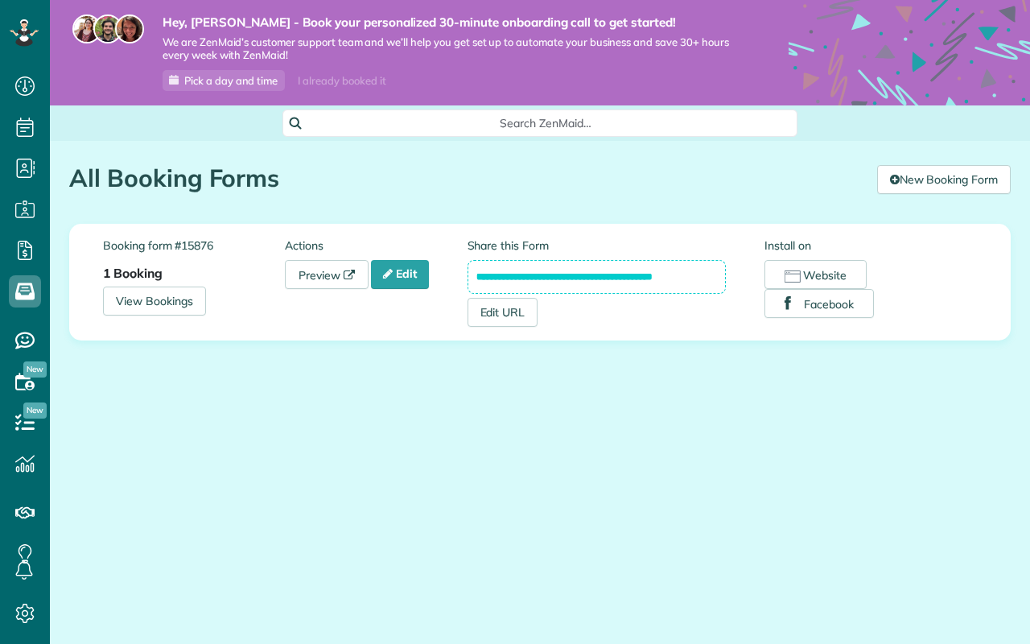
scroll to position [7, 7]
click at [418, 269] on link "Edit" at bounding box center [400, 274] width 58 height 29
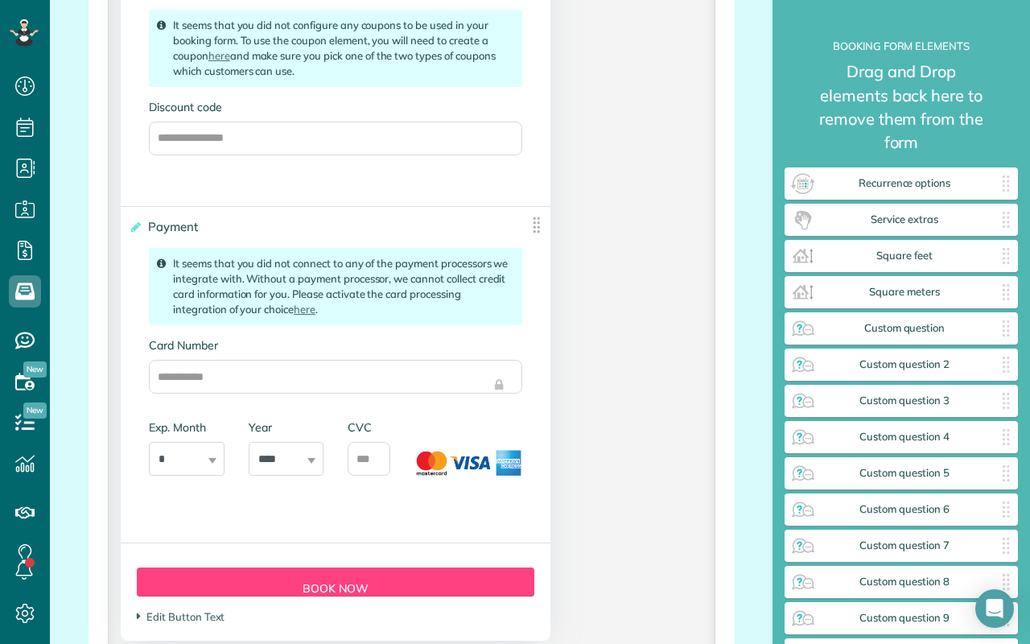
scroll to position [2120, 0]
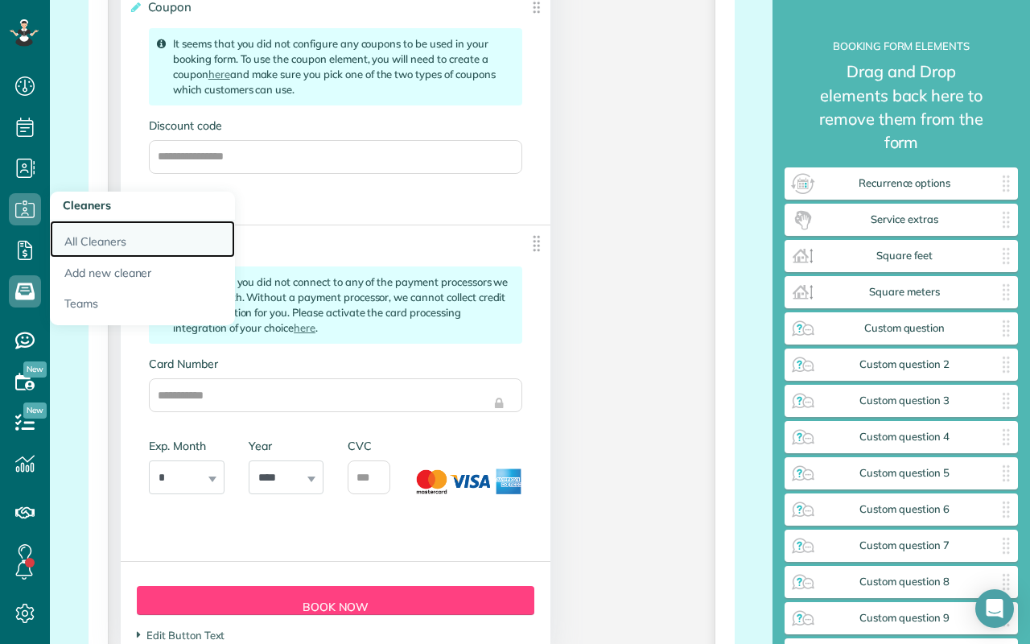
click at [115, 239] on link "All Cleaners" at bounding box center [142, 238] width 185 height 37
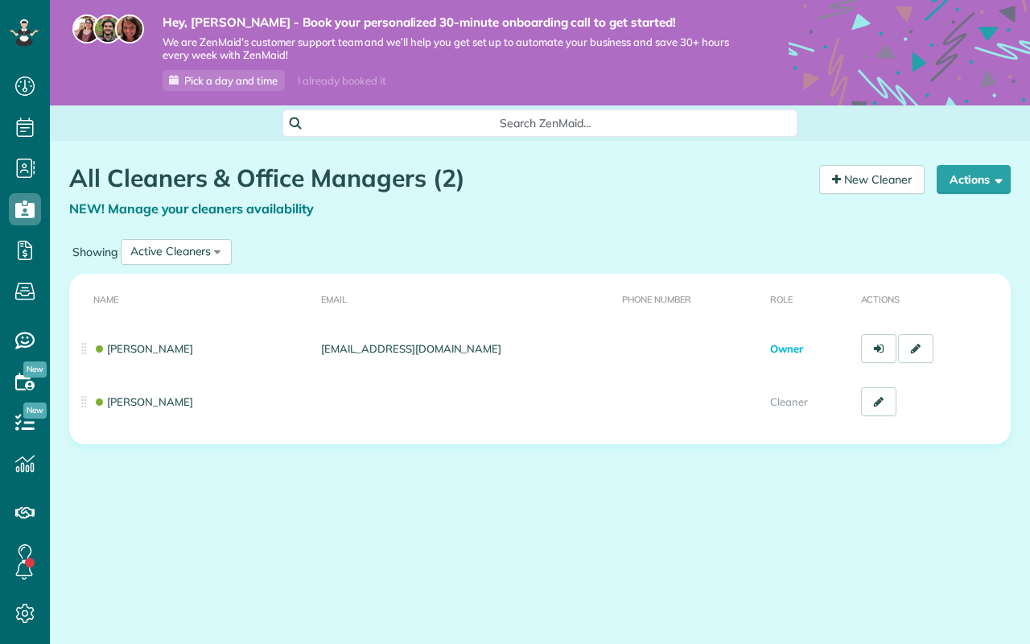
scroll to position [7, 7]
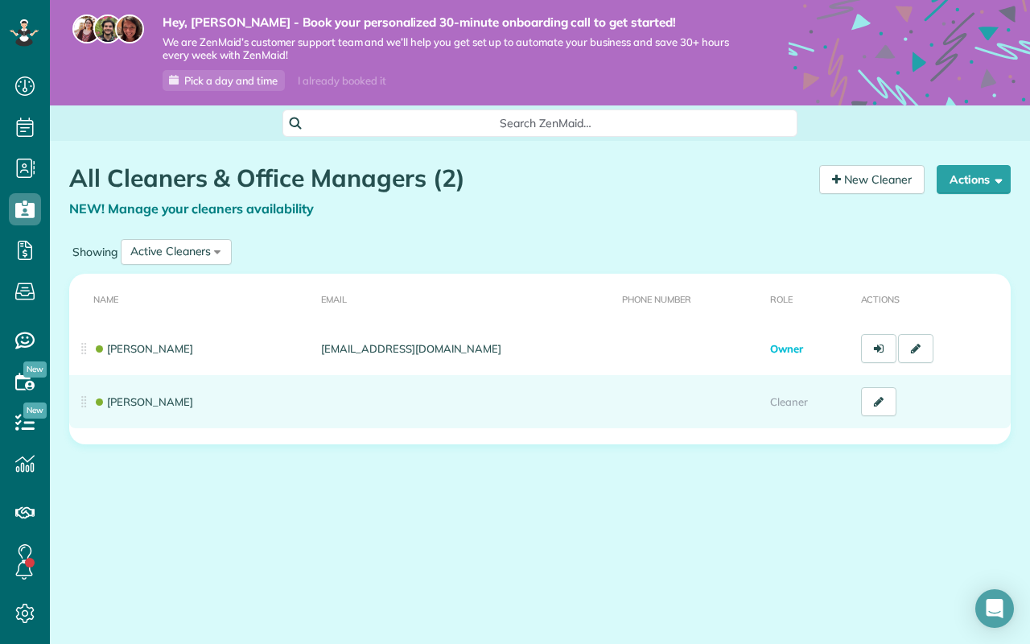
click at [744, 401] on td at bounding box center [688, 401] width 147 height 53
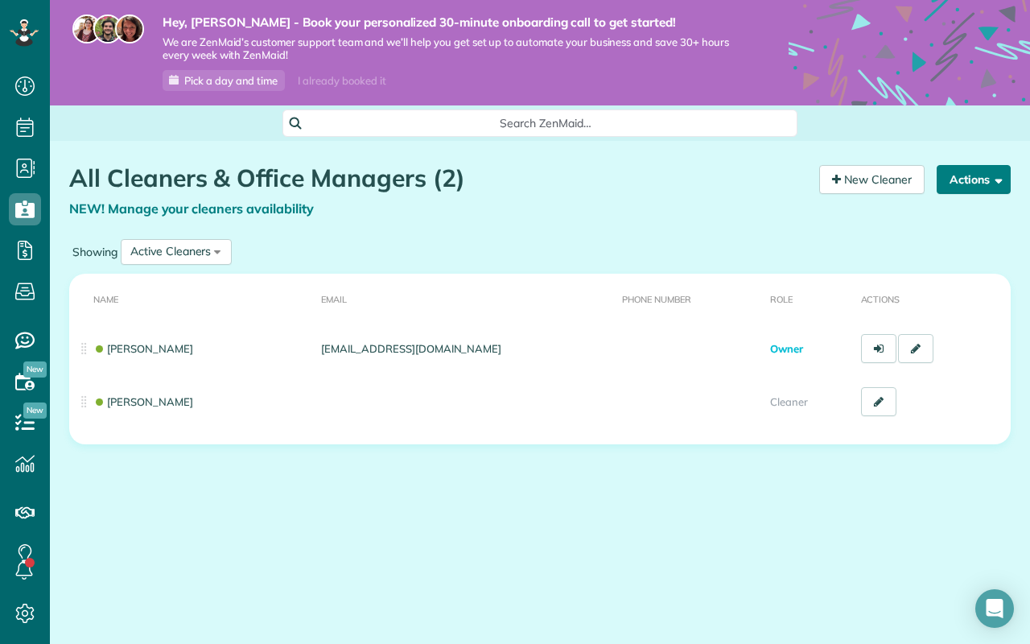
click at [972, 185] on button "Actions" at bounding box center [973, 179] width 74 height 29
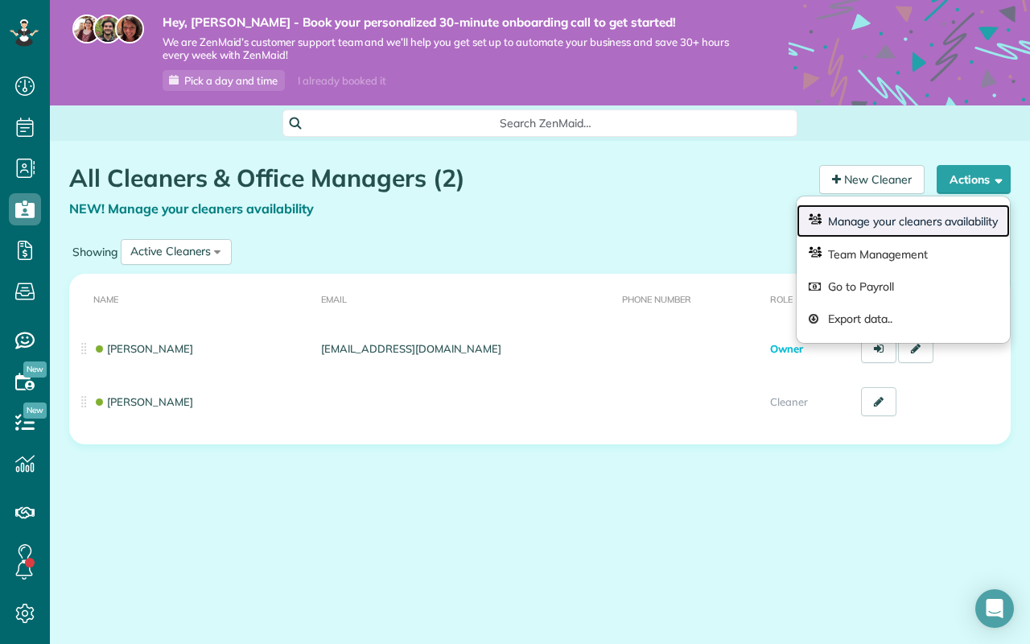
click at [906, 220] on link "Manage your cleaners availability" at bounding box center [902, 220] width 213 height 33
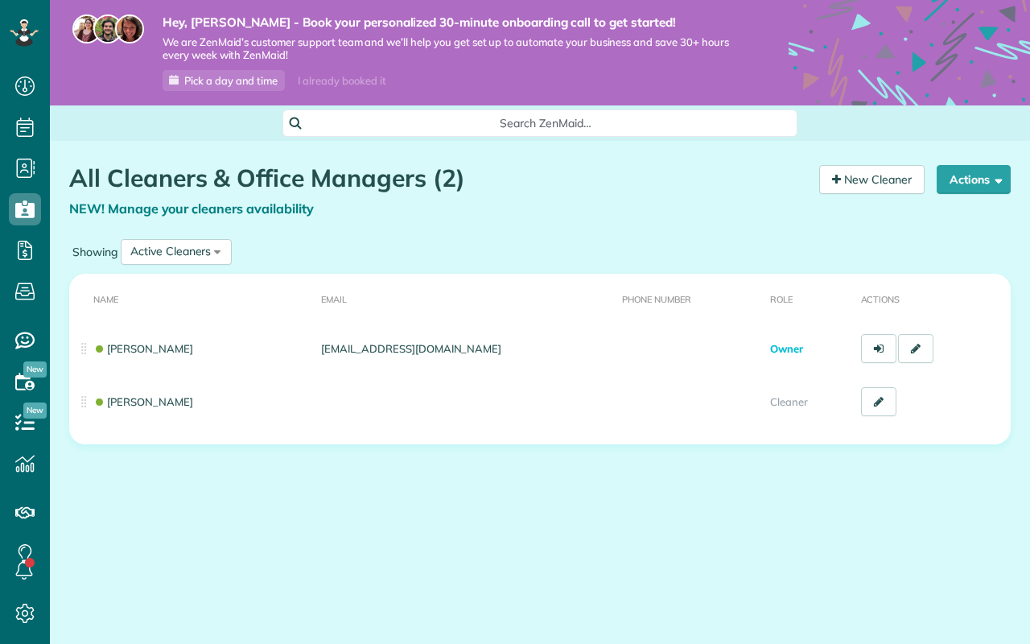
scroll to position [7, 7]
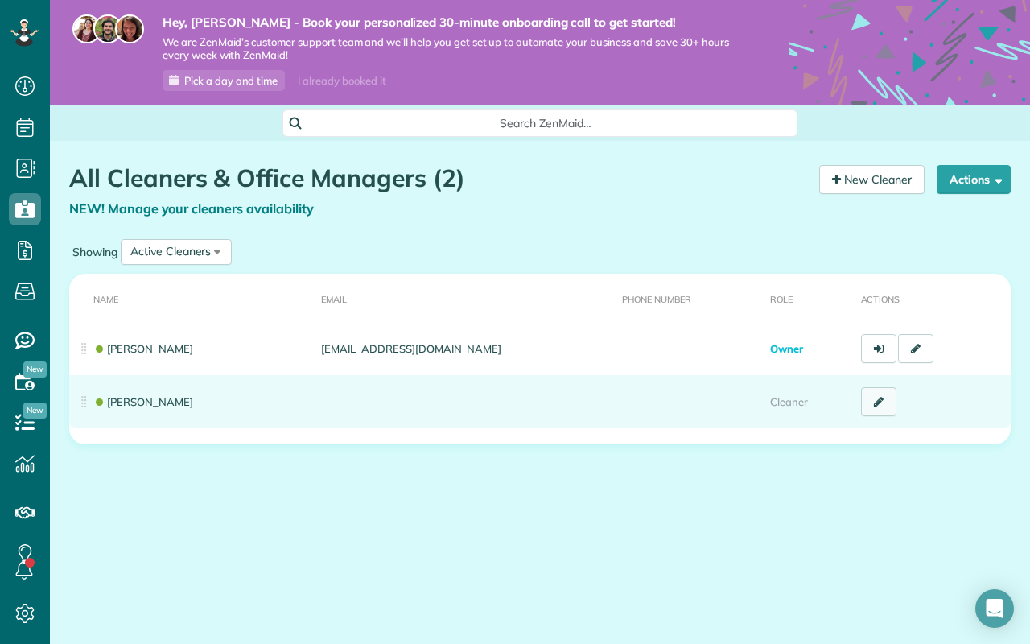
click at [874, 398] on icon at bounding box center [879, 401] width 10 height 11
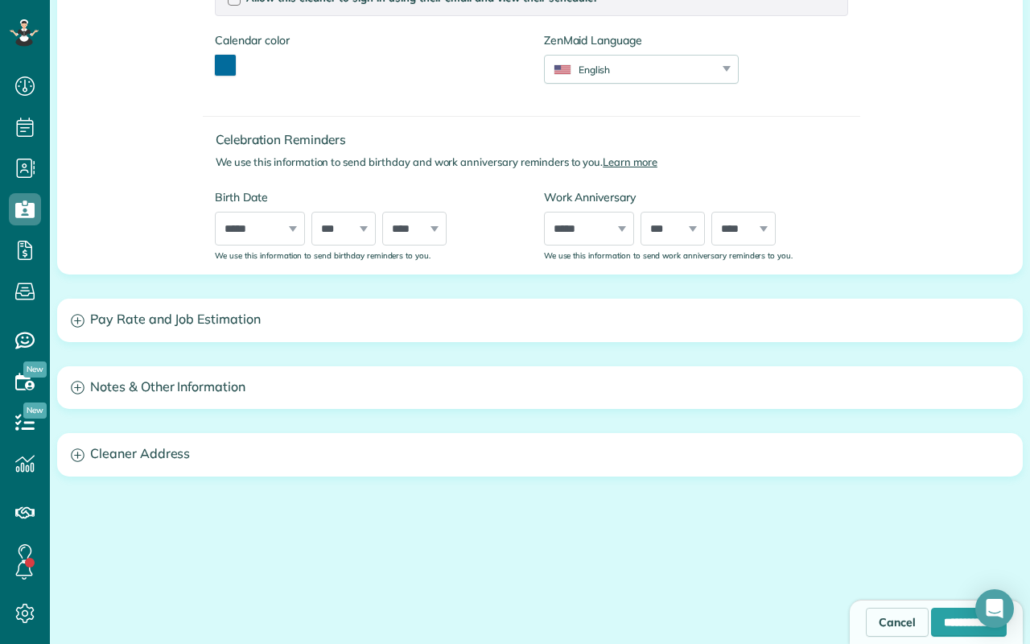
scroll to position [504, 0]
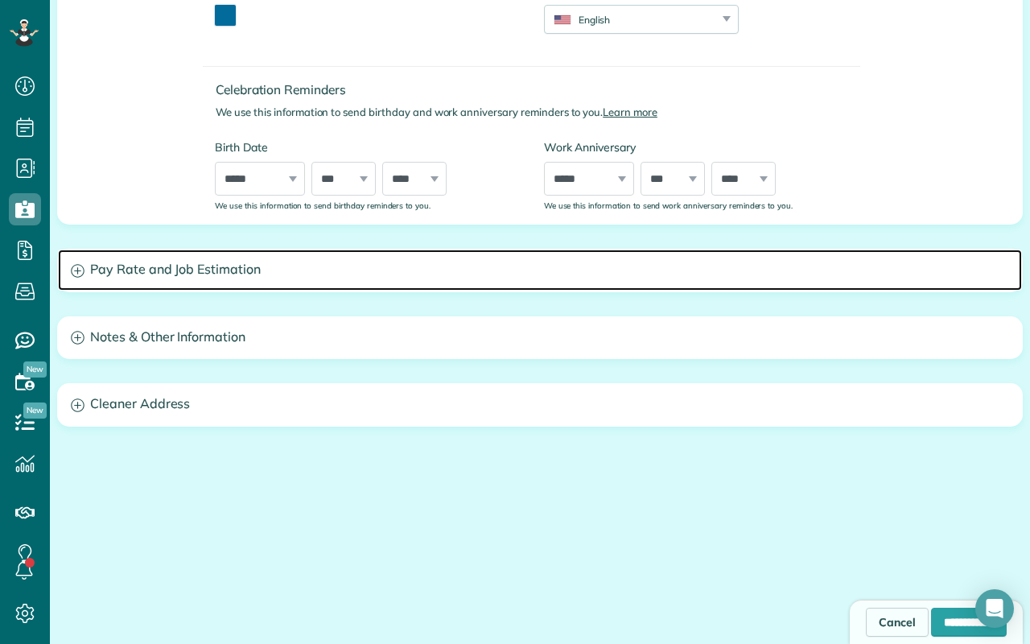
click at [221, 278] on h3 "Pay Rate and Job Estimation" at bounding box center [540, 269] width 964 height 41
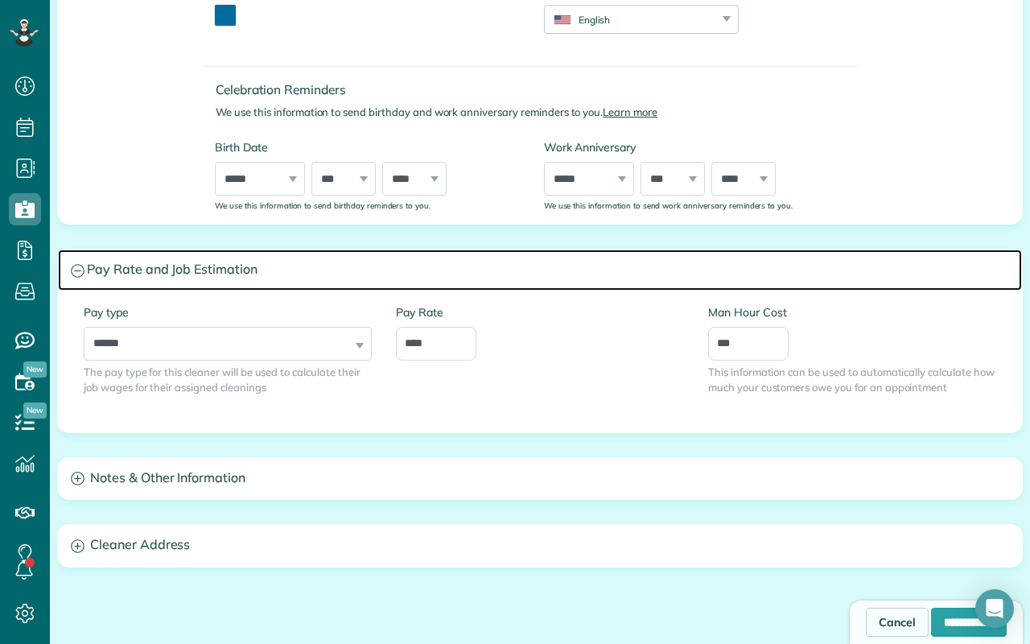
click at [221, 270] on h3 "Pay Rate and Job Estimation" at bounding box center [540, 269] width 964 height 41
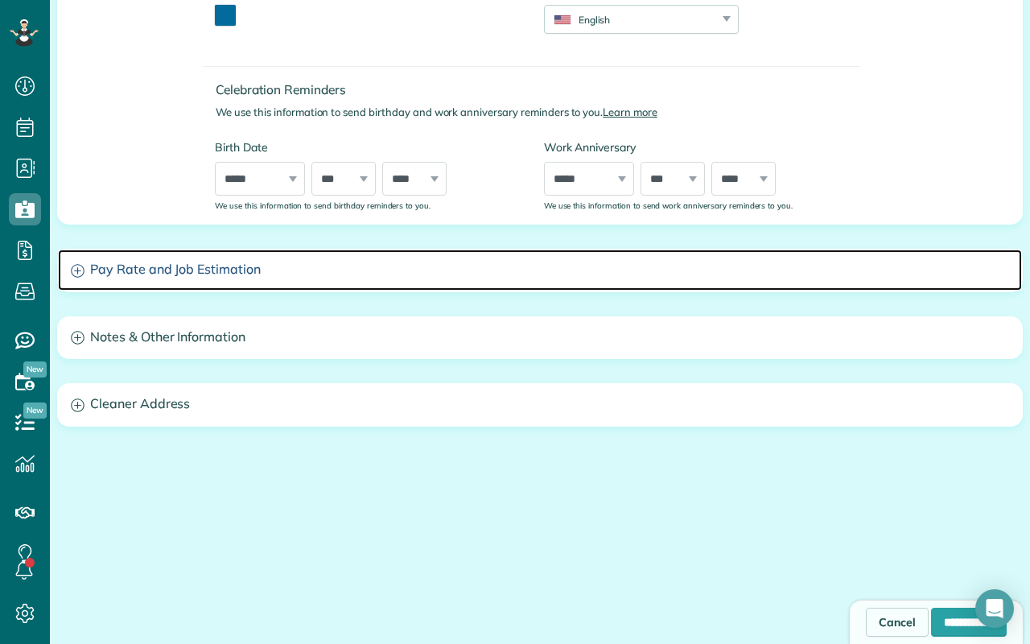
scroll to position [0, 0]
